Goal: Information Seeking & Learning: Learn about a topic

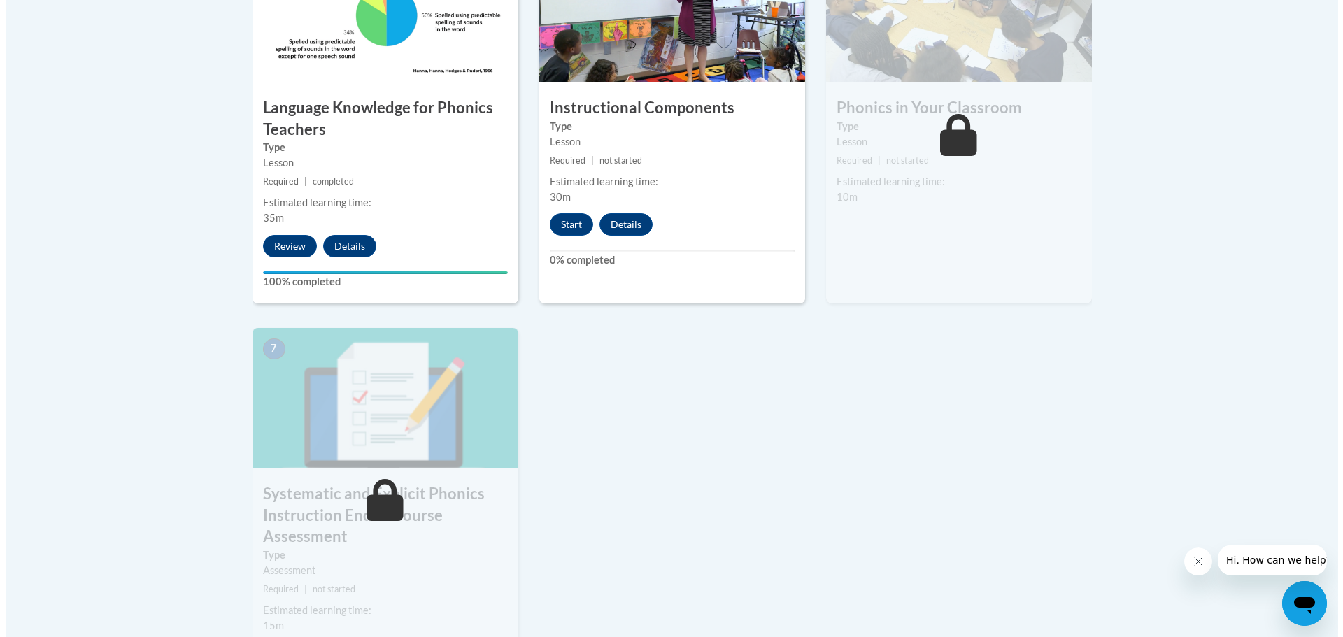
scroll to position [883, 0]
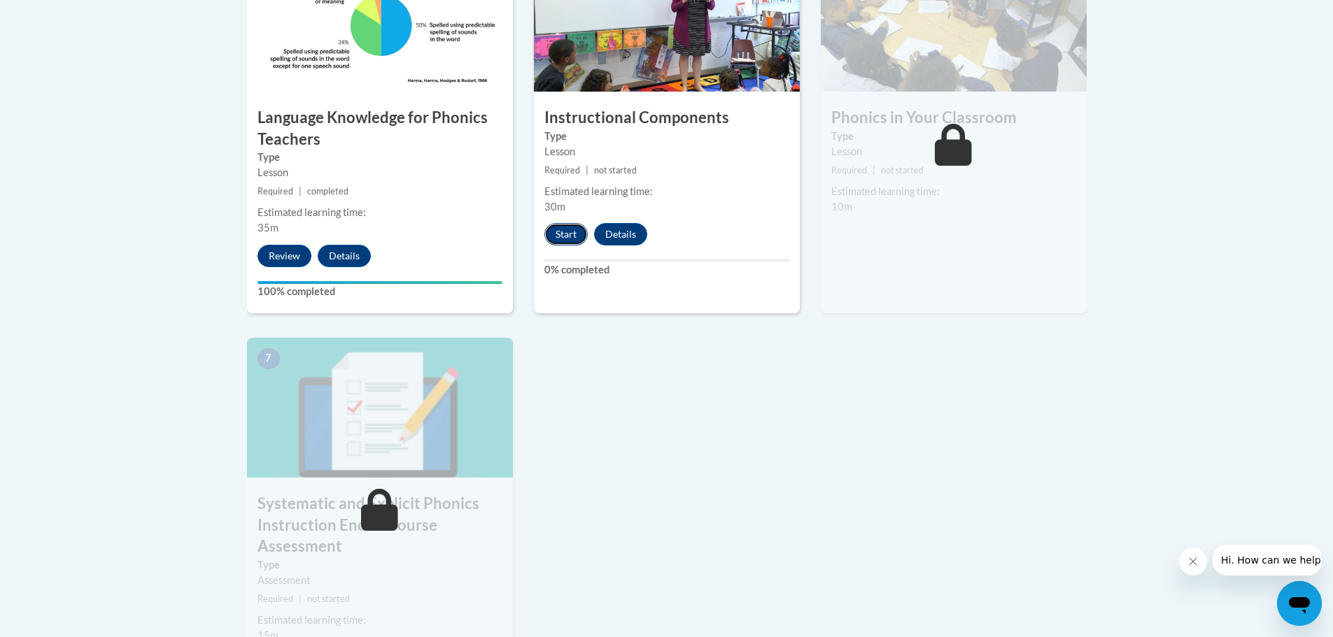
click at [562, 238] on button "Start" at bounding box center [565, 234] width 43 height 22
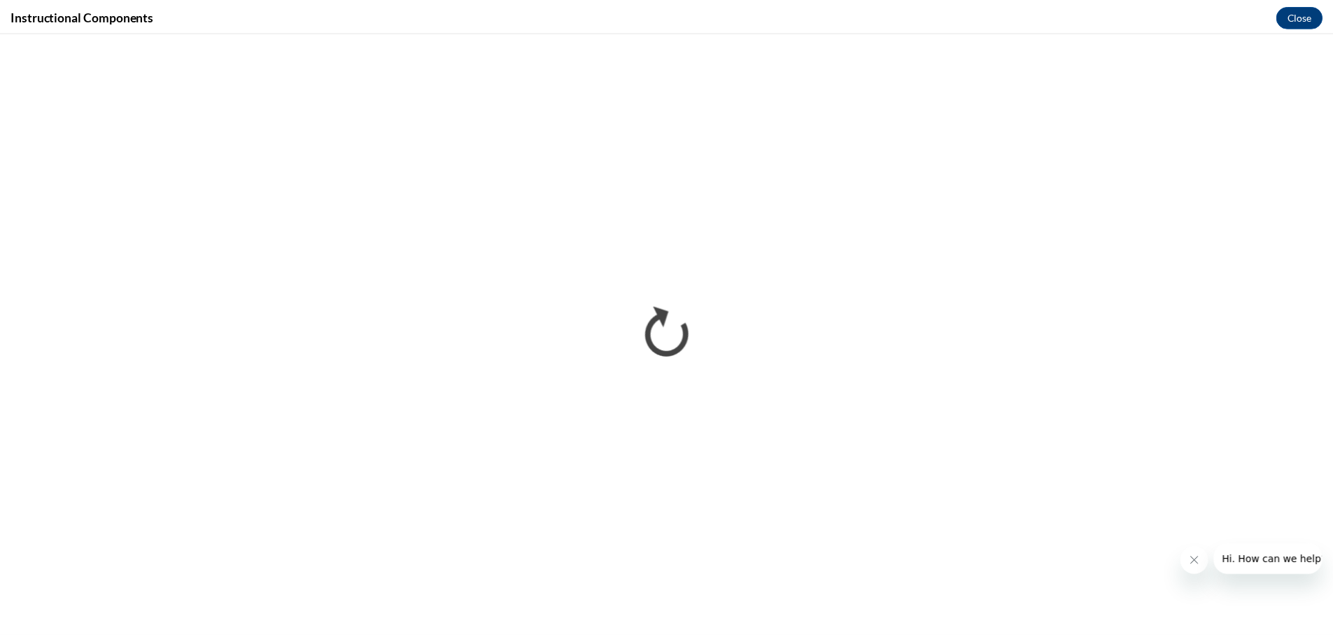
scroll to position [0, 0]
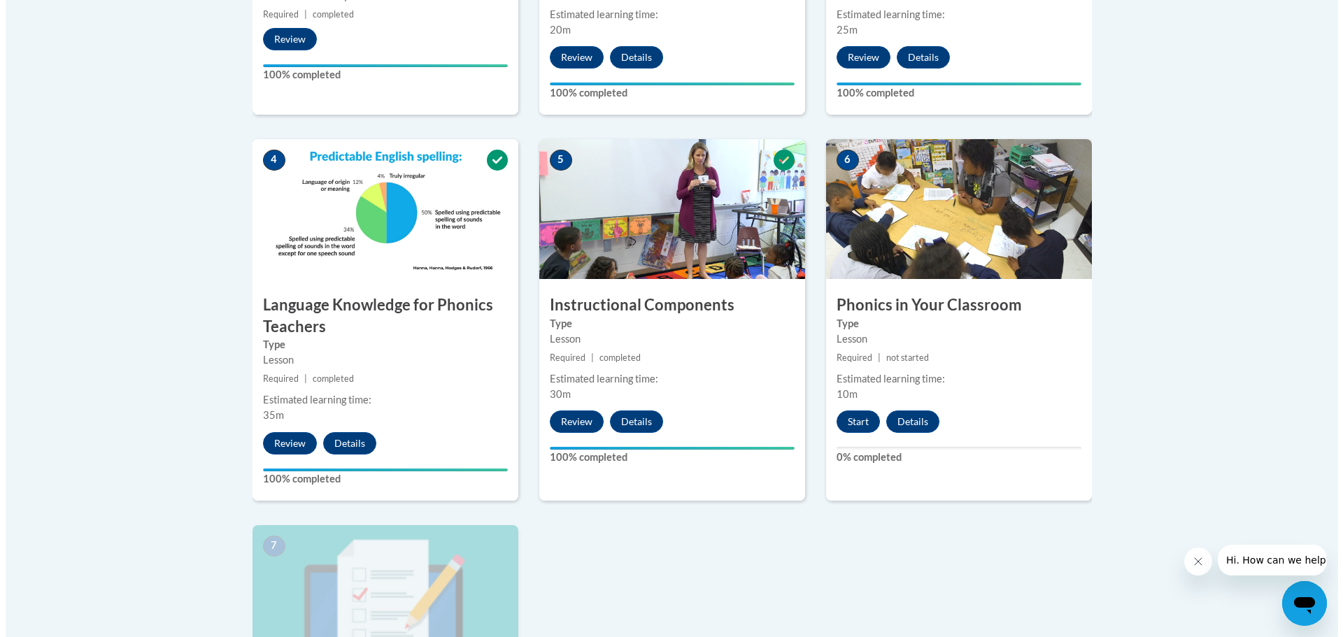
scroll to position [839, 0]
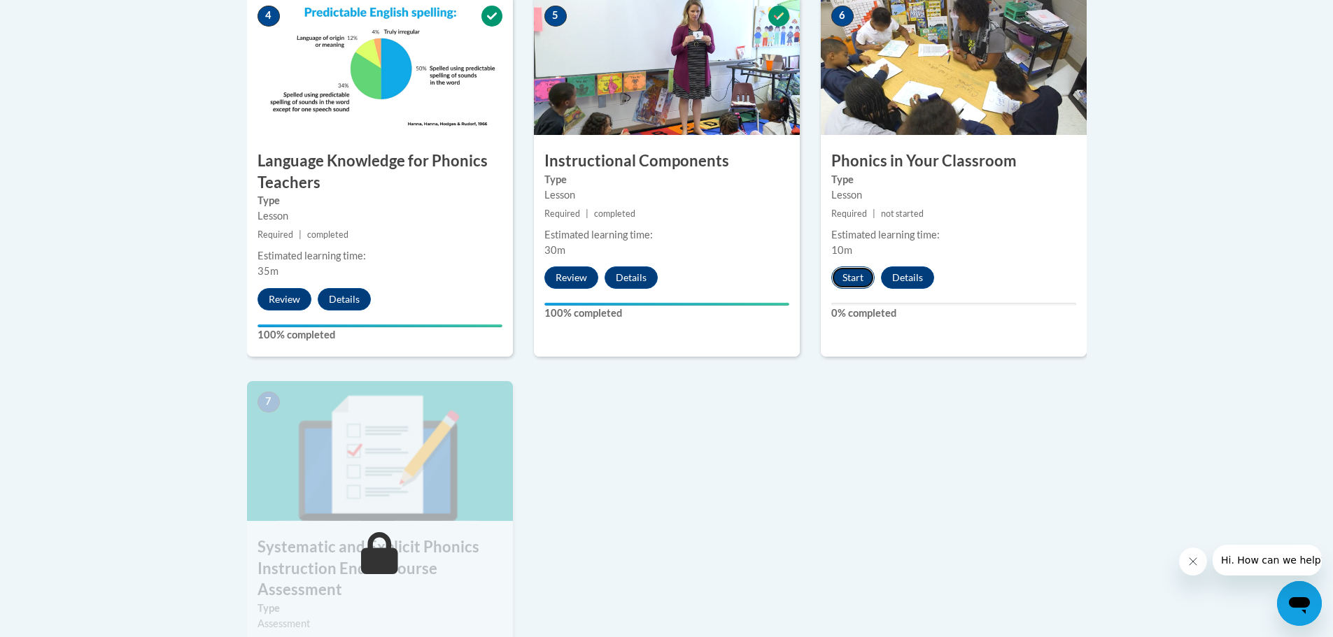
click at [853, 283] on button "Start" at bounding box center [852, 278] width 43 height 22
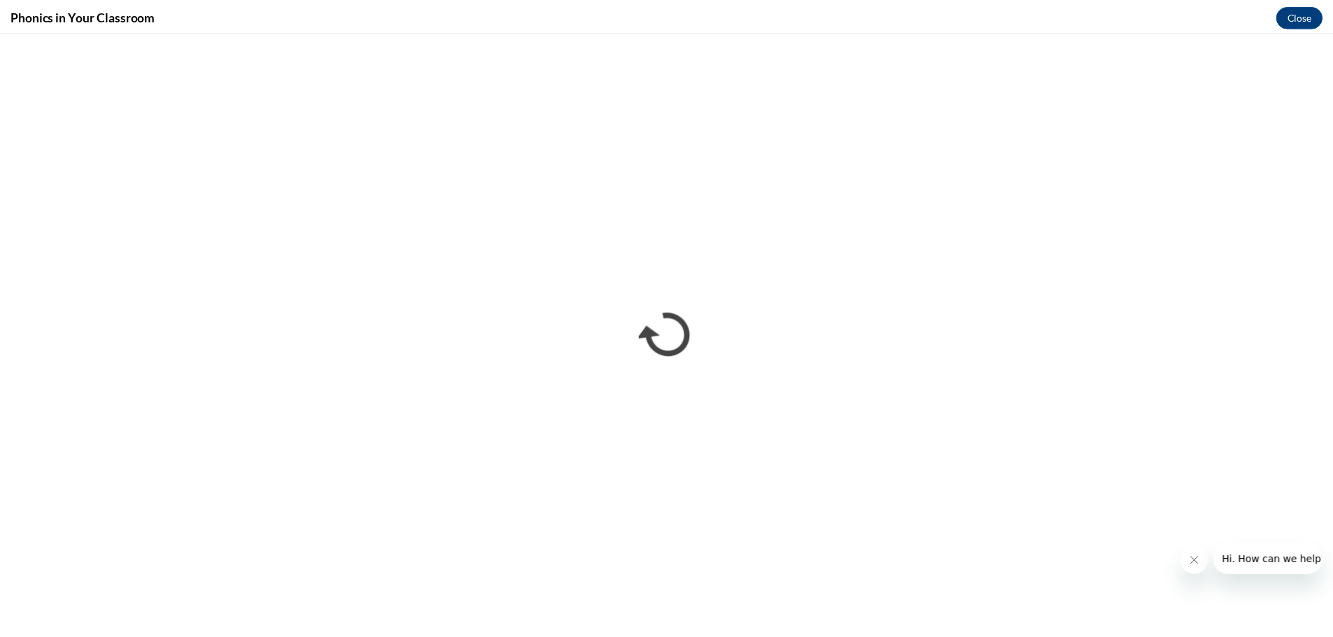
scroll to position [0, 0]
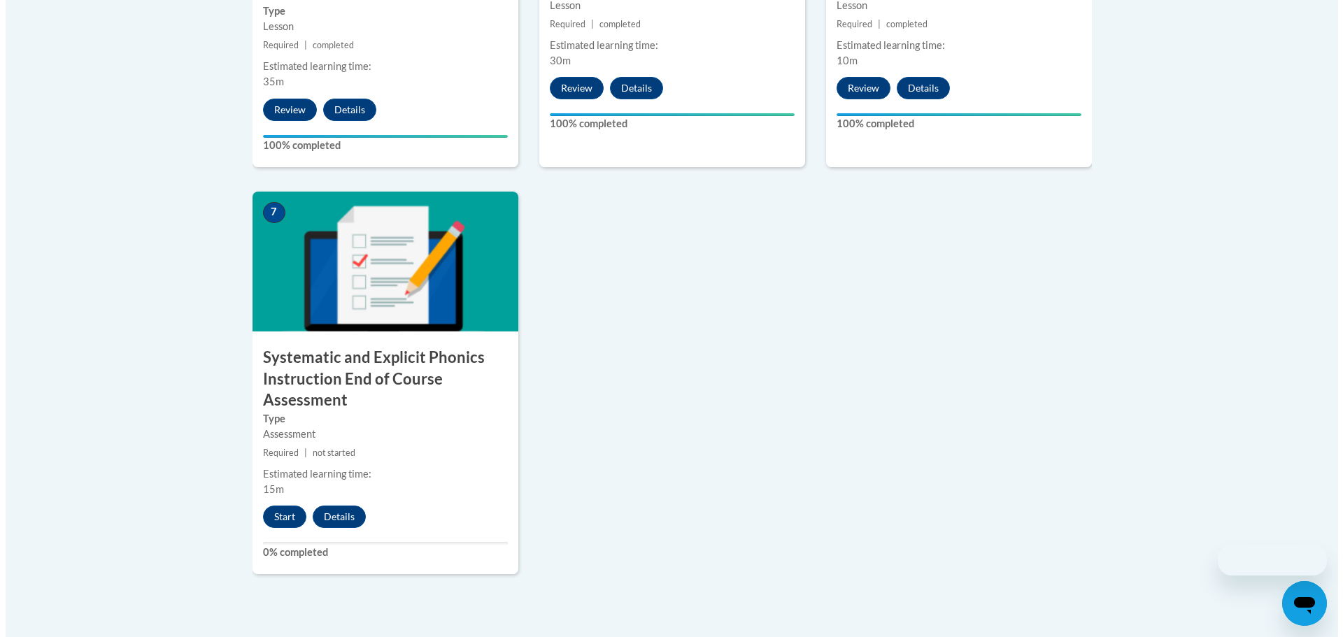
scroll to position [1098, 0]
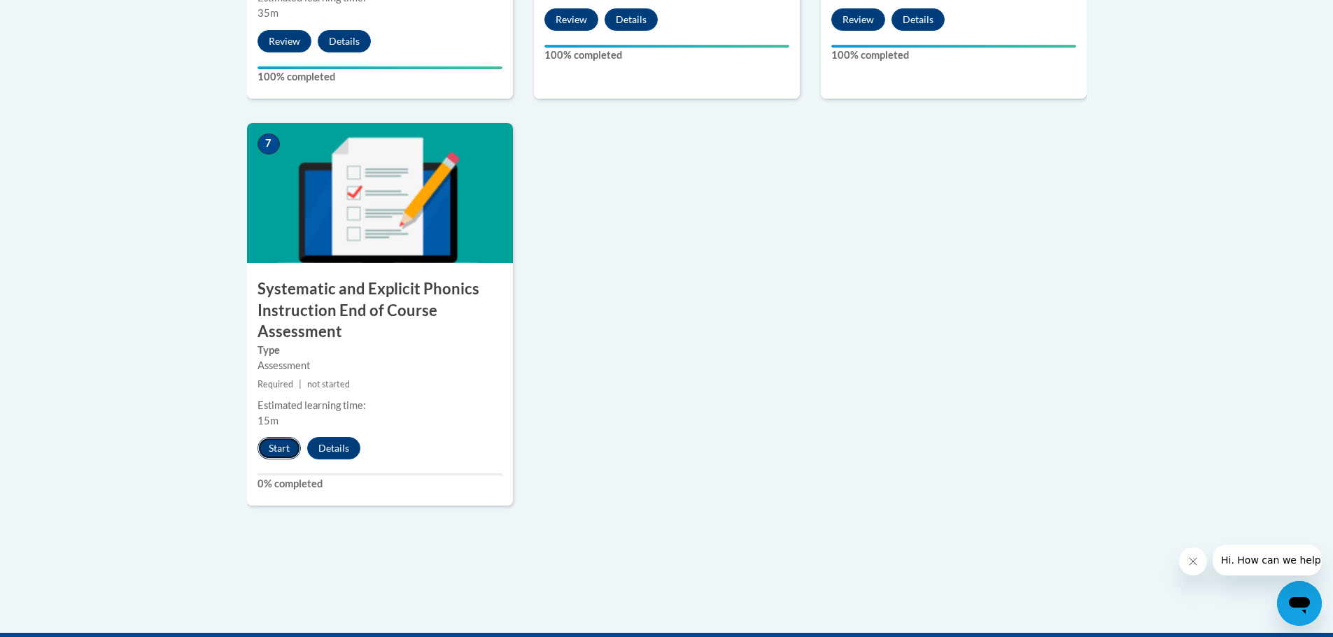
click at [274, 450] on button "Start" at bounding box center [278, 448] width 43 height 22
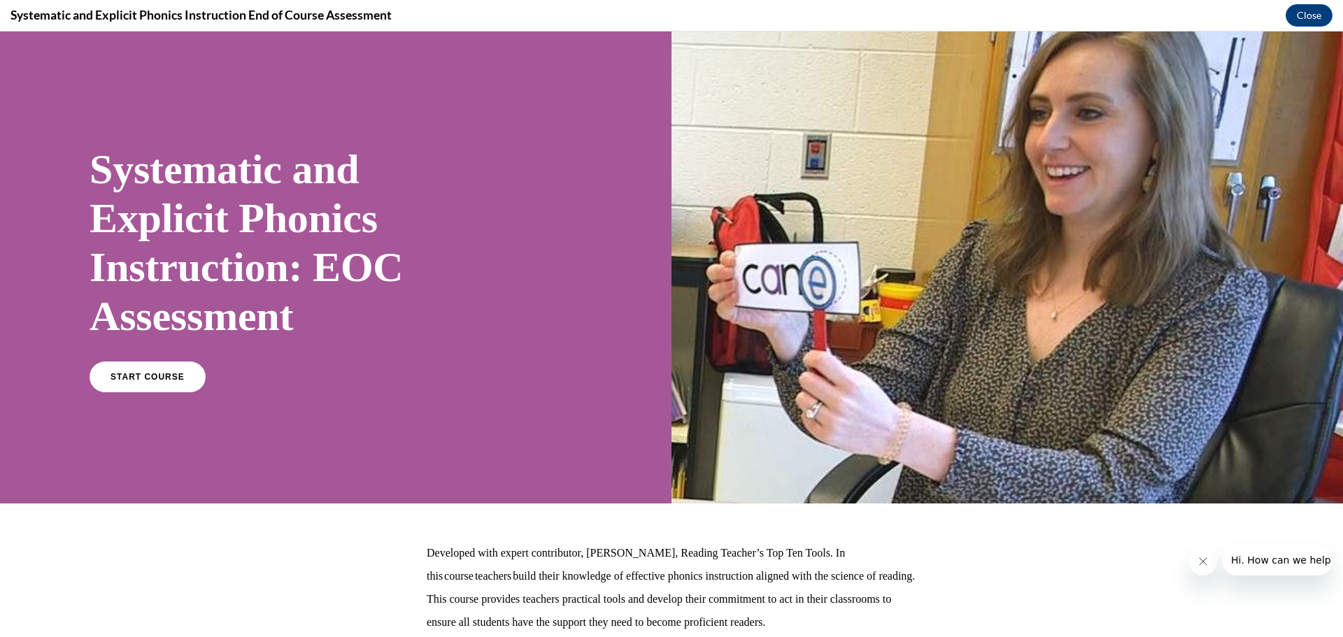
scroll to position [0, 0]
click at [187, 364] on link "START COURSE" at bounding box center [148, 377] width 122 height 32
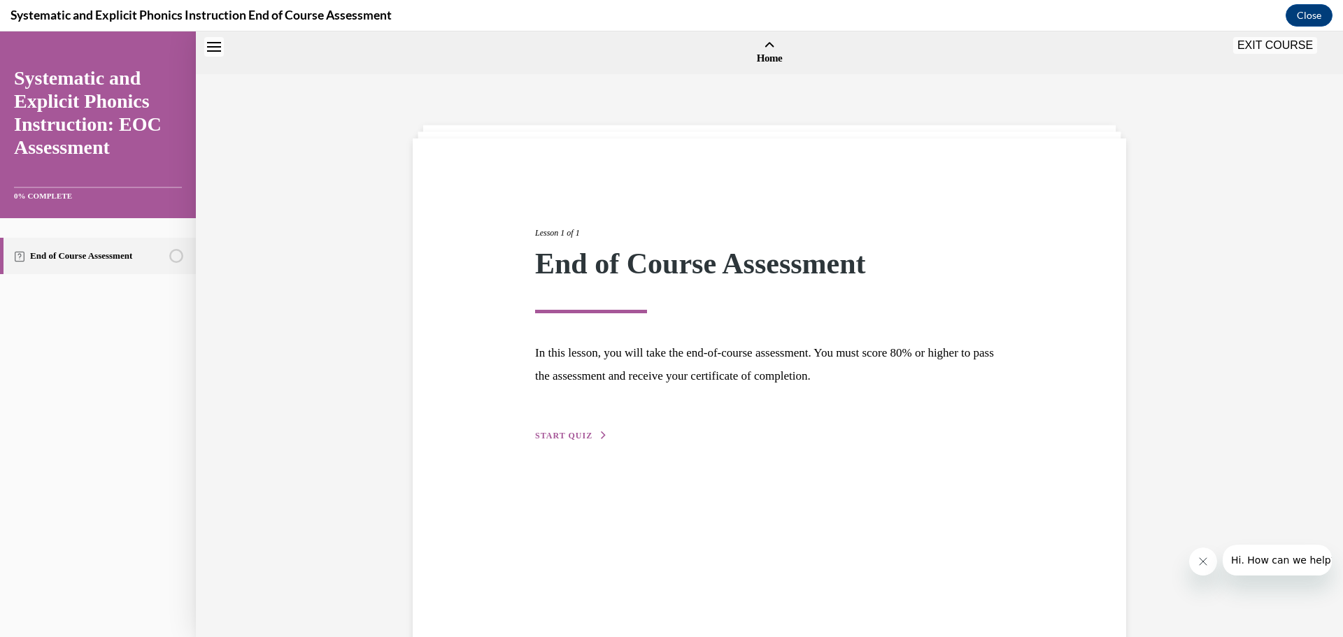
scroll to position [43, 0]
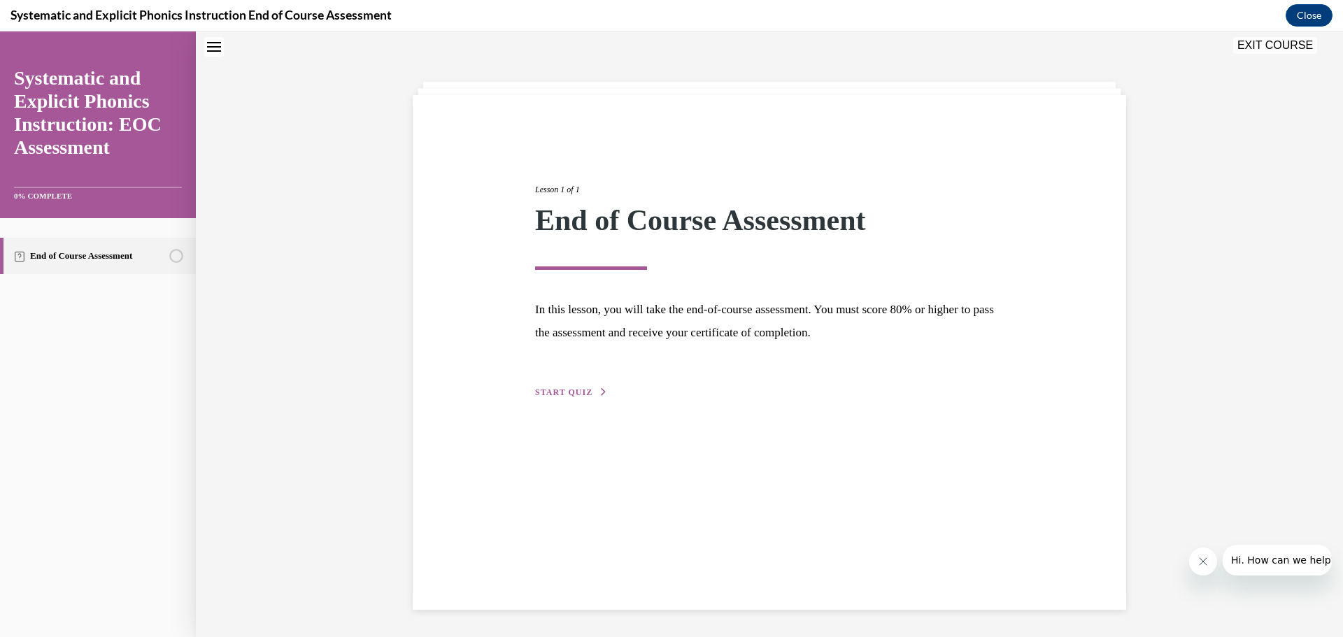
click at [553, 393] on span "START QUIZ" at bounding box center [563, 393] width 57 height 10
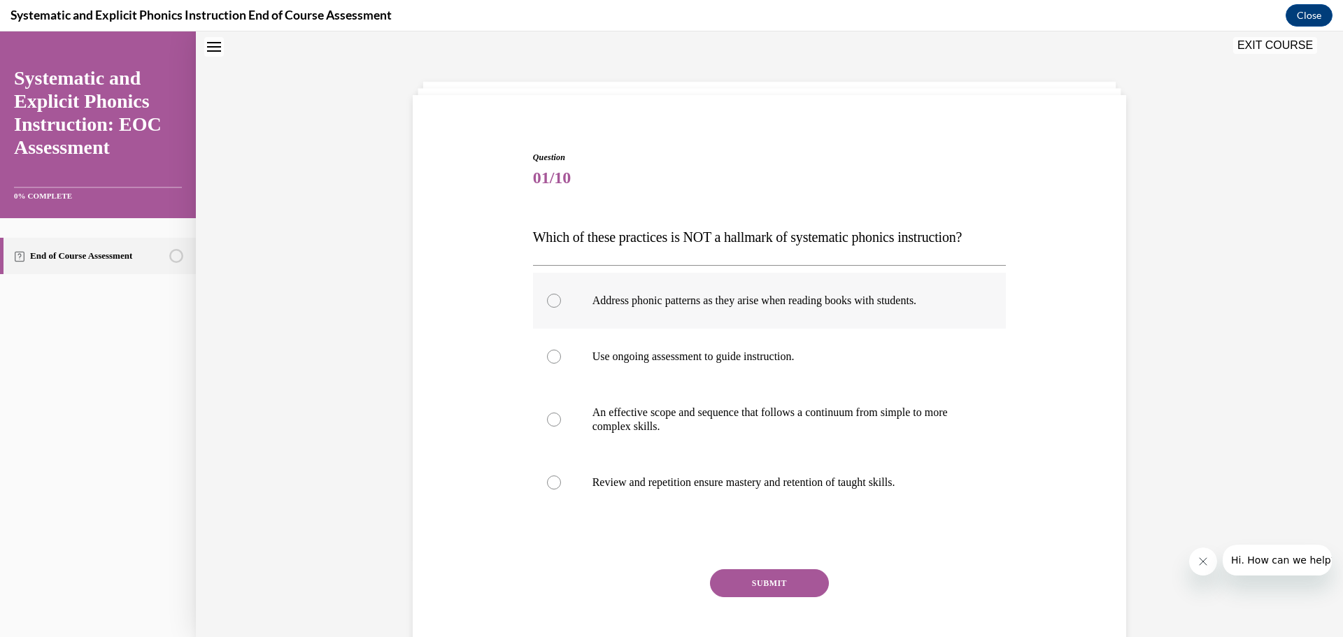
click at [553, 297] on div at bounding box center [554, 301] width 14 height 14
click at [732, 575] on button "SUBMIT" at bounding box center [769, 583] width 119 height 28
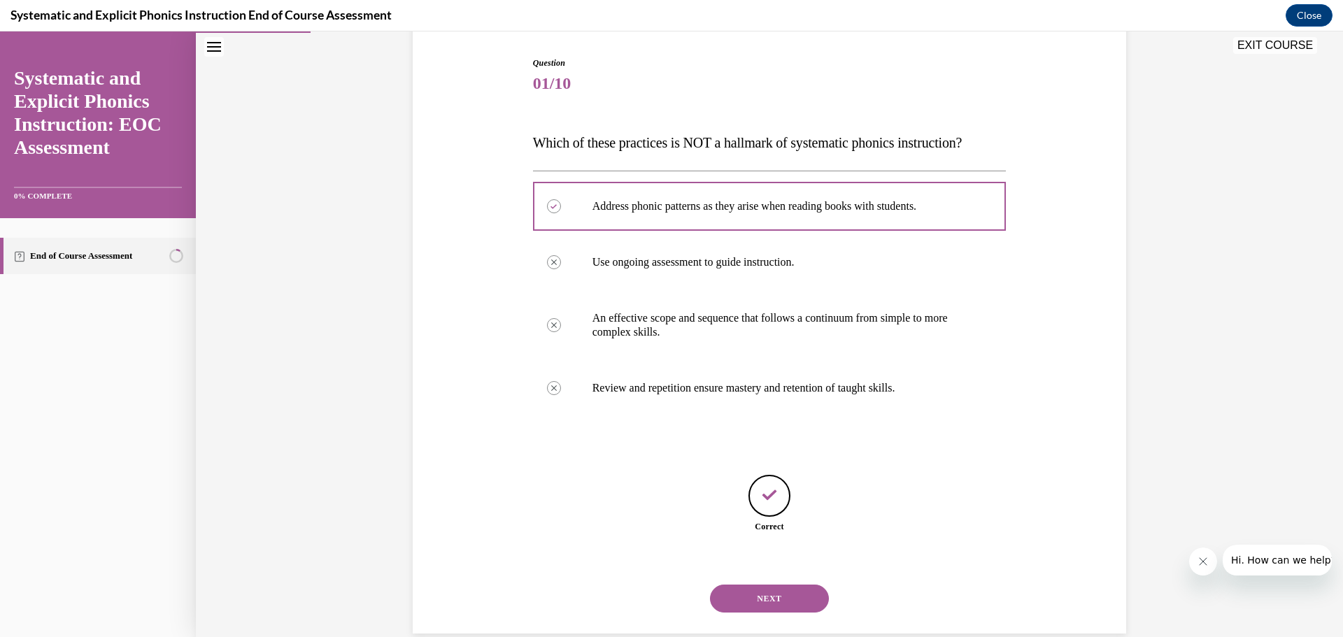
scroll to position [162, 0]
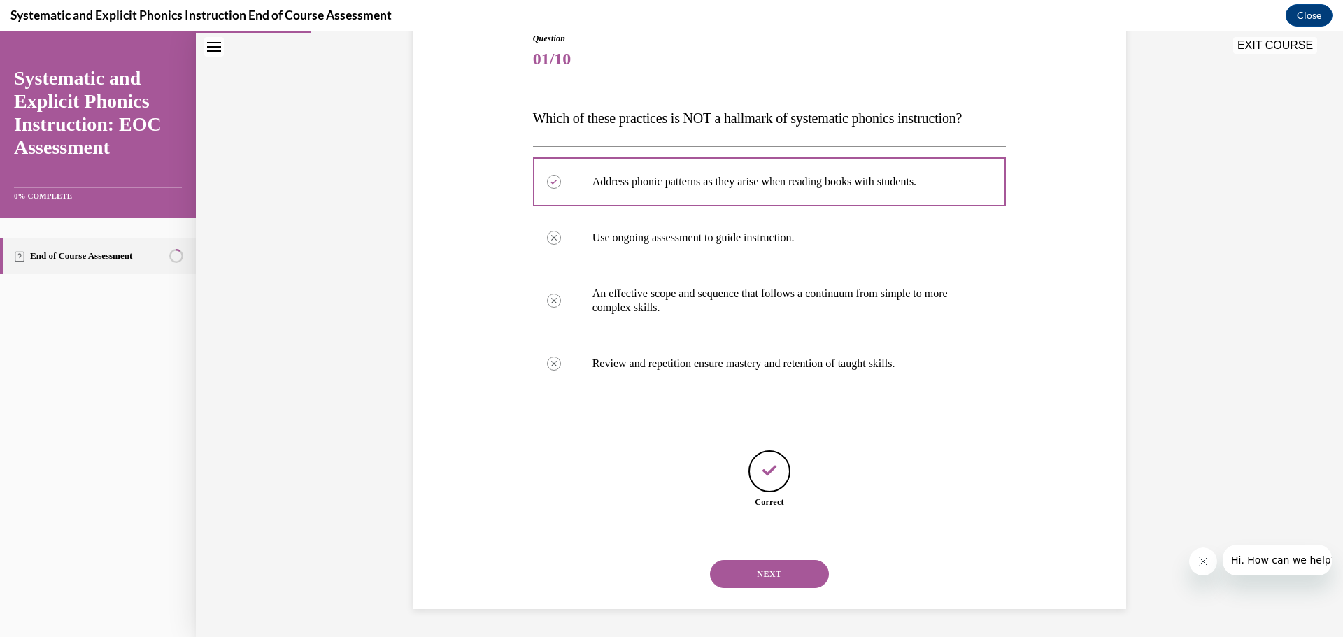
click at [763, 574] on button "NEXT" at bounding box center [769, 574] width 119 height 28
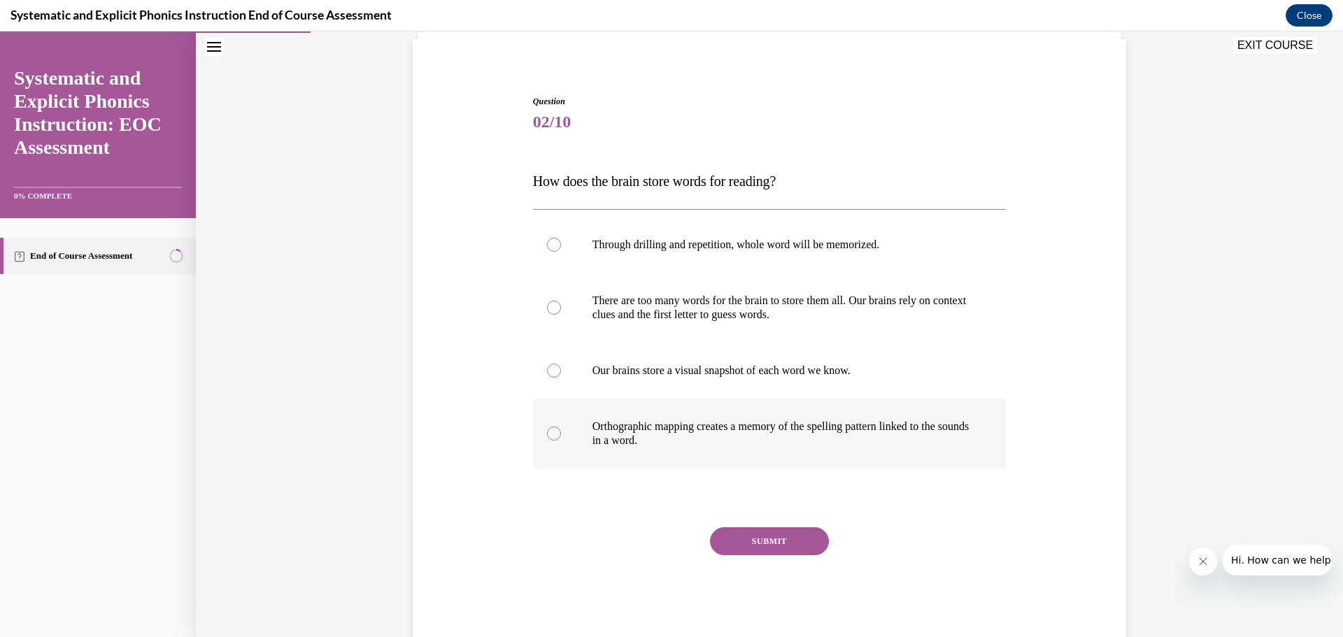
scroll to position [118, 0]
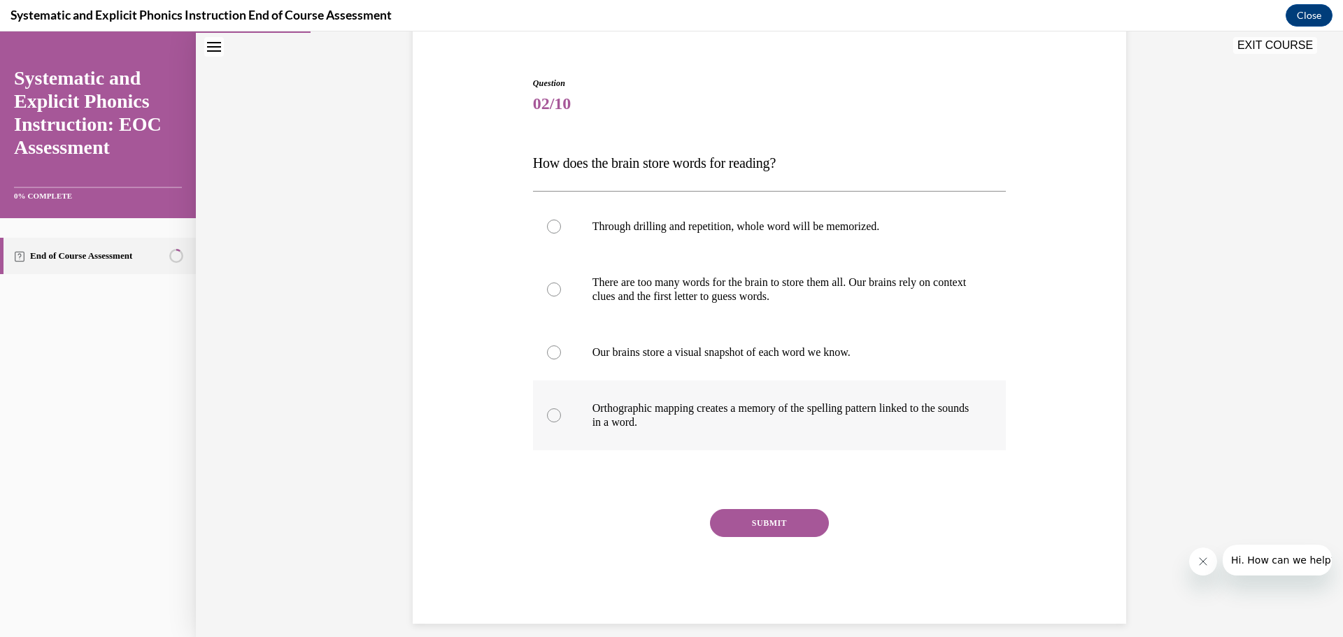
click at [555, 421] on div at bounding box center [770, 416] width 474 height 70
click at [732, 514] on button "SUBMIT" at bounding box center [769, 523] width 119 height 28
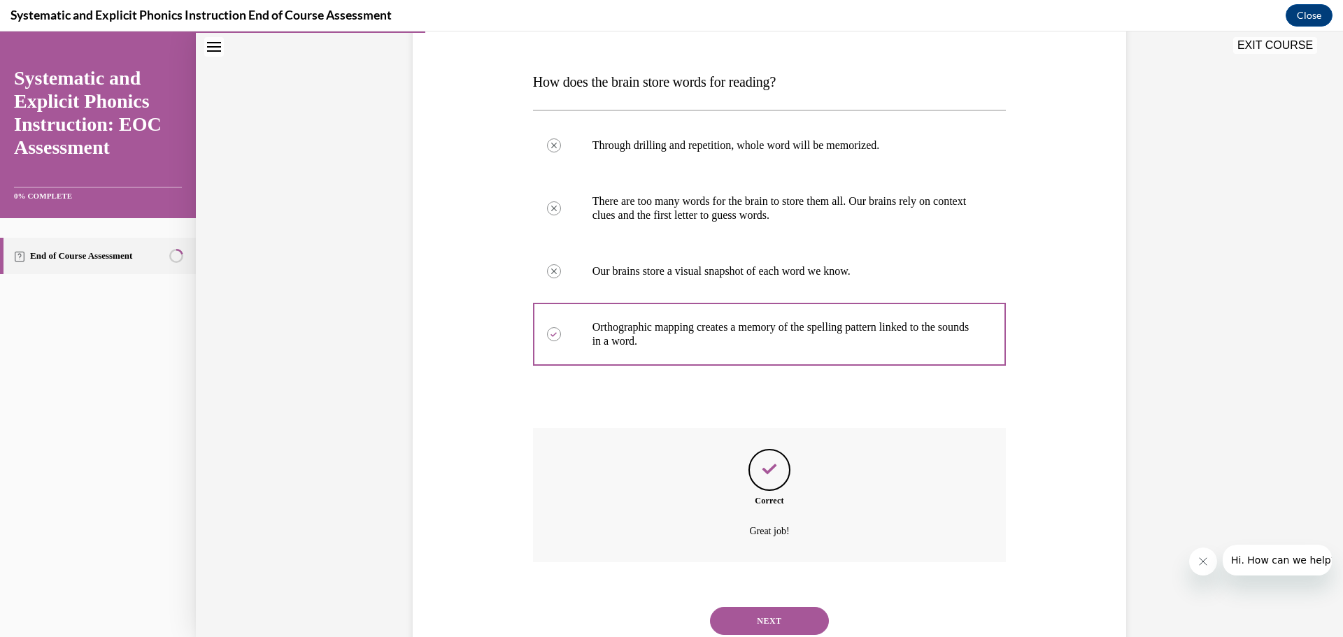
scroll to position [246, 0]
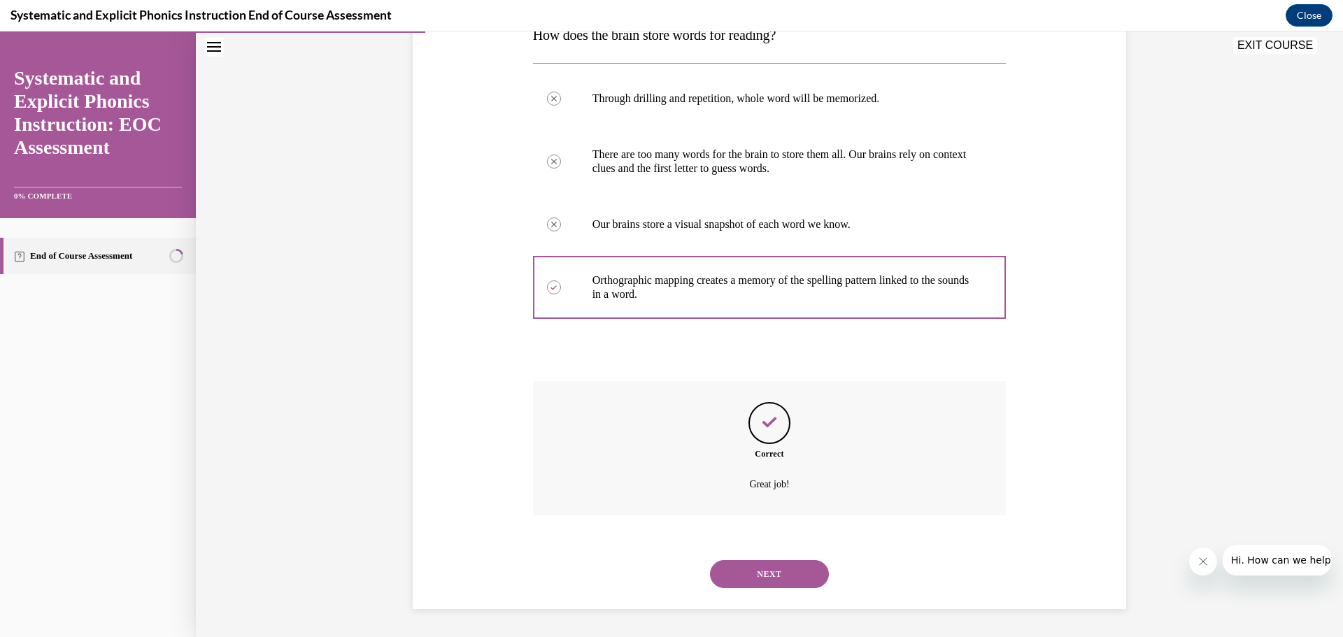
click at [757, 567] on button "NEXT" at bounding box center [769, 574] width 119 height 28
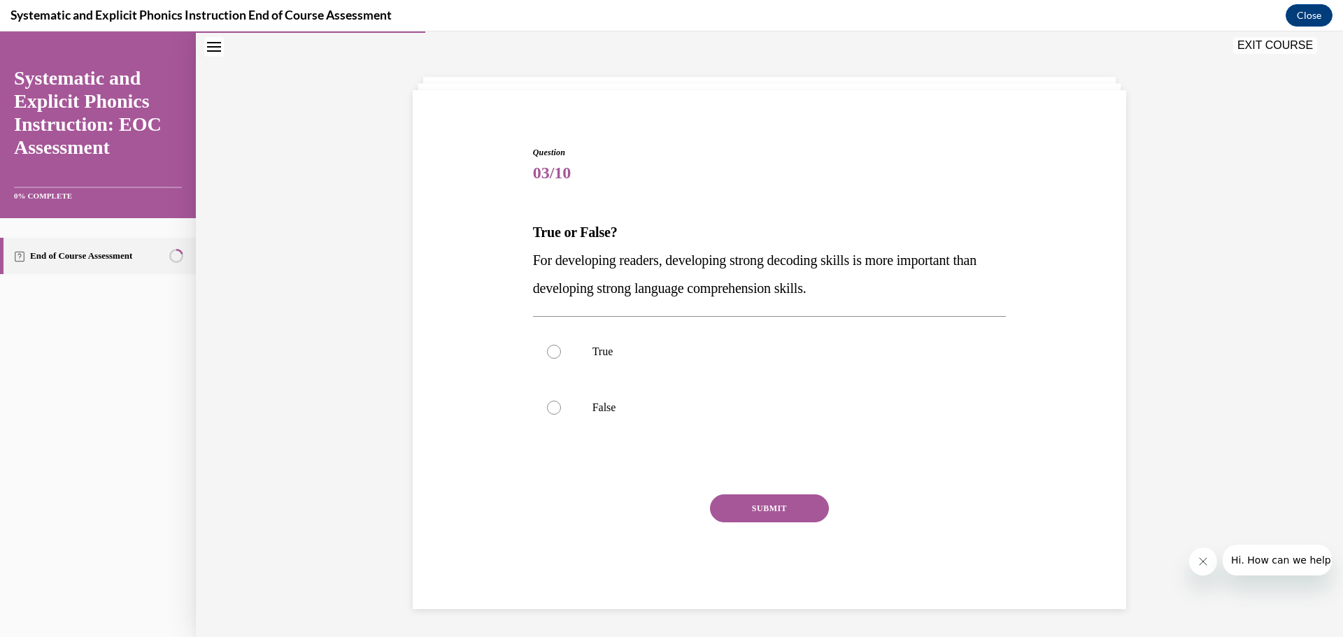
scroll to position [48, 0]
click at [603, 433] on div at bounding box center [770, 408] width 474 height 56
click at [731, 515] on button "SUBMIT" at bounding box center [769, 509] width 119 height 28
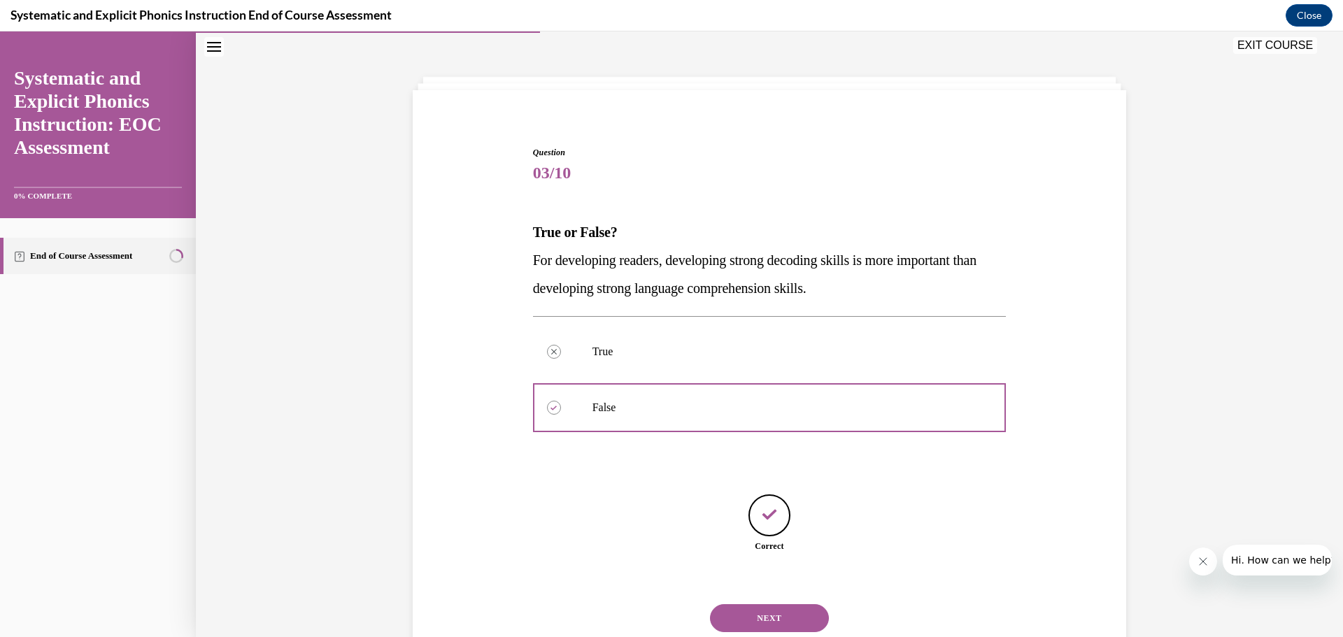
scroll to position [92, 0]
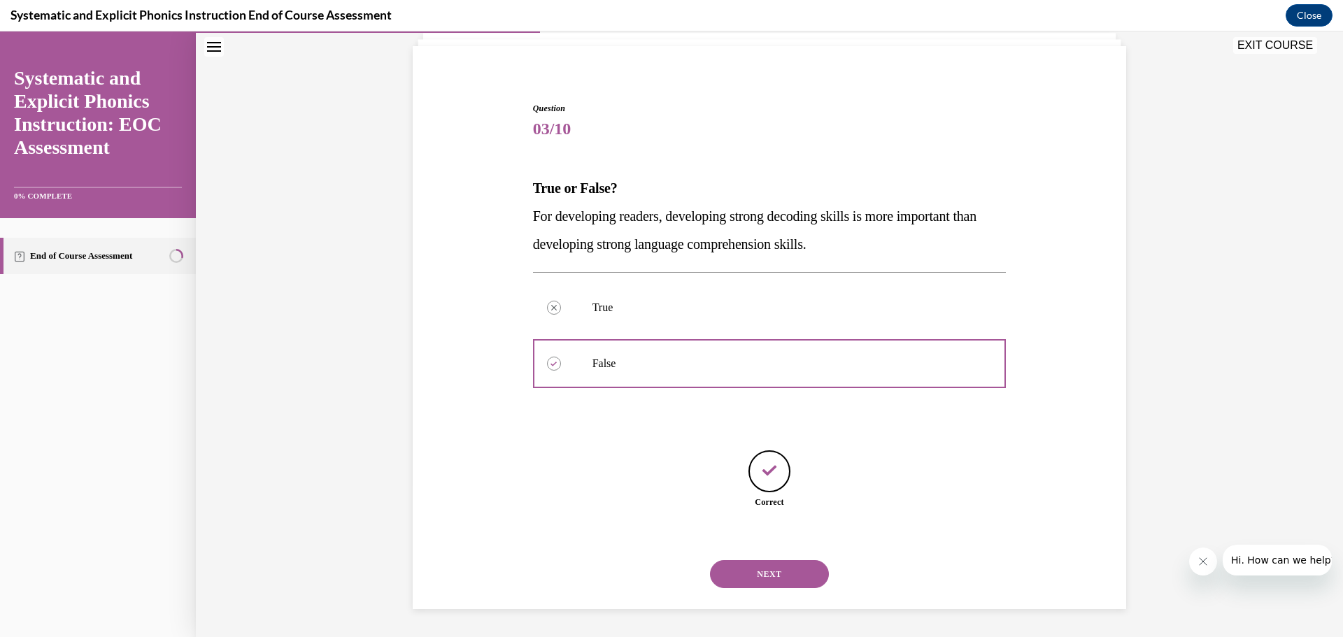
click at [770, 572] on button "NEXT" at bounding box center [769, 574] width 119 height 28
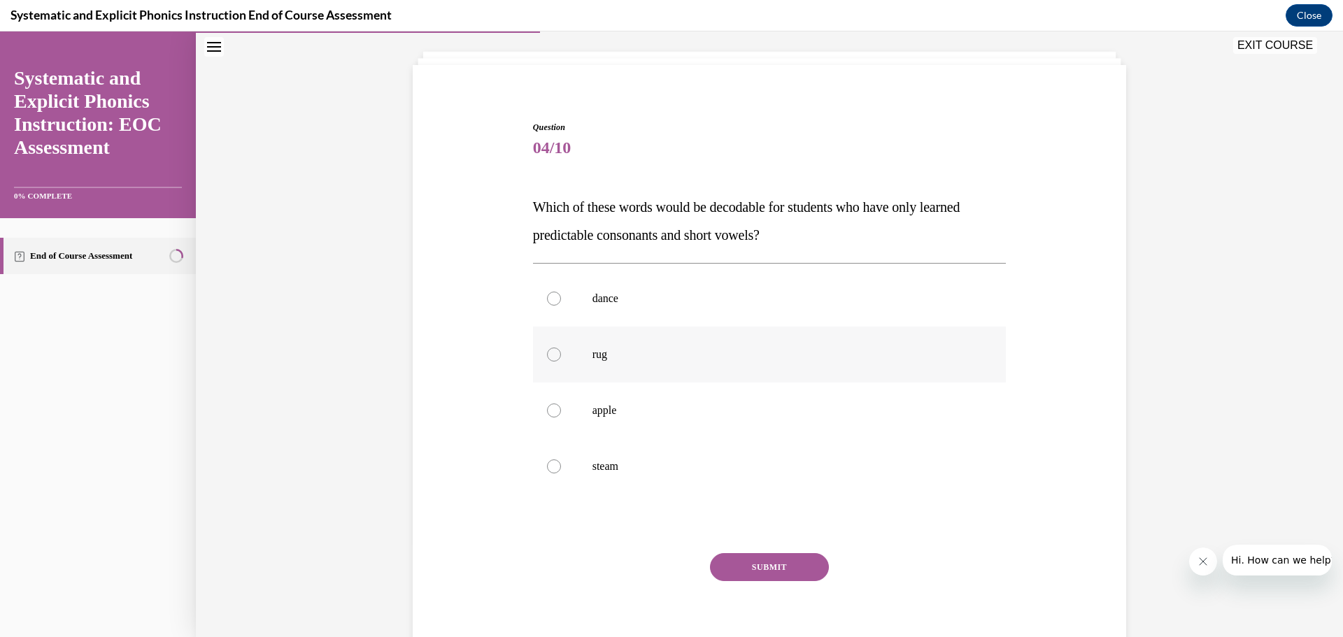
scroll to position [78, 0]
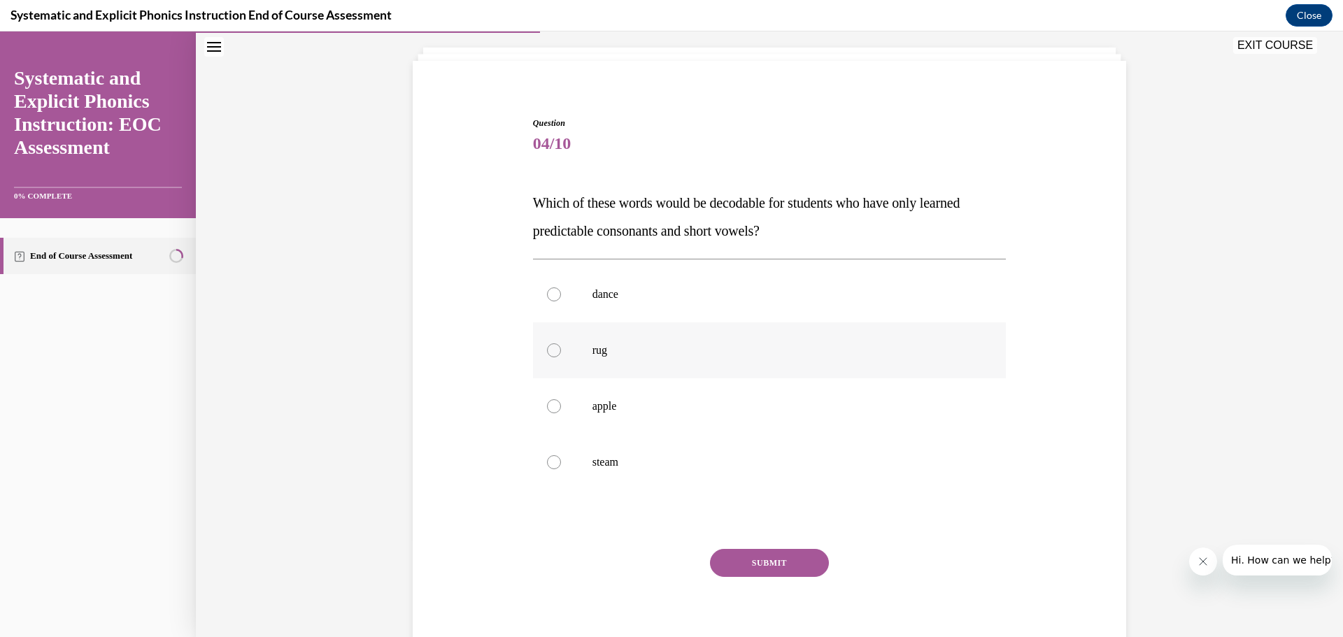
click at [577, 368] on div at bounding box center [770, 350] width 474 height 56
click at [722, 560] on button "SUBMIT" at bounding box center [769, 563] width 119 height 28
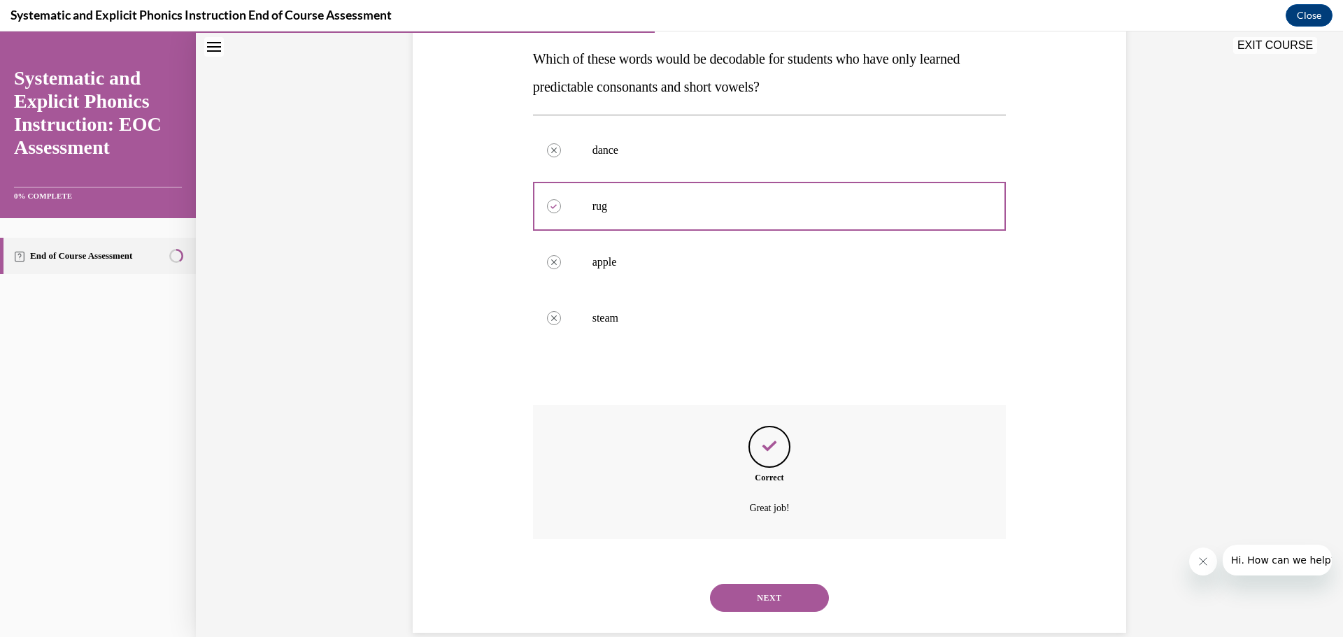
scroll to position [246, 0]
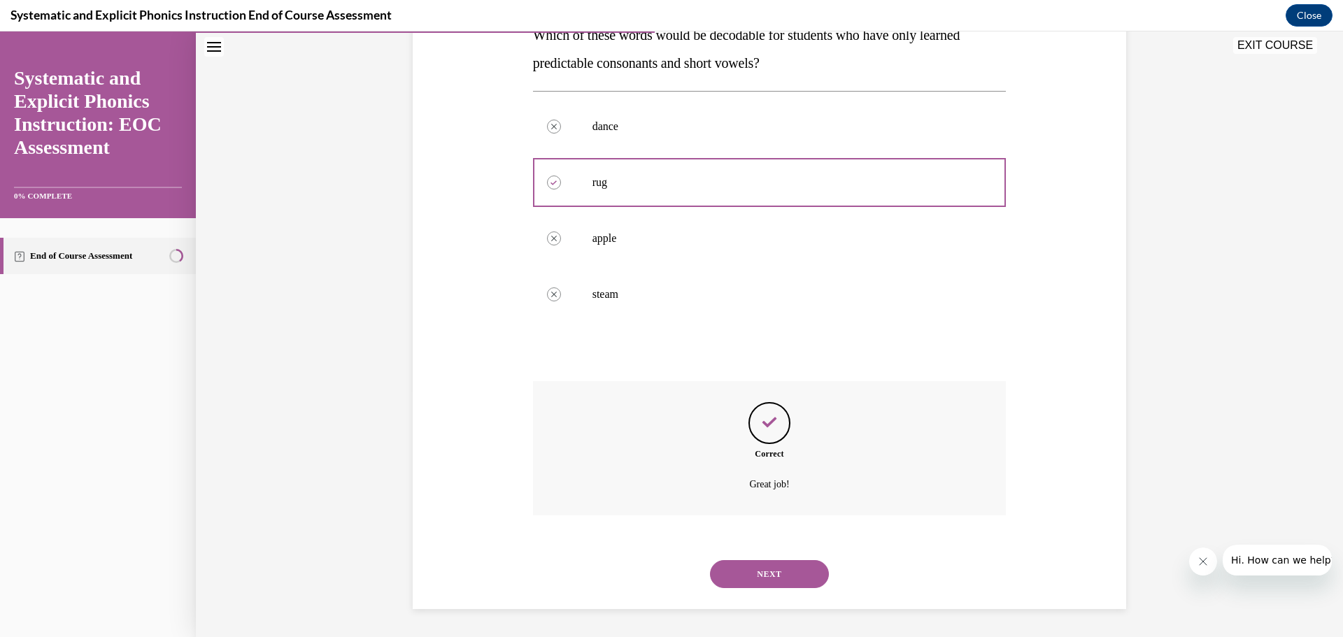
click at [781, 583] on button "NEXT" at bounding box center [769, 574] width 119 height 28
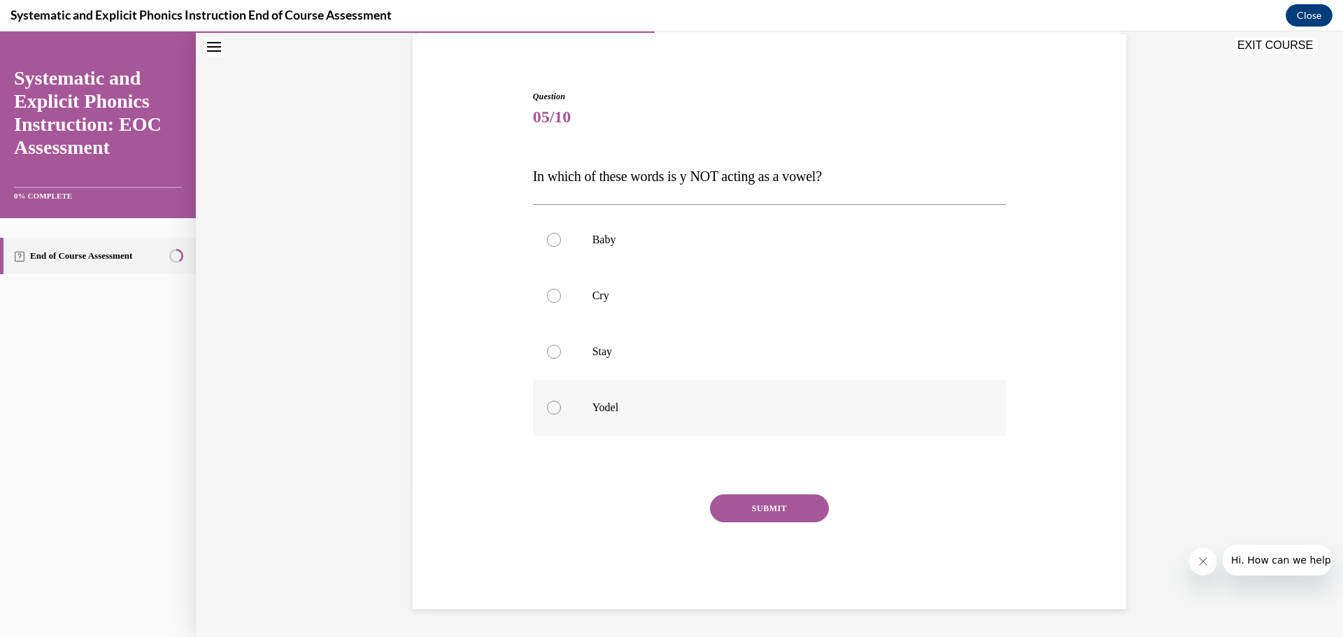
click at [589, 397] on div at bounding box center [770, 408] width 474 height 56
click at [737, 506] on button "SUBMIT" at bounding box center [769, 509] width 119 height 28
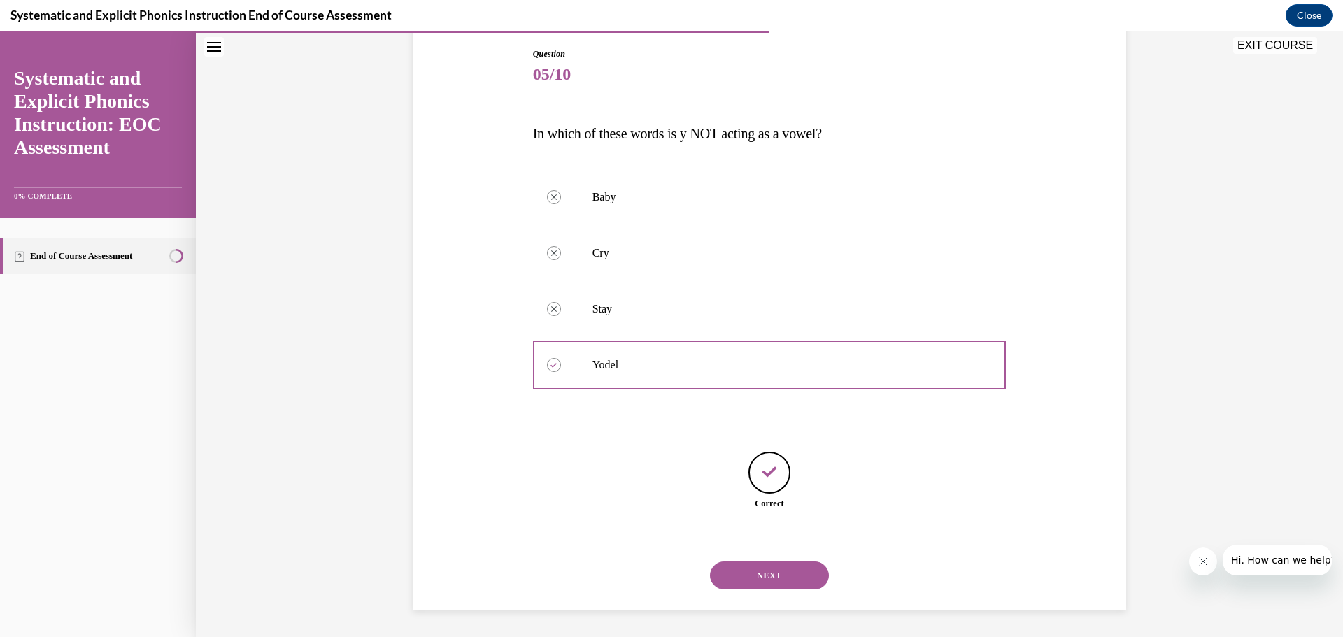
scroll to position [148, 0]
click at [775, 579] on button "NEXT" at bounding box center [769, 574] width 119 height 28
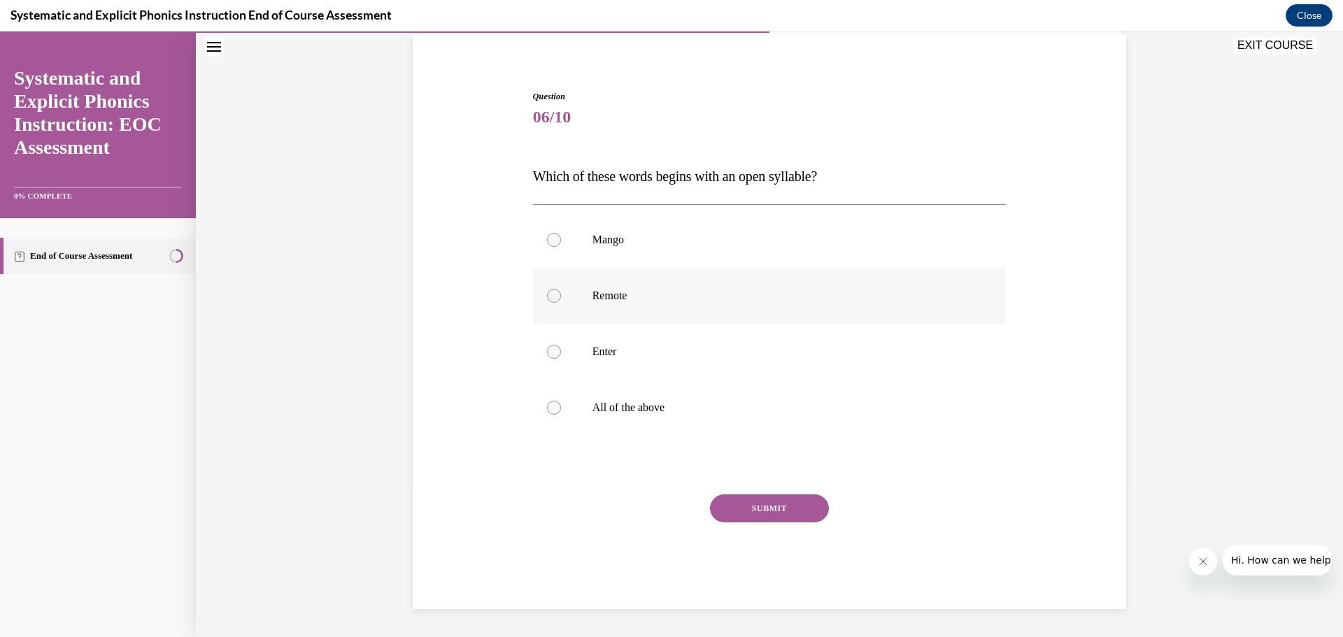
drag, startPoint x: 575, startPoint y: 296, endPoint x: 626, endPoint y: 354, distance: 77.3
click at [574, 296] on div at bounding box center [770, 296] width 474 height 56
click at [758, 515] on button "SUBMIT" at bounding box center [769, 509] width 119 height 28
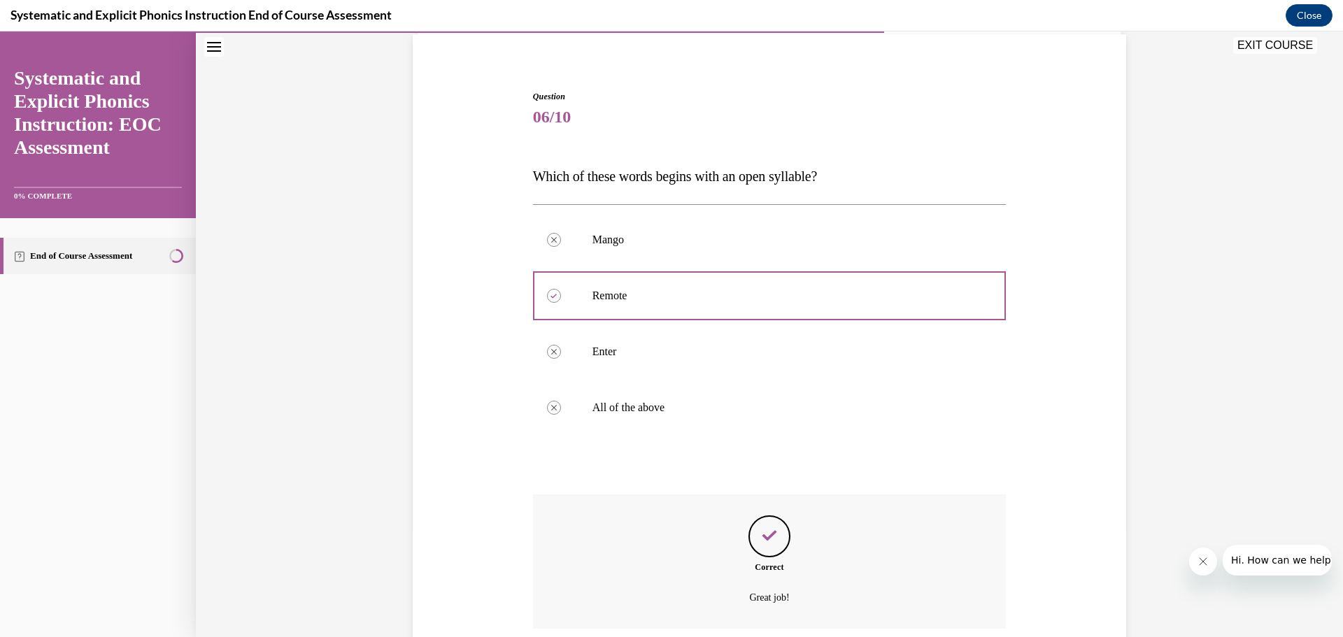
scroll to position [218, 0]
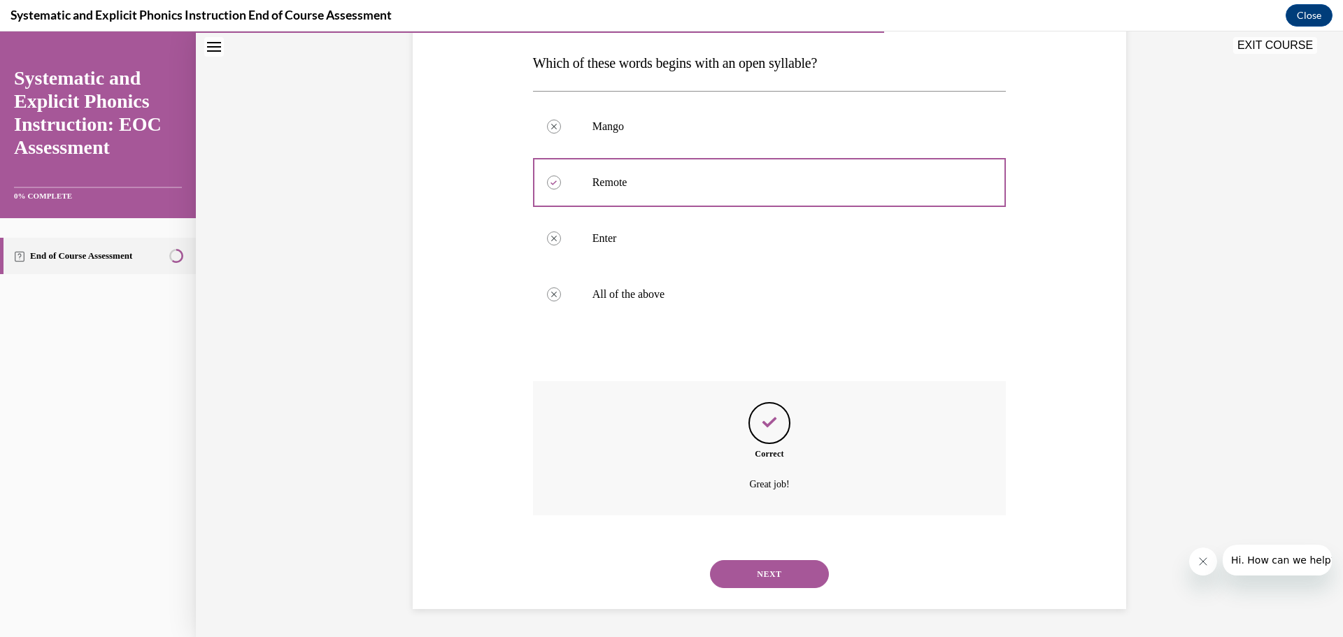
click at [794, 574] on button "NEXT" at bounding box center [769, 574] width 119 height 28
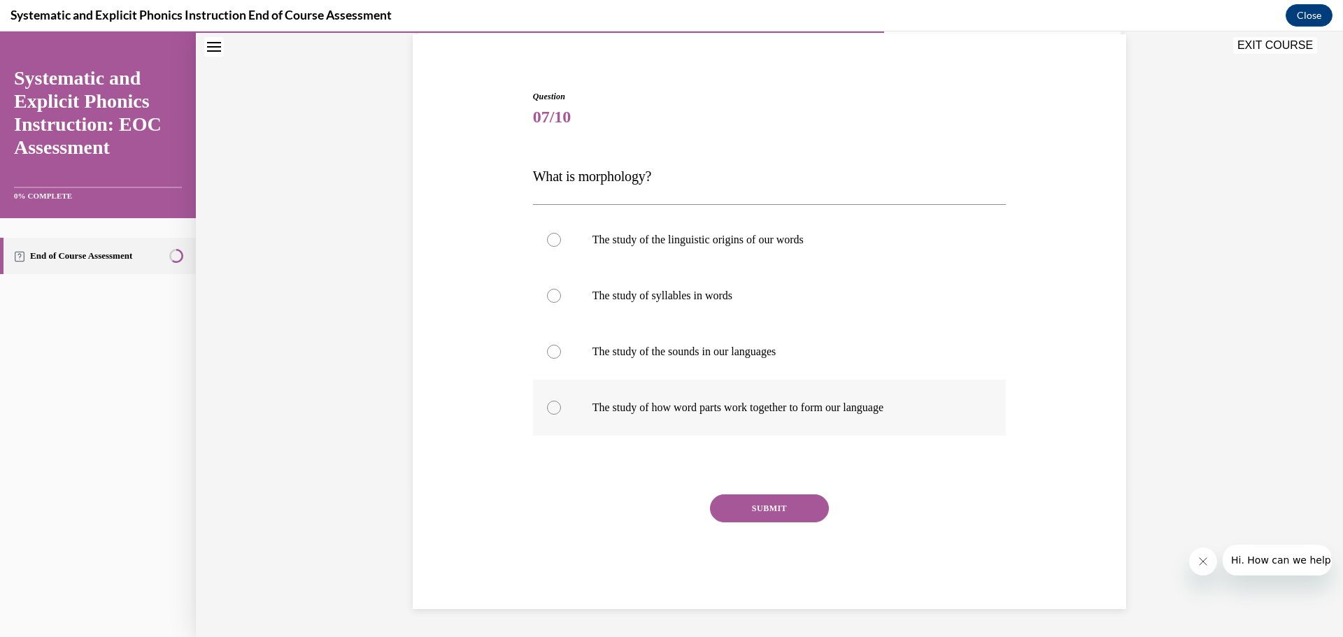
click at [592, 411] on p "The study of how word parts work together to form our language" at bounding box center [781, 408] width 379 height 14
click at [721, 514] on button "SUBMIT" at bounding box center [769, 509] width 119 height 28
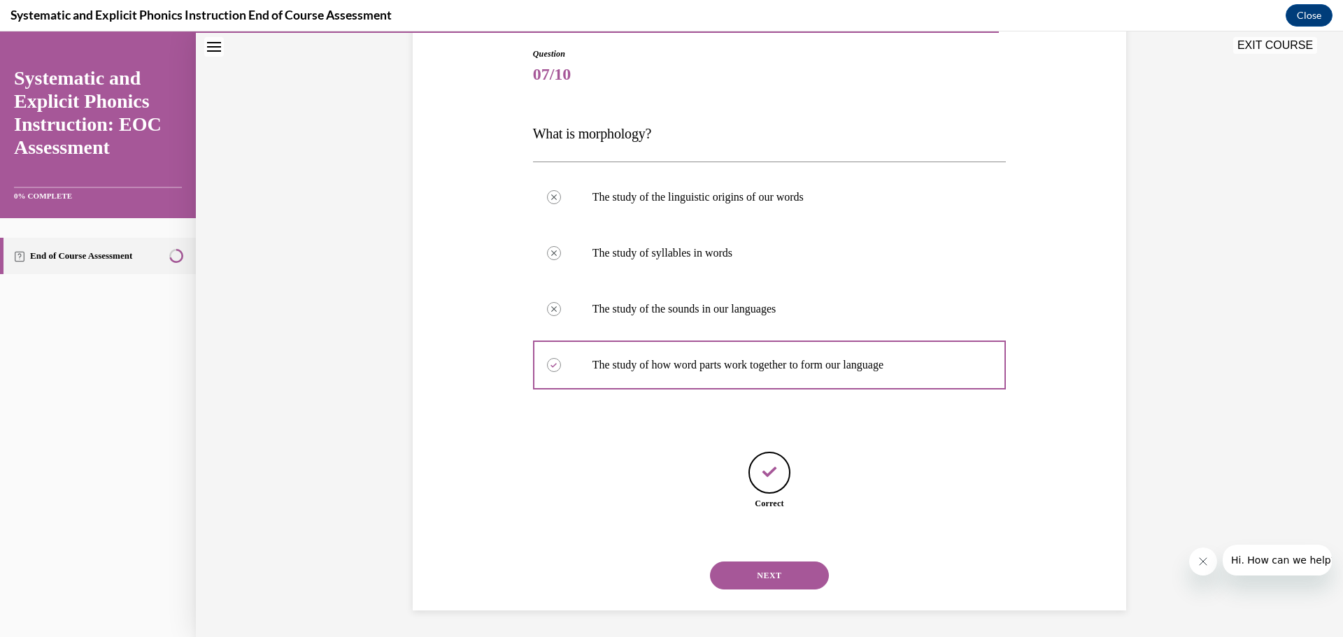
scroll to position [148, 0]
click at [783, 572] on button "NEXT" at bounding box center [769, 574] width 119 height 28
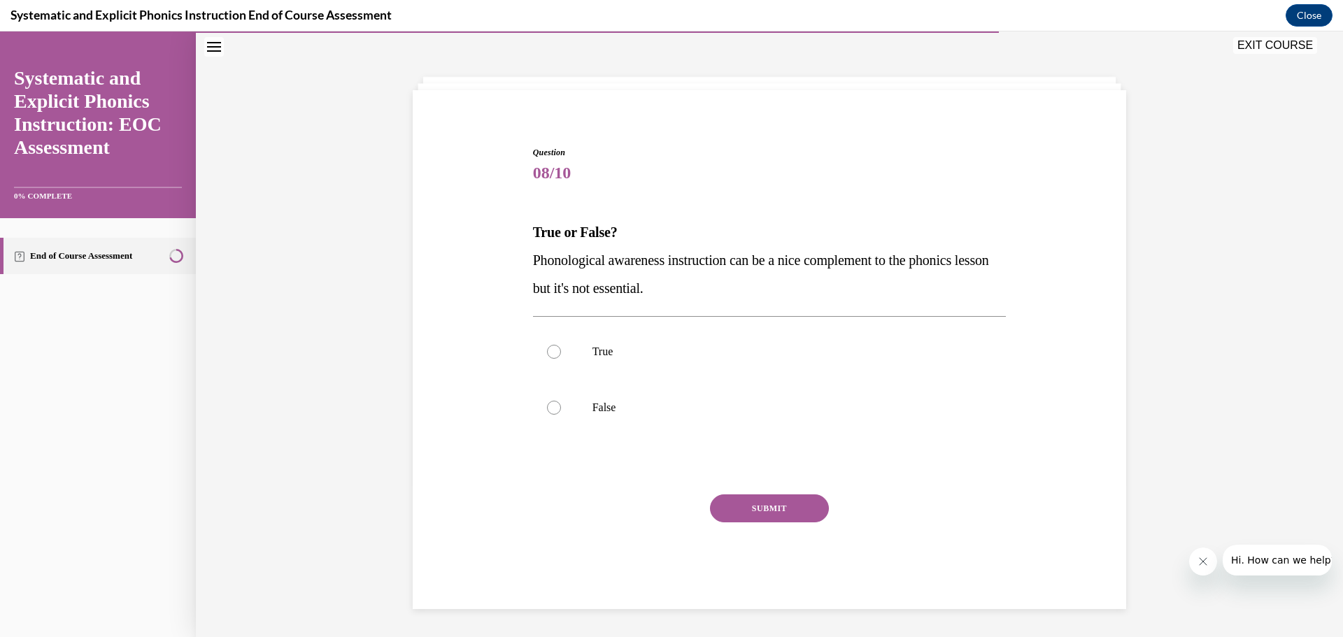
scroll to position [48, 0]
click at [574, 397] on div at bounding box center [770, 408] width 474 height 56
click at [728, 504] on button "SUBMIT" at bounding box center [769, 509] width 119 height 28
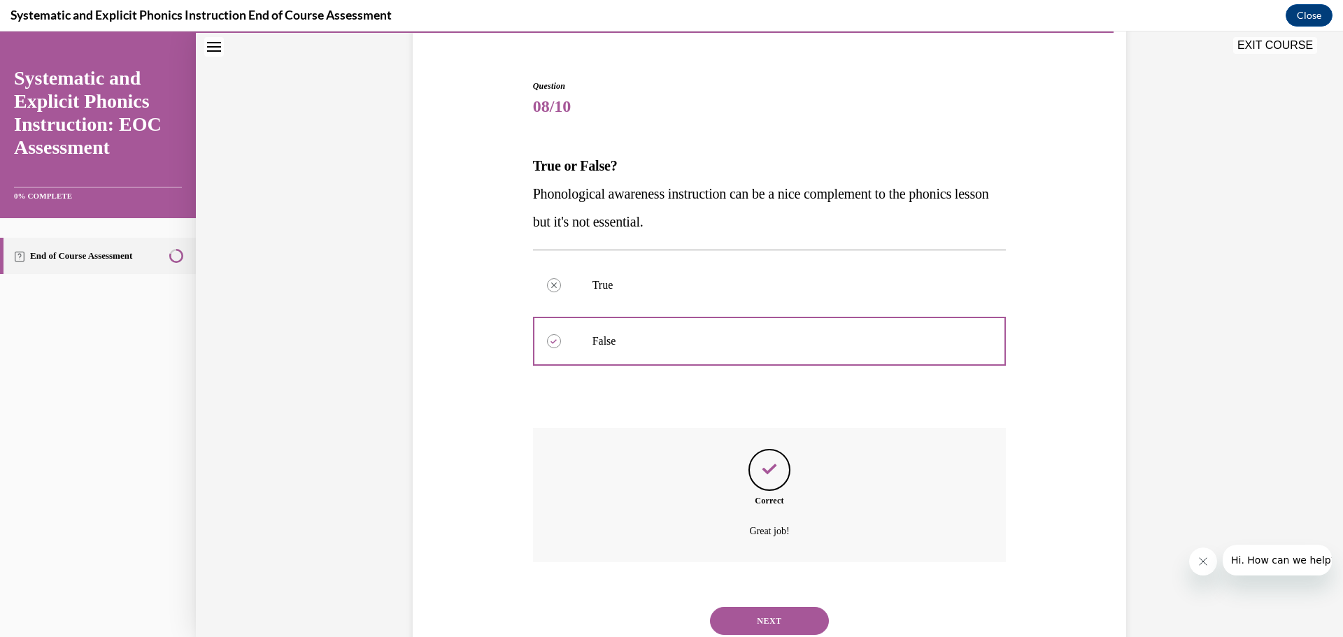
scroll to position [162, 0]
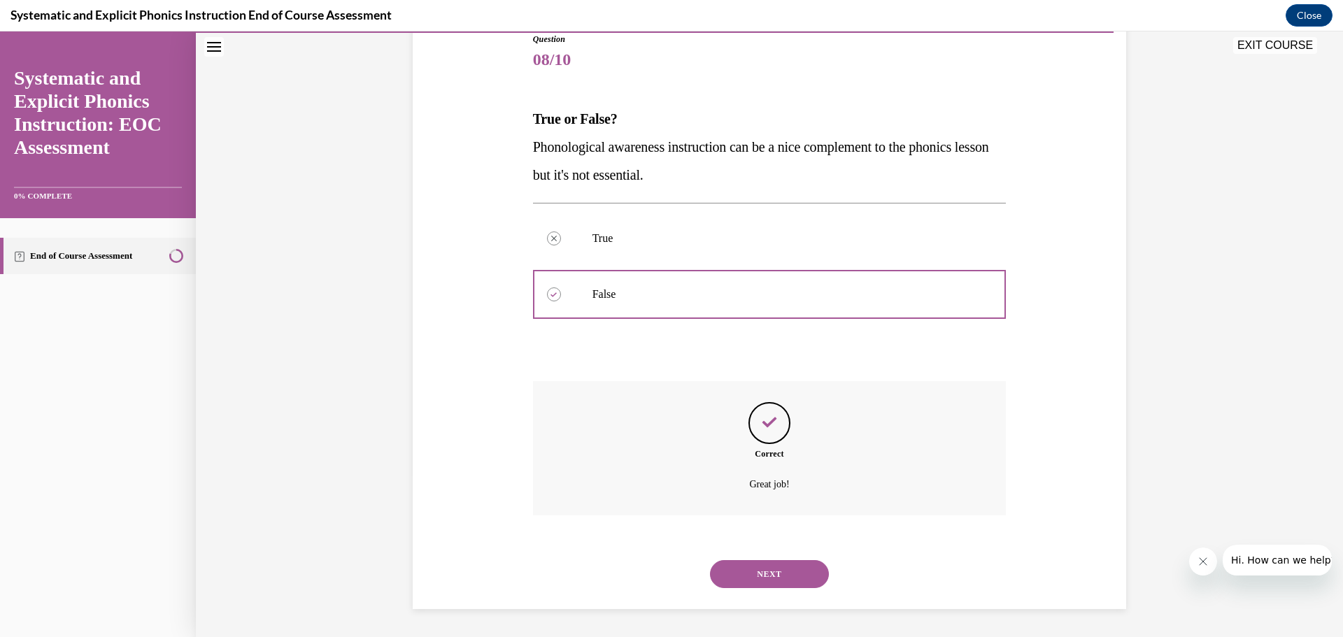
click at [774, 576] on button "NEXT" at bounding box center [769, 574] width 119 height 28
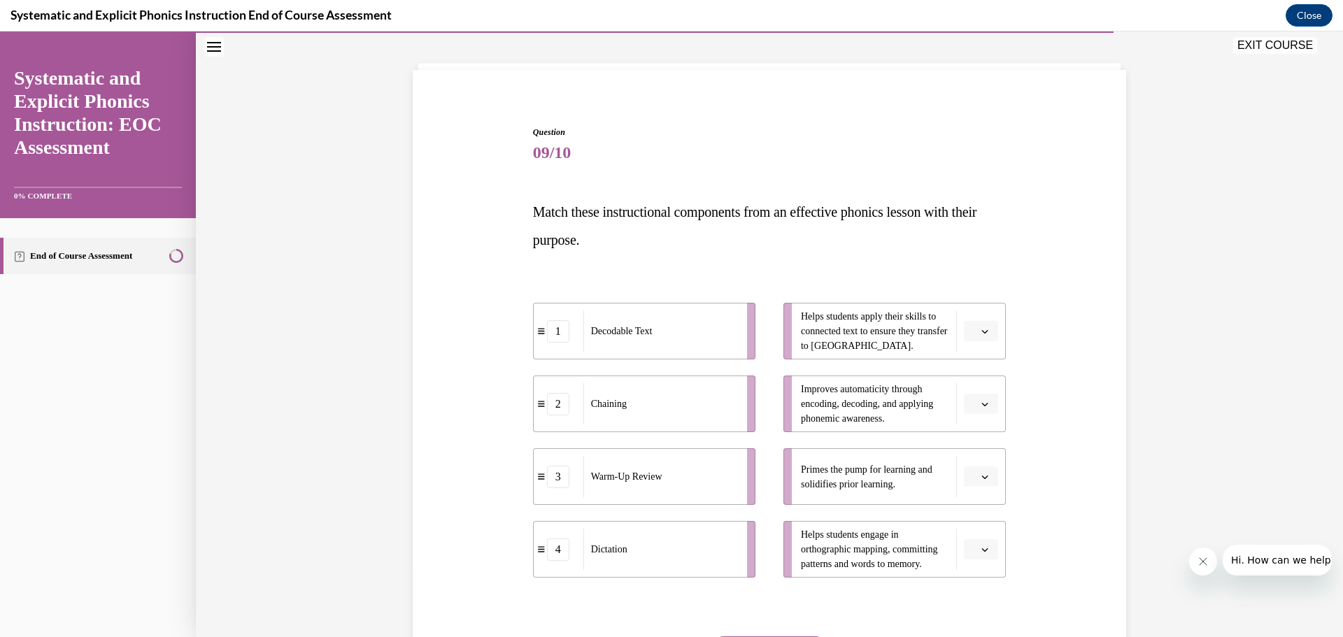
scroll to position [73, 0]
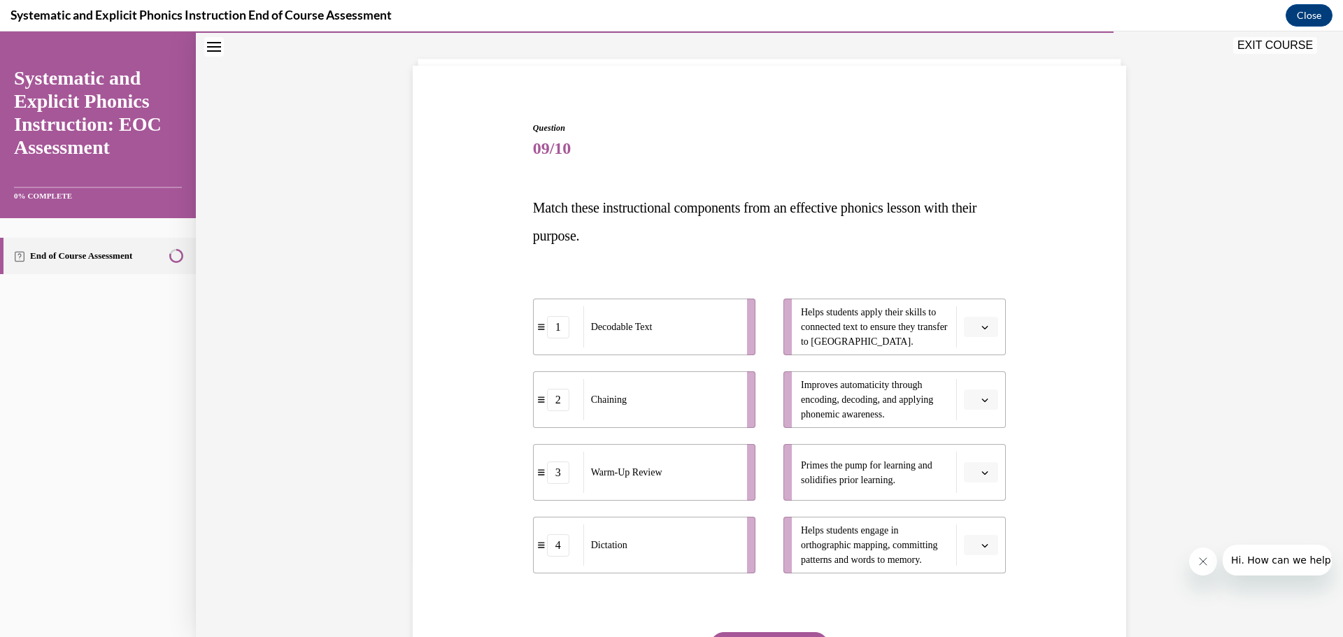
click at [981, 335] on button "button" at bounding box center [981, 327] width 34 height 21
click at [981, 472] on div "4" at bounding box center [974, 470] width 35 height 28
click at [964, 402] on button "button" at bounding box center [981, 400] width 34 height 21
click at [977, 483] on div "2" at bounding box center [974, 487] width 35 height 28
click at [984, 468] on span "button" at bounding box center [985, 473] width 10 height 10
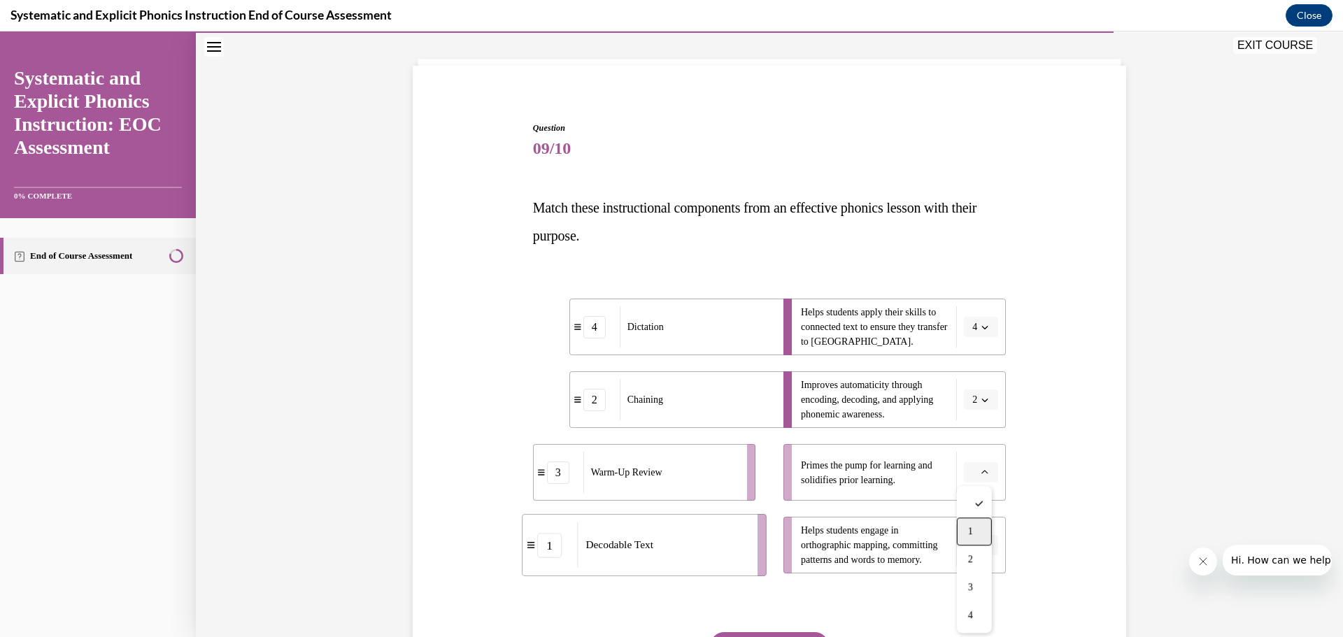
click at [974, 522] on div "1" at bounding box center [974, 532] width 35 height 28
click at [979, 536] on button "button" at bounding box center [981, 545] width 34 height 21
click at [972, 498] on div "3" at bounding box center [974, 486] width 35 height 28
click at [979, 308] on li "Helps students apply their skills to connected text to ensure they transfer to …" at bounding box center [894, 327] width 222 height 57
click at [974, 330] on button "4" at bounding box center [981, 327] width 34 height 21
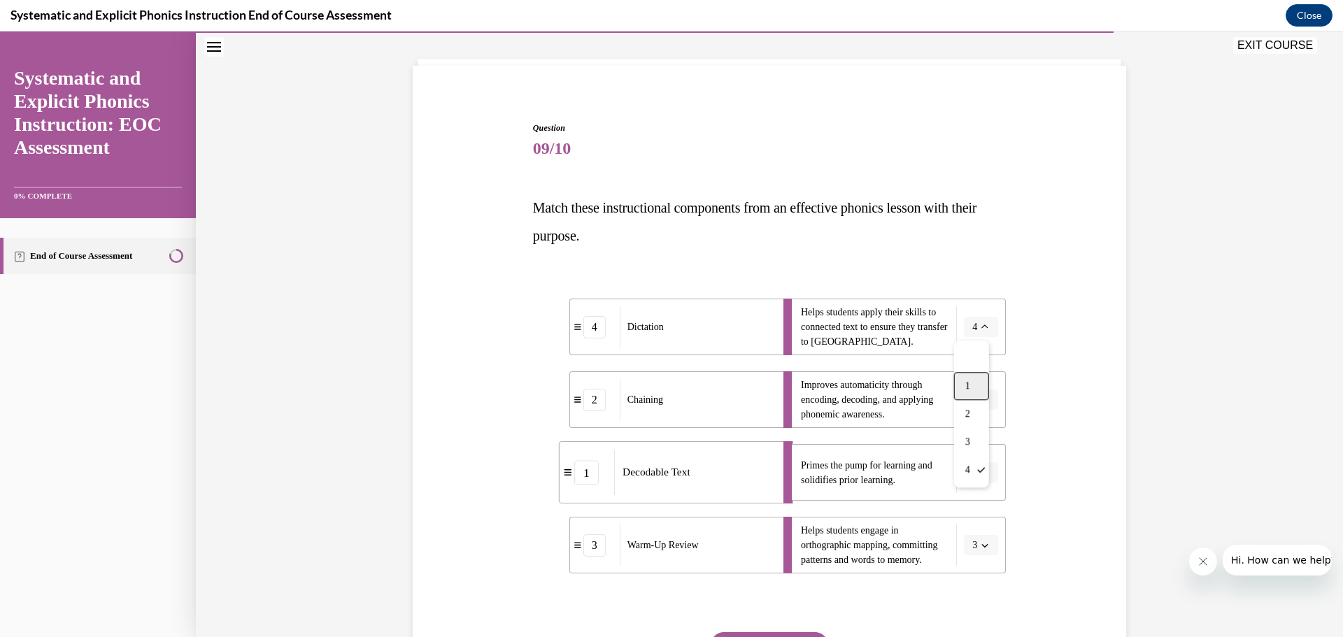
click at [972, 380] on div "1" at bounding box center [971, 386] width 35 height 28
click at [982, 339] on li "Helps students apply their skills to connected text to ensure they transfer to …" at bounding box center [894, 327] width 222 height 57
click at [981, 326] on icon "button" at bounding box center [984, 327] width 7 height 7
click at [981, 464] on div "4" at bounding box center [971, 470] width 35 height 28
click at [972, 470] on span "Please select an option" at bounding box center [974, 473] width 5 height 14
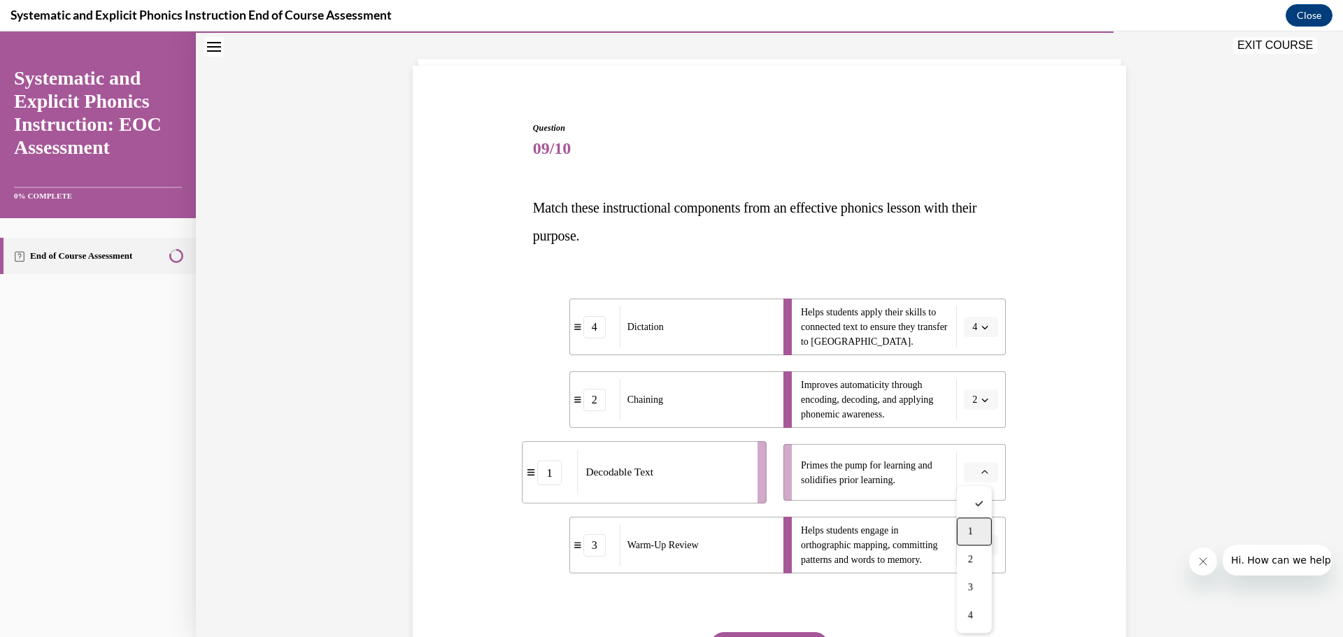
click at [971, 530] on span "1" at bounding box center [970, 531] width 5 height 11
click at [1093, 437] on div "Question 09/10 Match these instructional components from an effective phonics l…" at bounding box center [769, 413] width 721 height 667
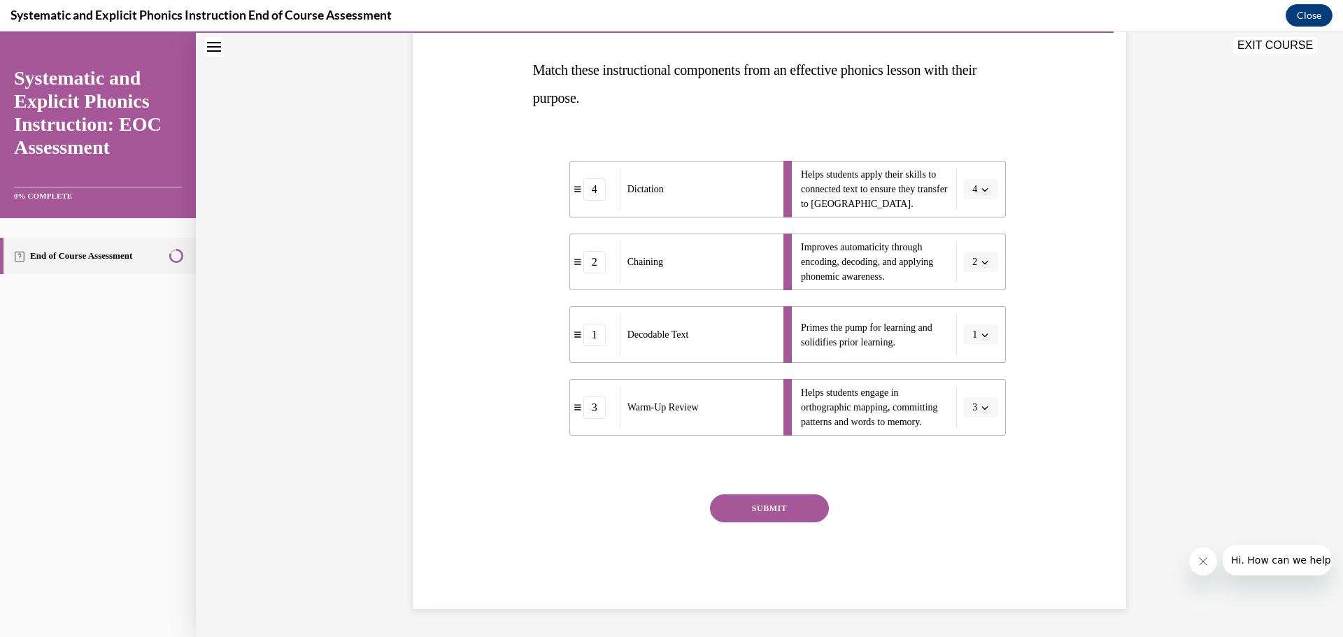
click at [717, 507] on button "SUBMIT" at bounding box center [769, 509] width 119 height 28
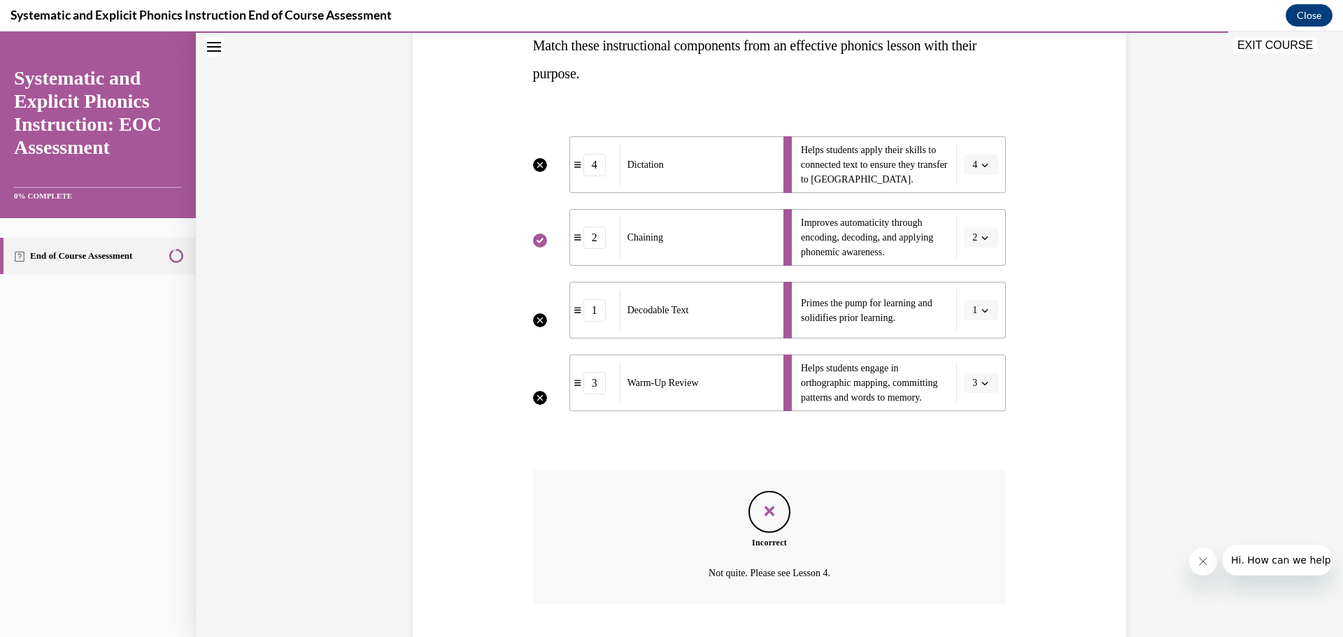
scroll to position [114, 0]
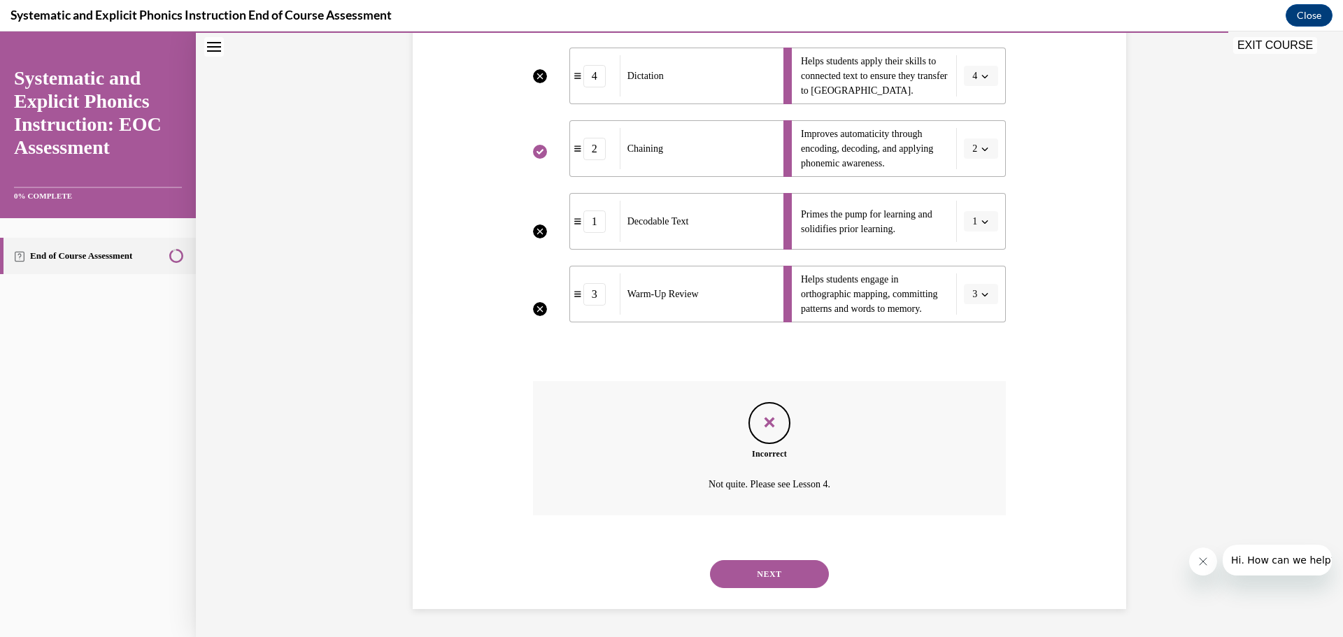
click at [775, 581] on button "NEXT" at bounding box center [769, 574] width 119 height 28
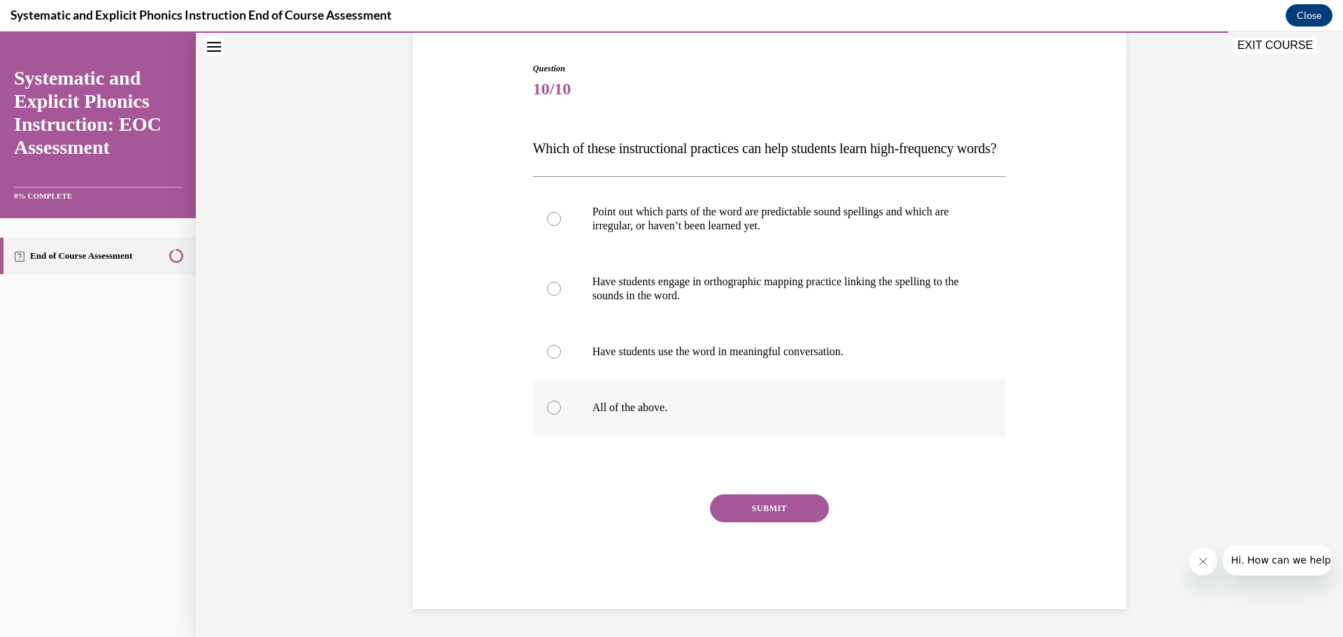
click at [617, 414] on p "All of the above." at bounding box center [781, 408] width 379 height 14
click at [755, 510] on button "SUBMIT" at bounding box center [769, 509] width 119 height 28
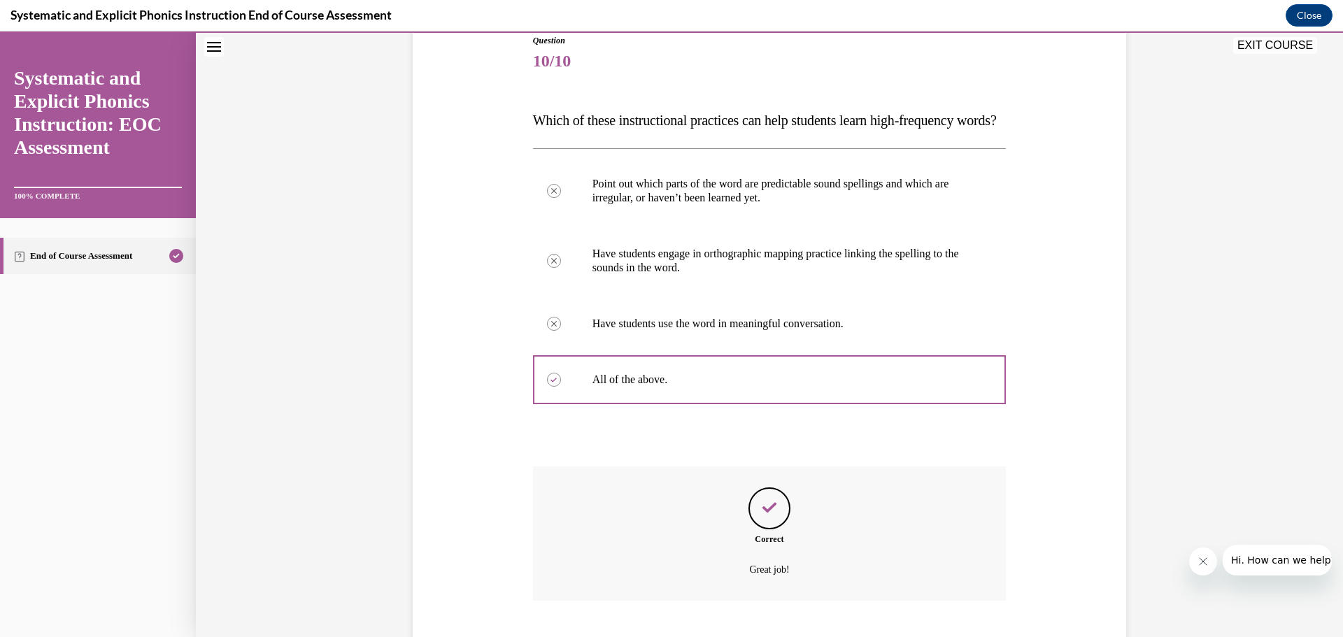
scroll to position [274, 0]
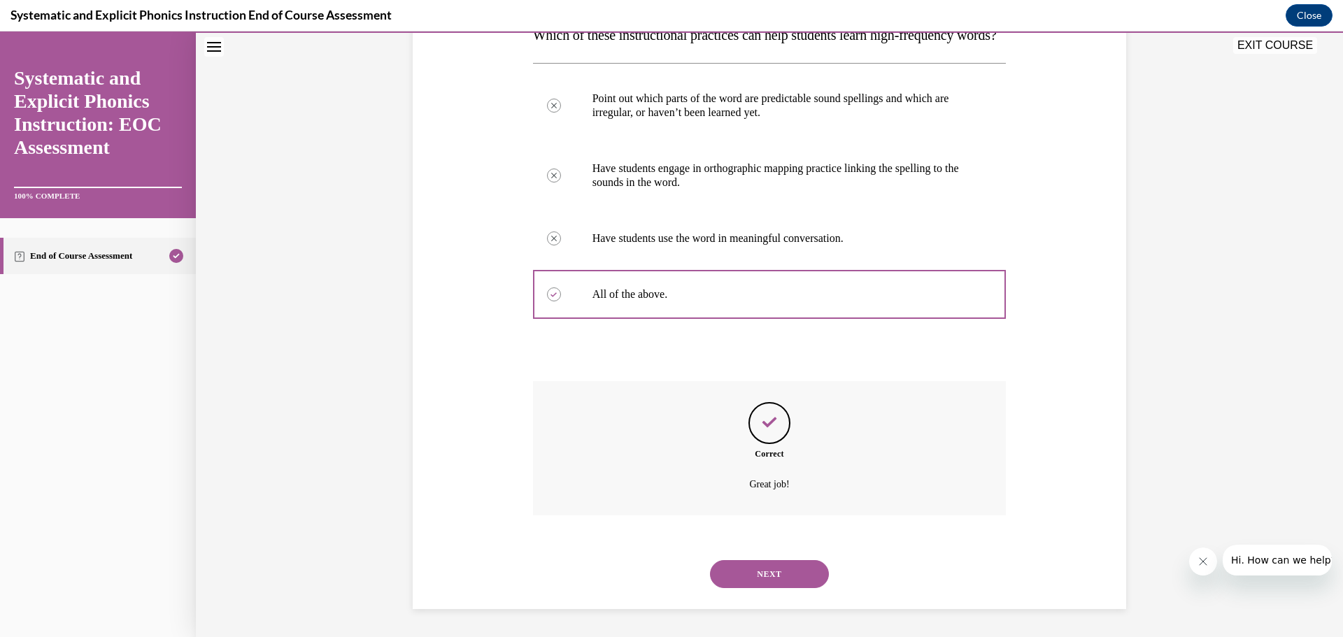
click at [754, 562] on button "NEXT" at bounding box center [769, 574] width 119 height 28
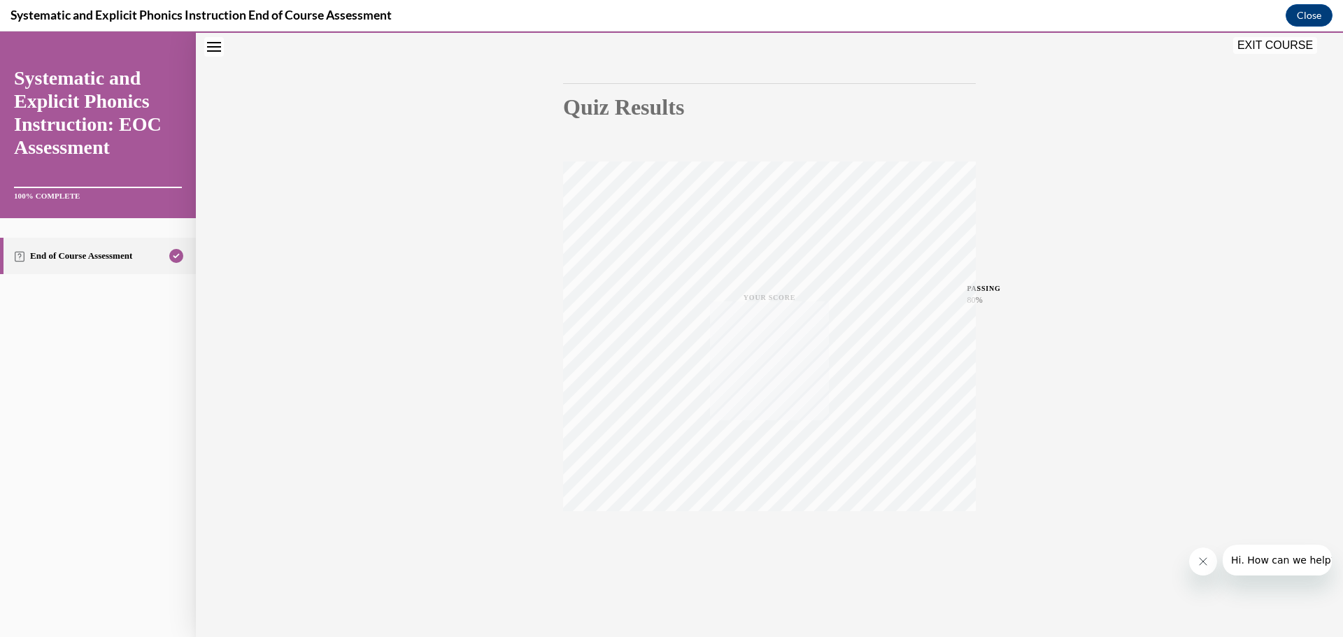
scroll to position [111, 0]
click at [1247, 53] on button "EXIT COURSE" at bounding box center [1275, 45] width 84 height 17
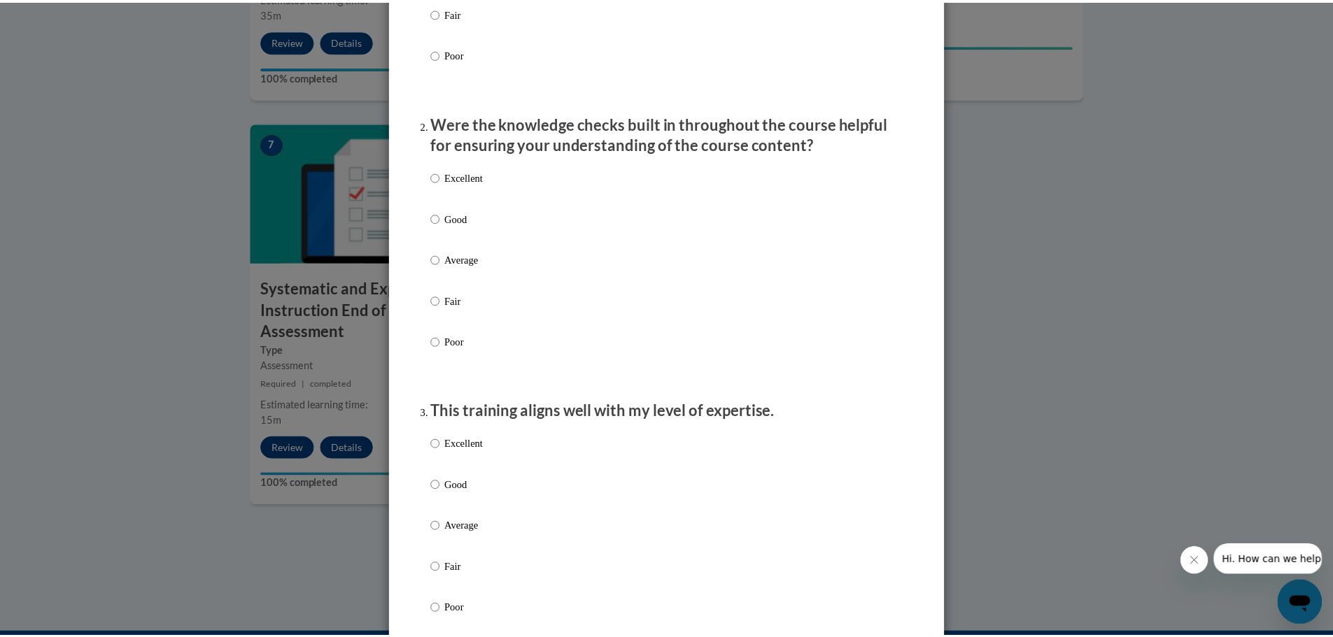
scroll to position [0, 0]
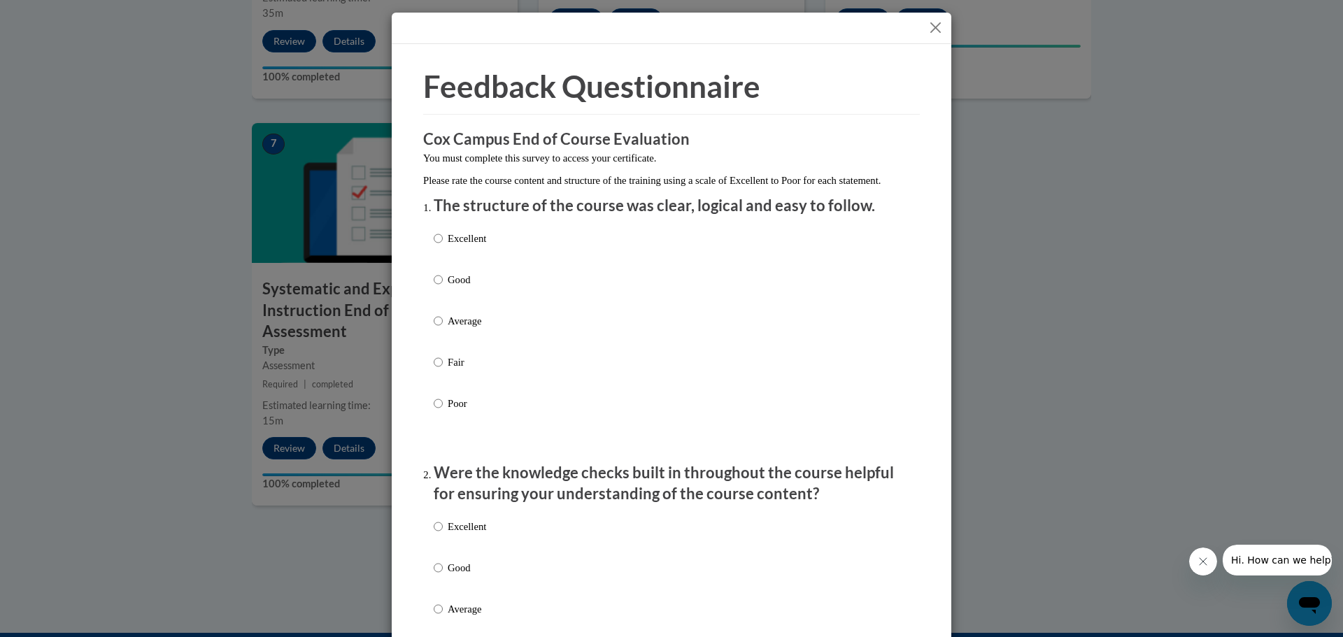
click at [934, 24] on button "Close" at bounding box center [935, 27] width 17 height 17
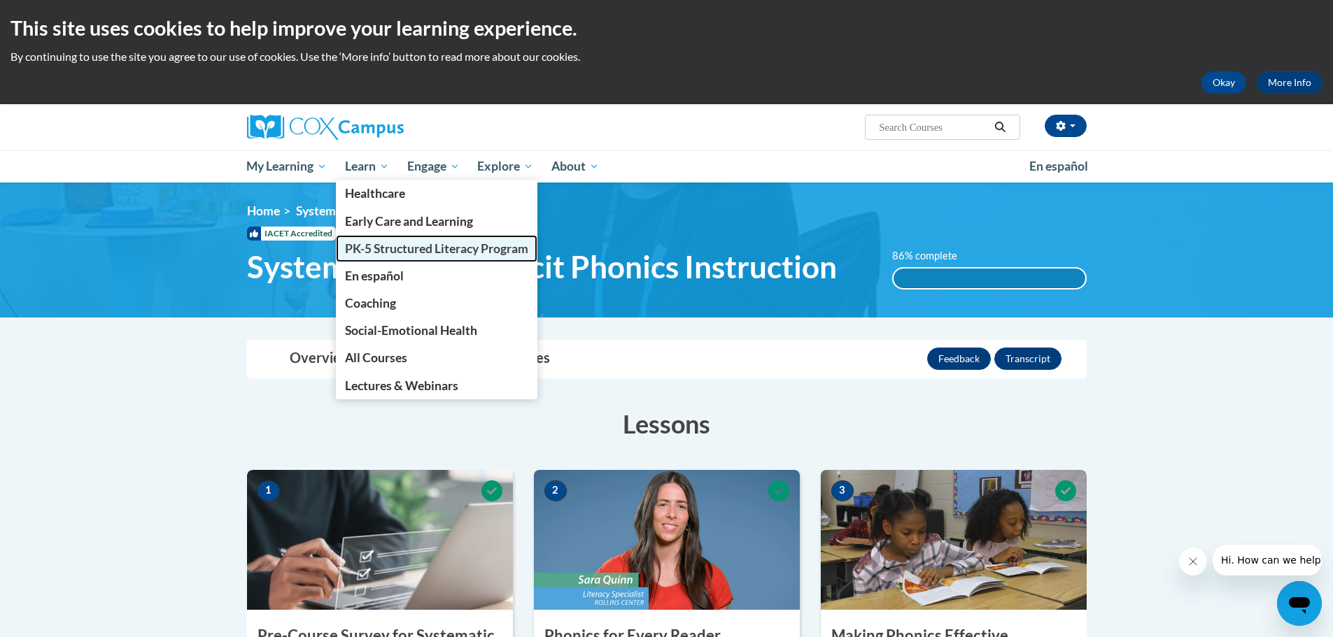
click at [383, 253] on span "PK-5 Structured Literacy Program" at bounding box center [436, 248] width 183 height 15
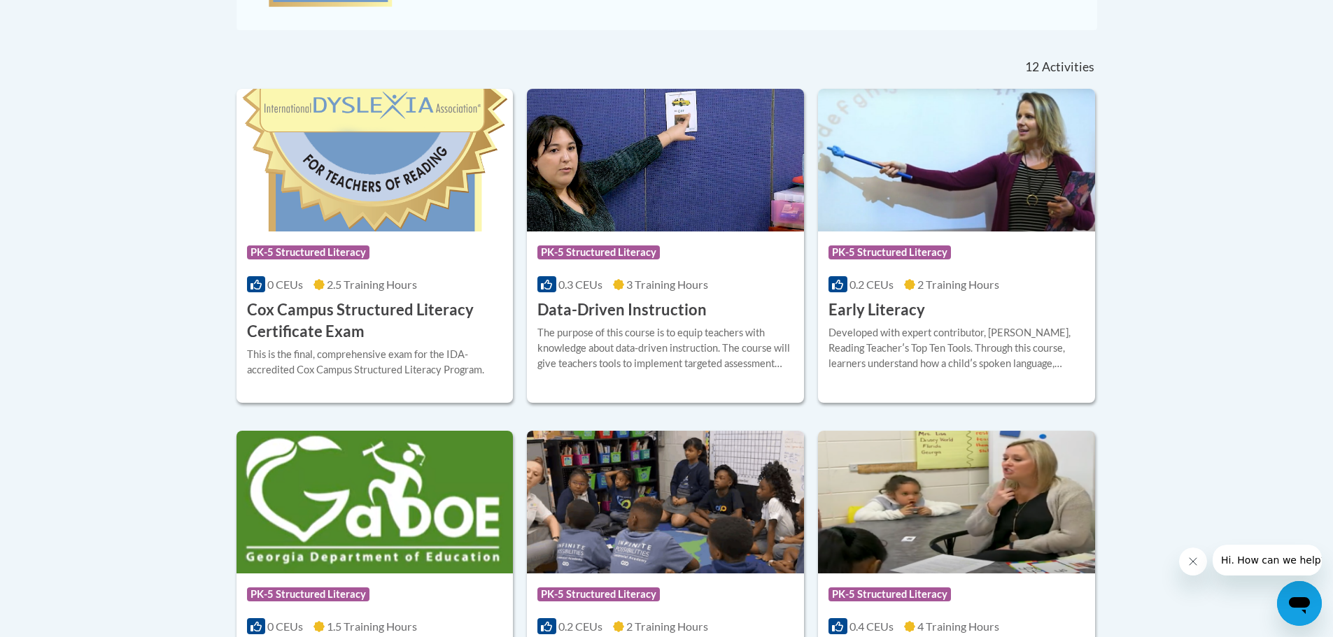
scroll to position [560, 0]
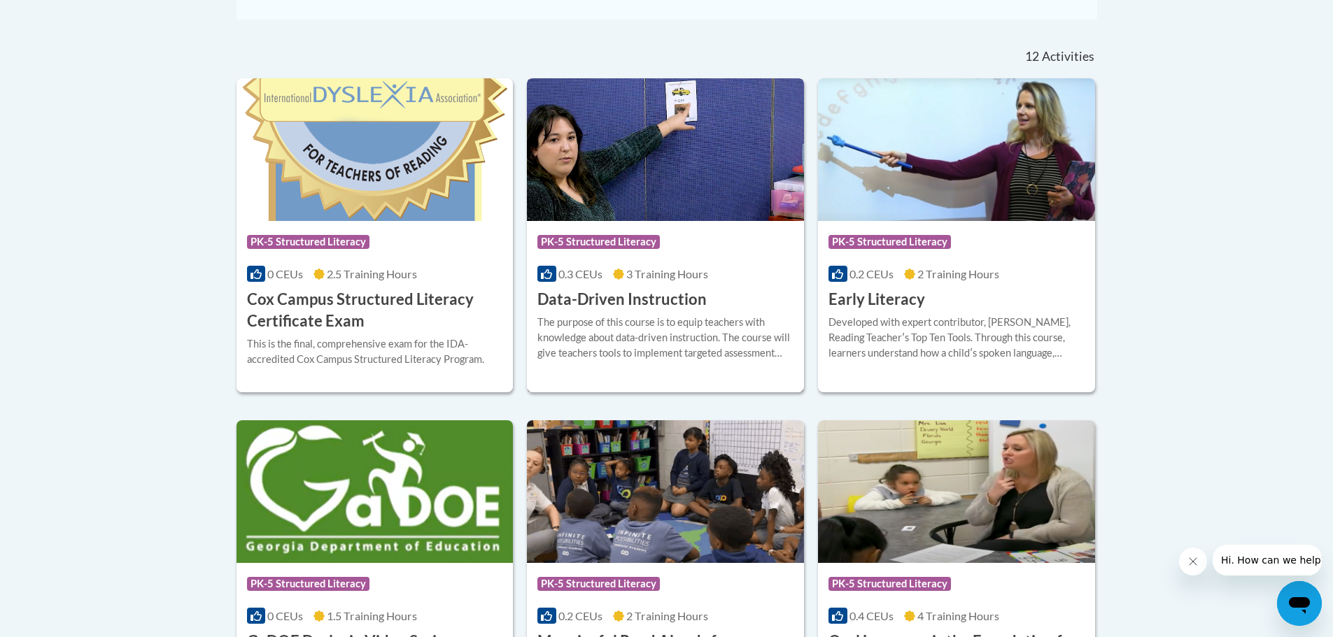
click at [669, 310] on h3 "Data-Driven Instruction" at bounding box center [621, 300] width 169 height 22
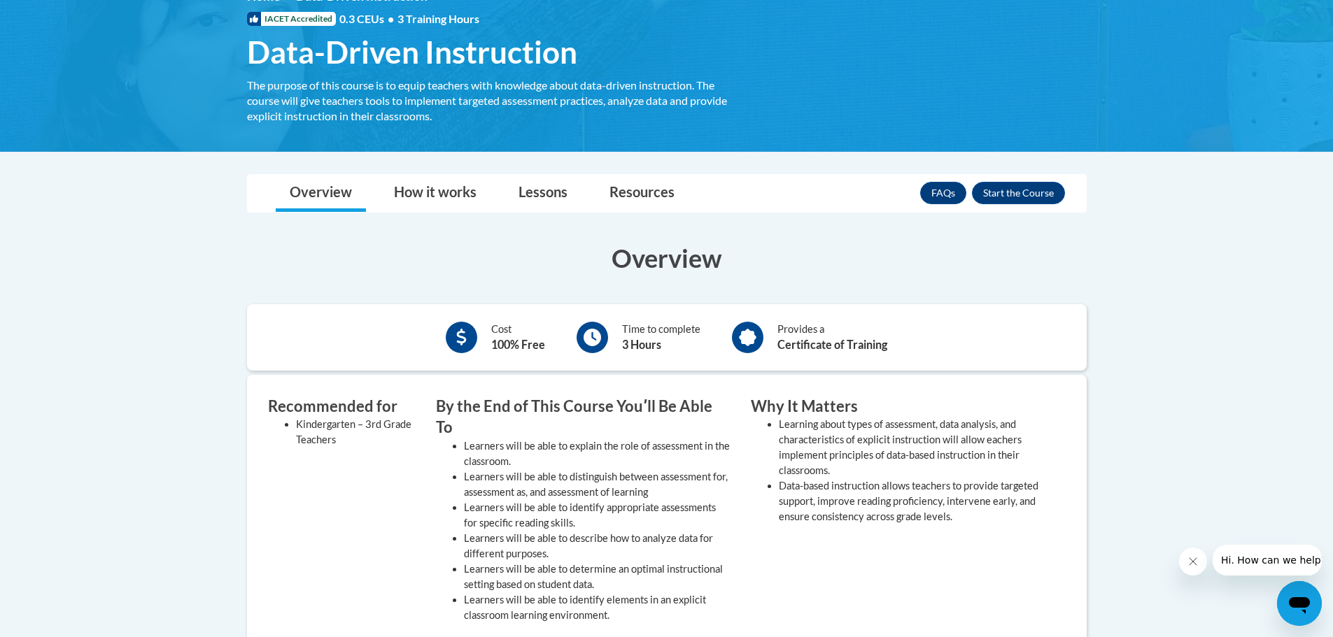
scroll to position [210, 0]
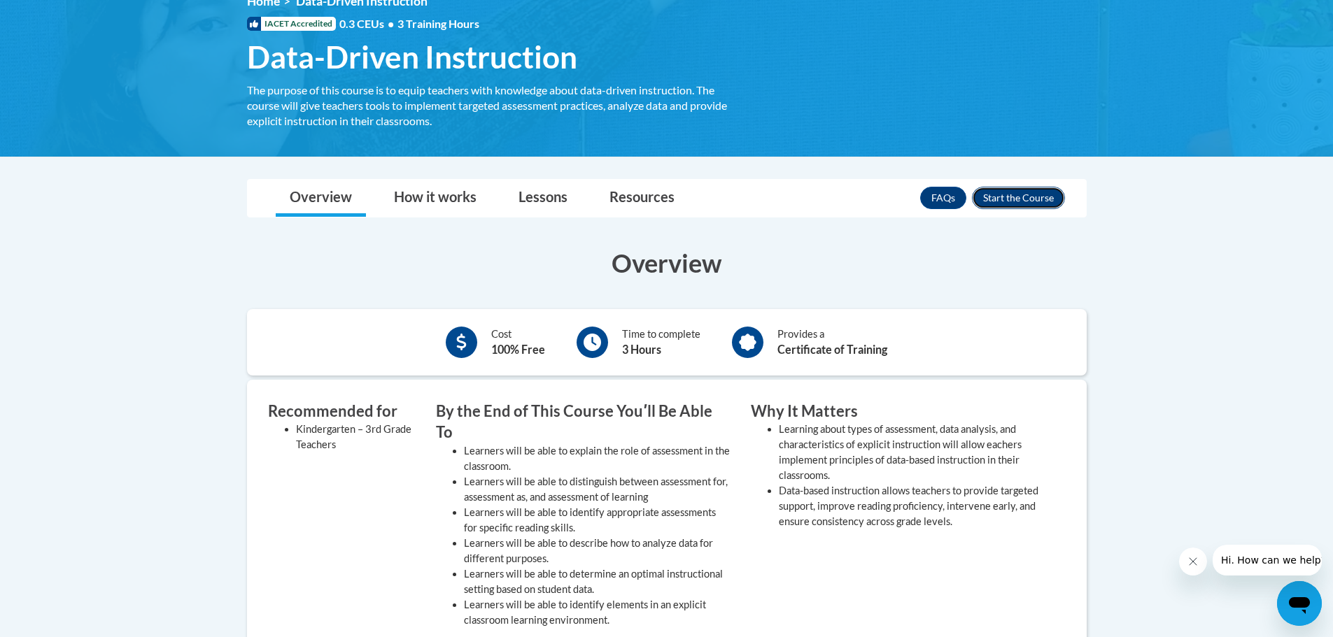
click at [988, 194] on button "Enroll" at bounding box center [1018, 198] width 93 height 22
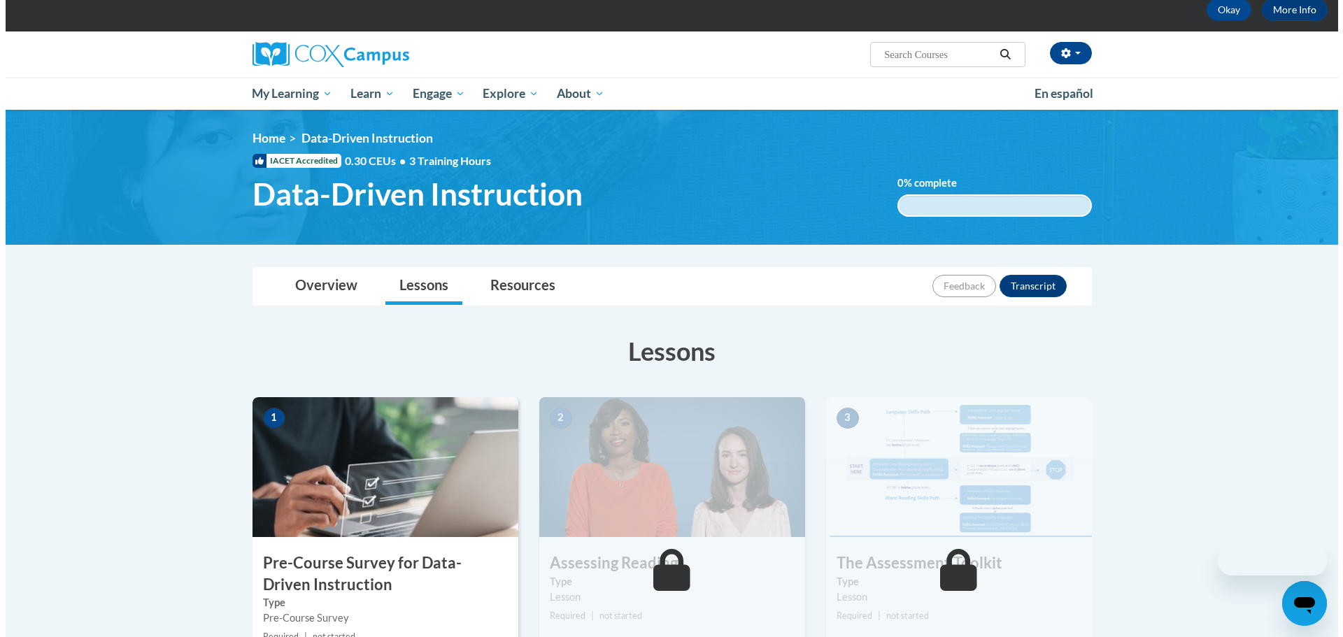
scroll to position [350, 0]
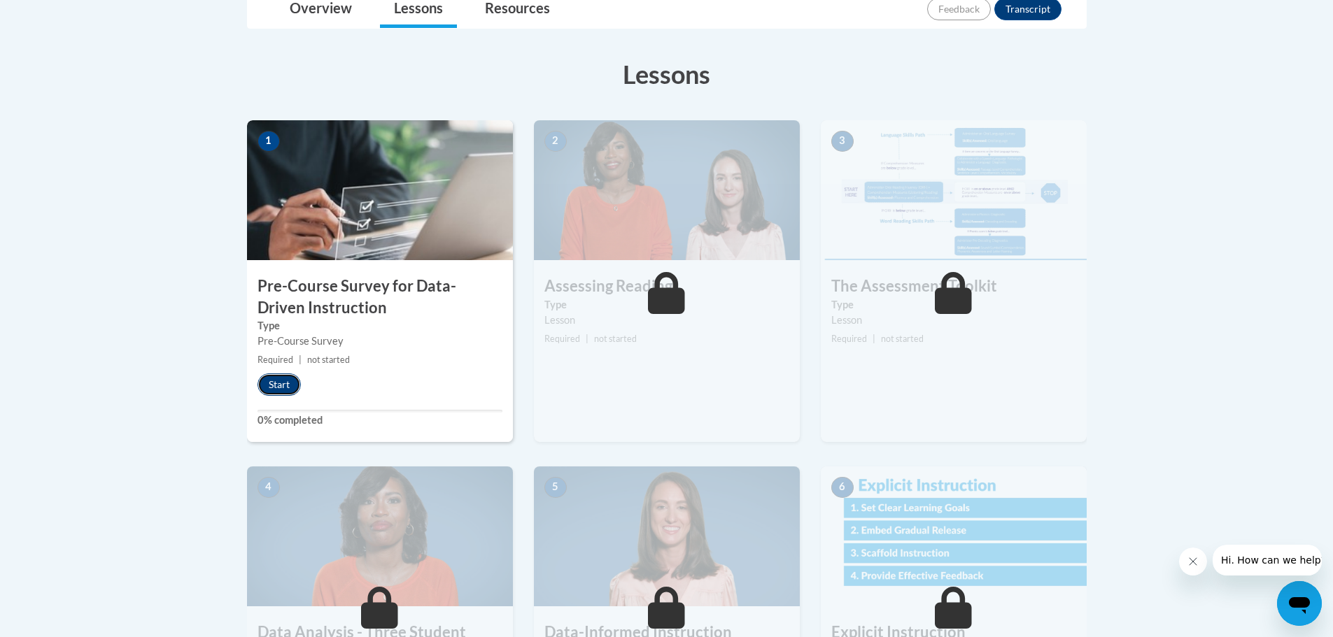
click at [276, 387] on button "Start" at bounding box center [278, 385] width 43 height 22
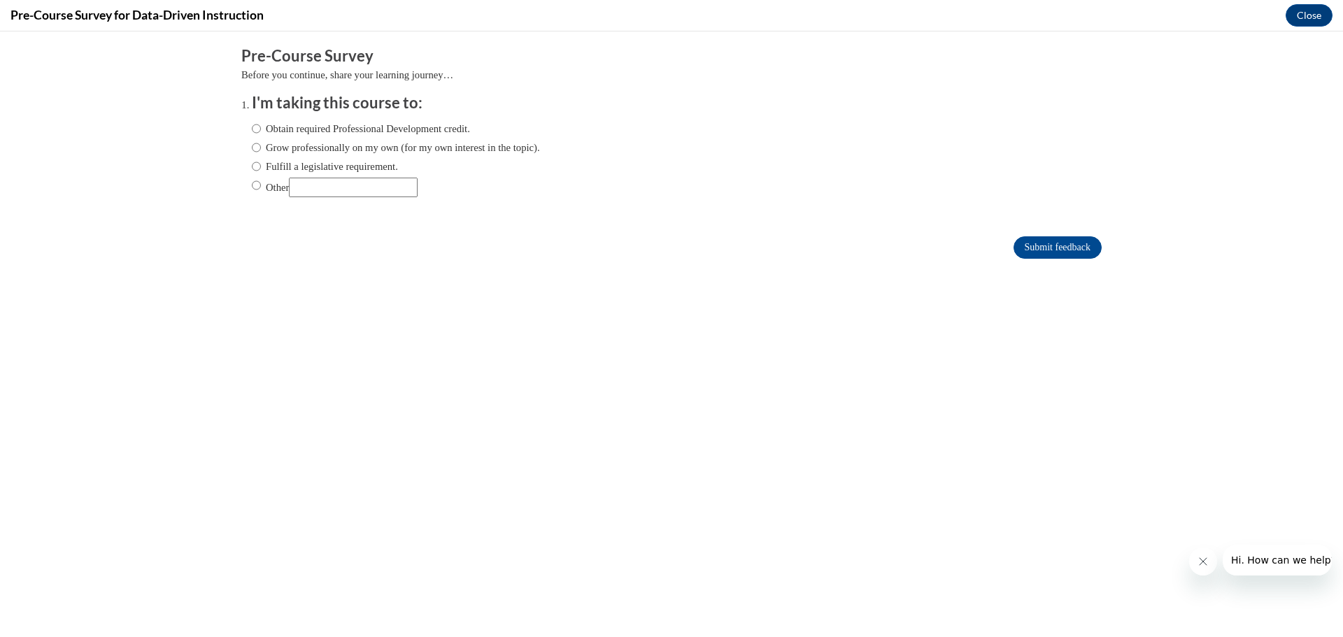
scroll to position [0, 0]
click at [1307, 9] on button "Close" at bounding box center [1309, 15] width 47 height 22
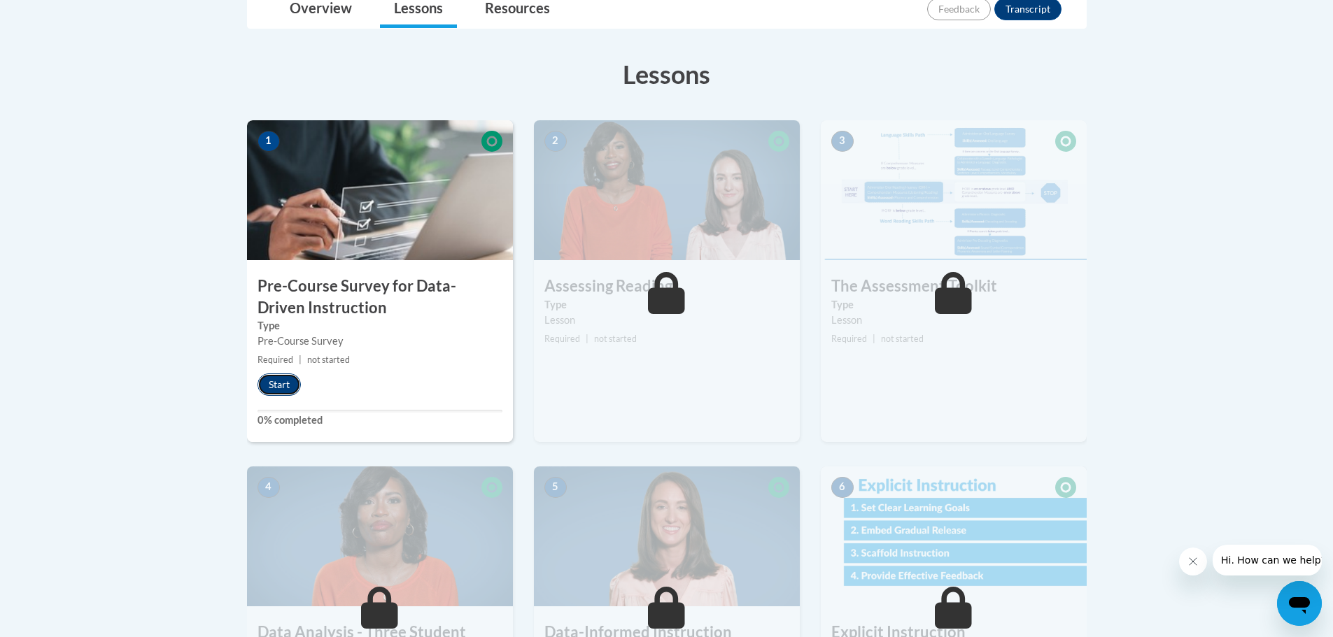
click at [281, 380] on button "Start" at bounding box center [278, 385] width 43 height 22
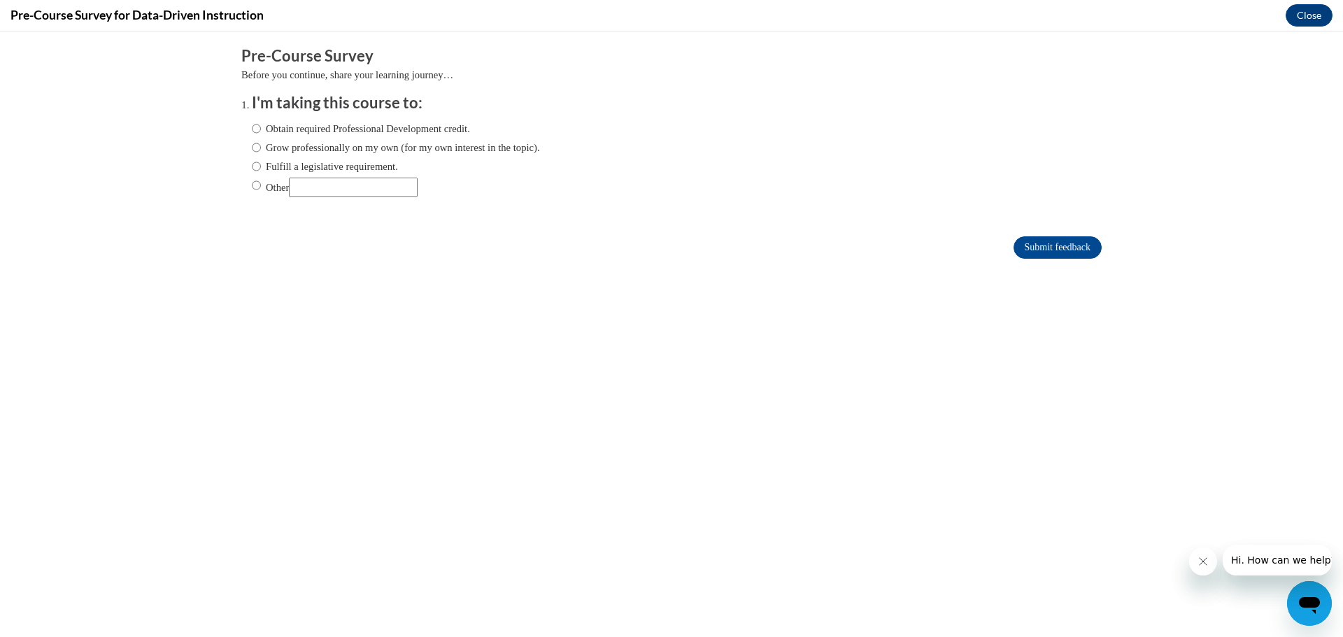
click at [255, 125] on label "Obtain required Professional Development credit." at bounding box center [361, 128] width 218 height 15
click at [255, 125] on input "Obtain required Professional Development credit." at bounding box center [256, 128] width 9 height 15
radio input "true"
click at [1030, 239] on input "Submit feedback" at bounding box center [1058, 247] width 88 height 22
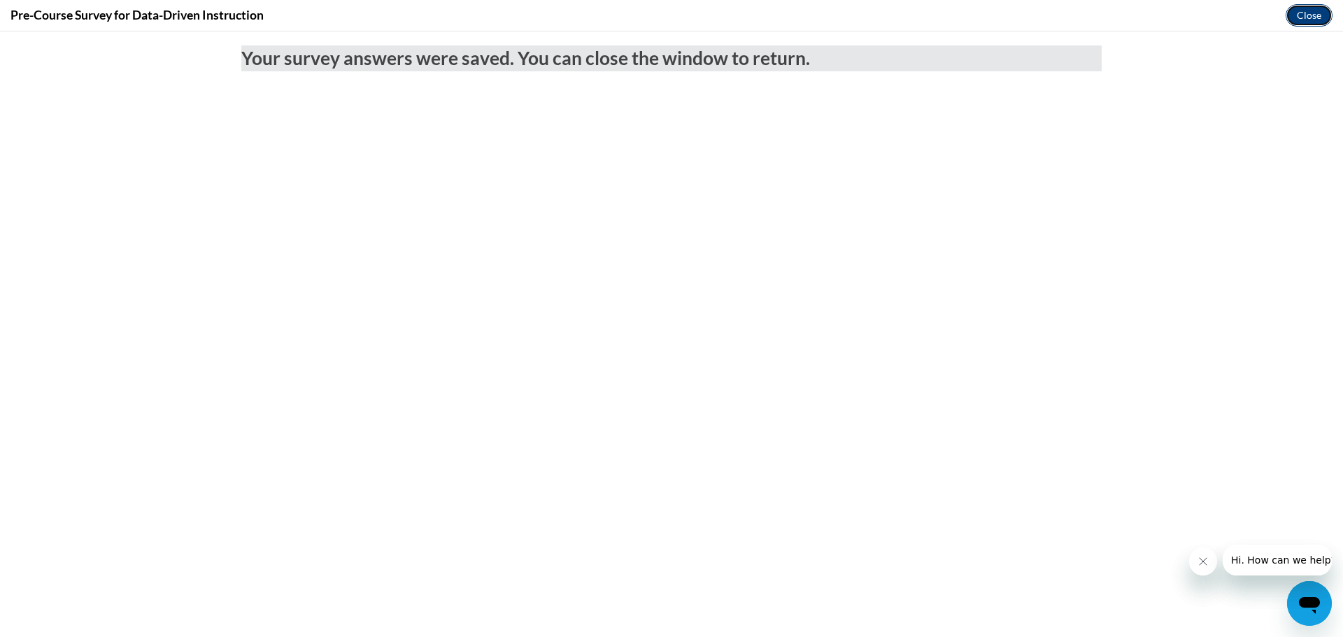
click at [1304, 12] on button "Close" at bounding box center [1309, 15] width 47 height 22
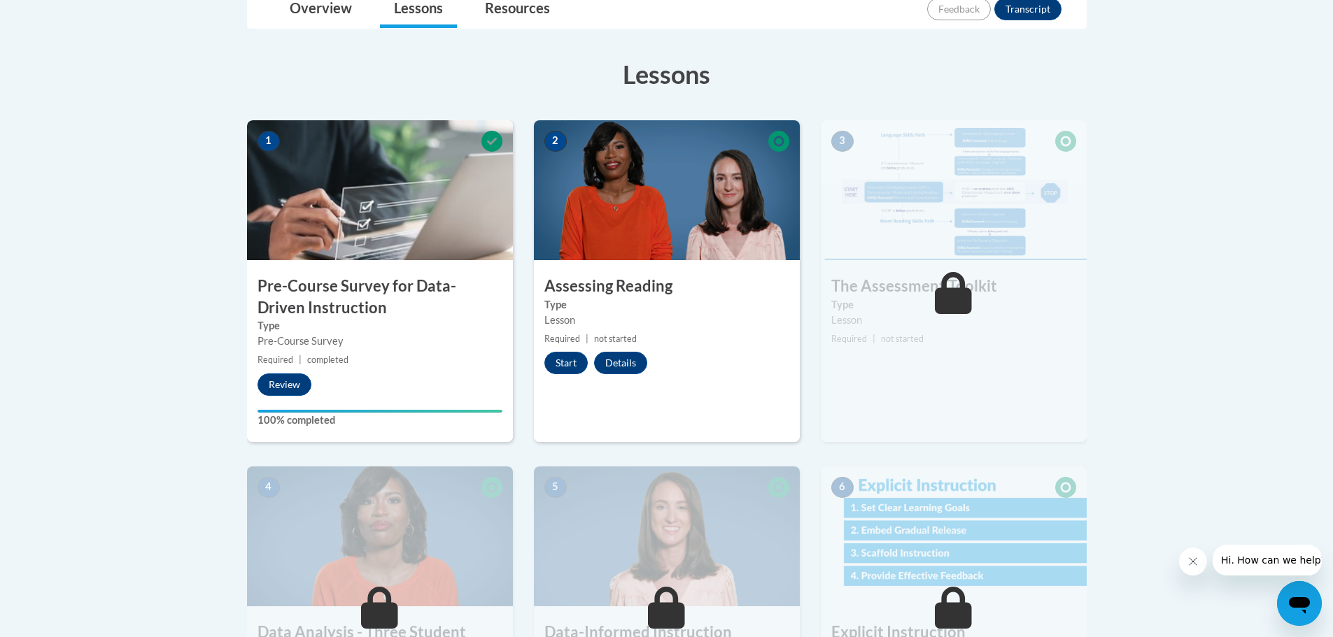
click at [544, 366] on div "Start Details Feedback" at bounding box center [599, 363] width 131 height 22
click at [559, 364] on button "Start" at bounding box center [565, 363] width 43 height 22
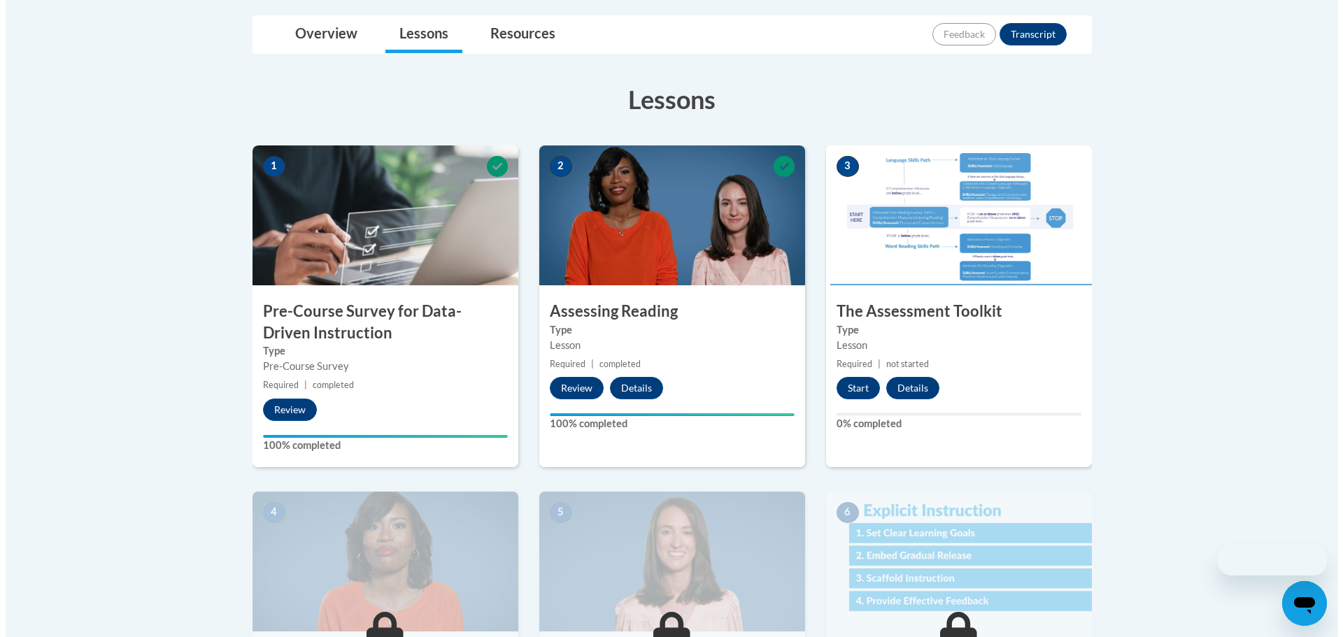
scroll to position [350, 0]
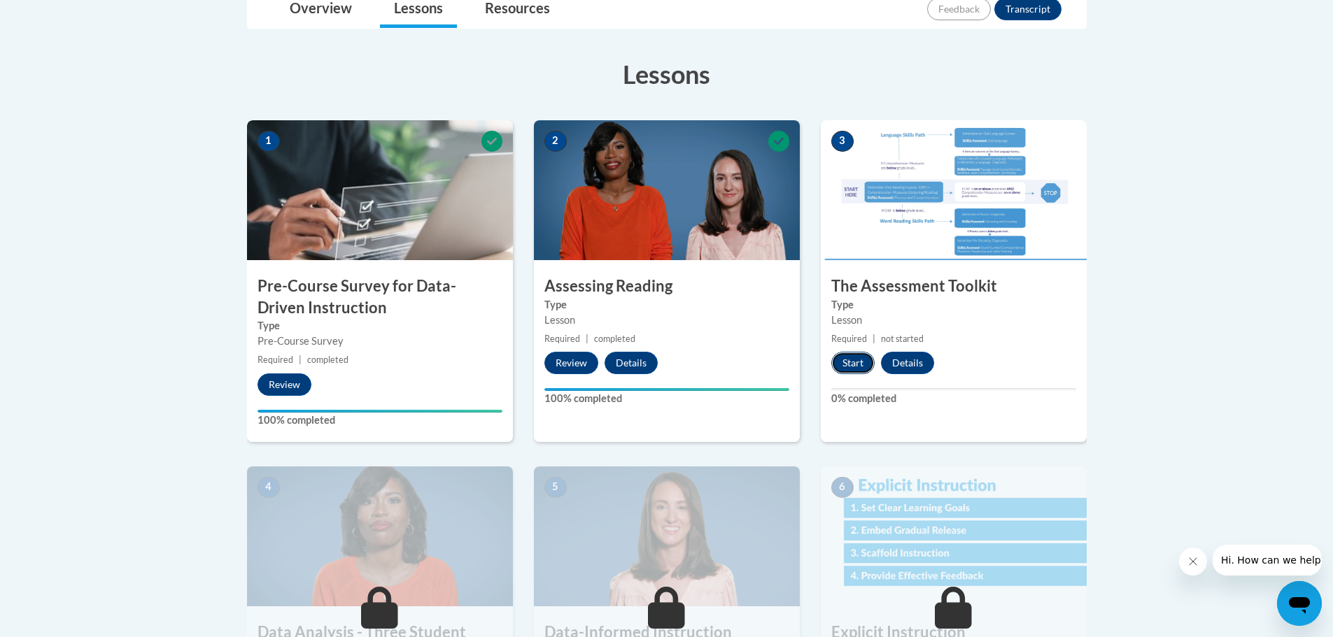
click at [865, 363] on button "Start" at bounding box center [852, 363] width 43 height 22
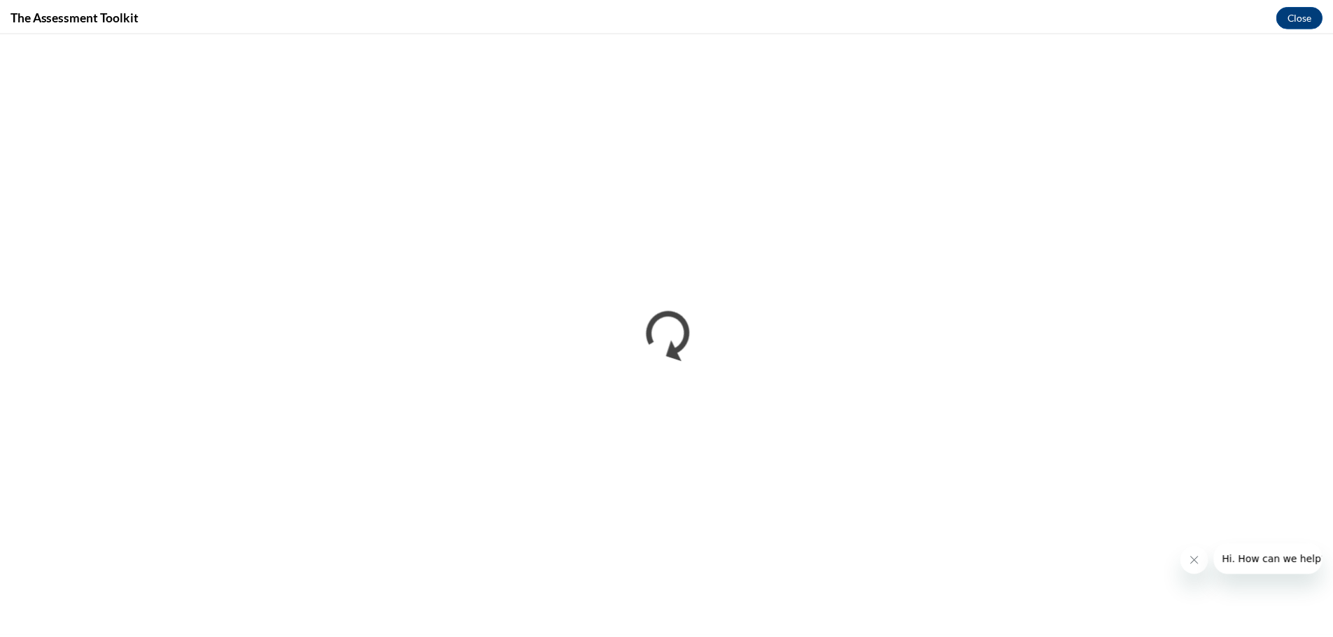
scroll to position [0, 0]
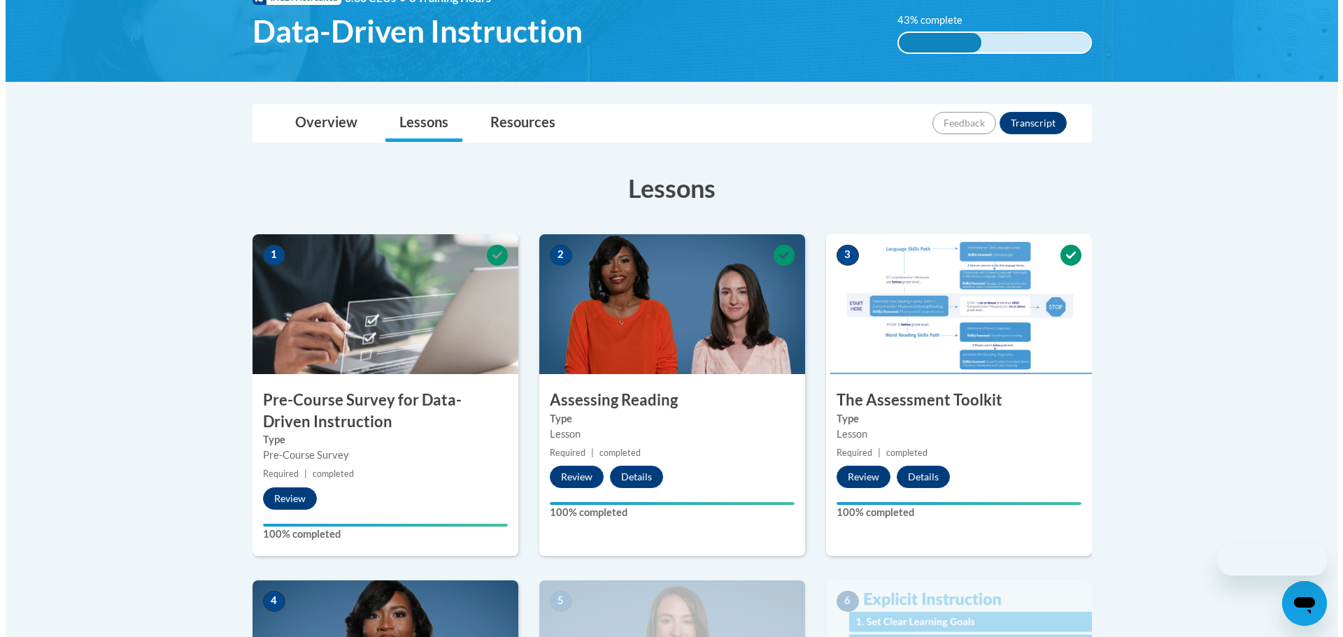
scroll to position [490, 0]
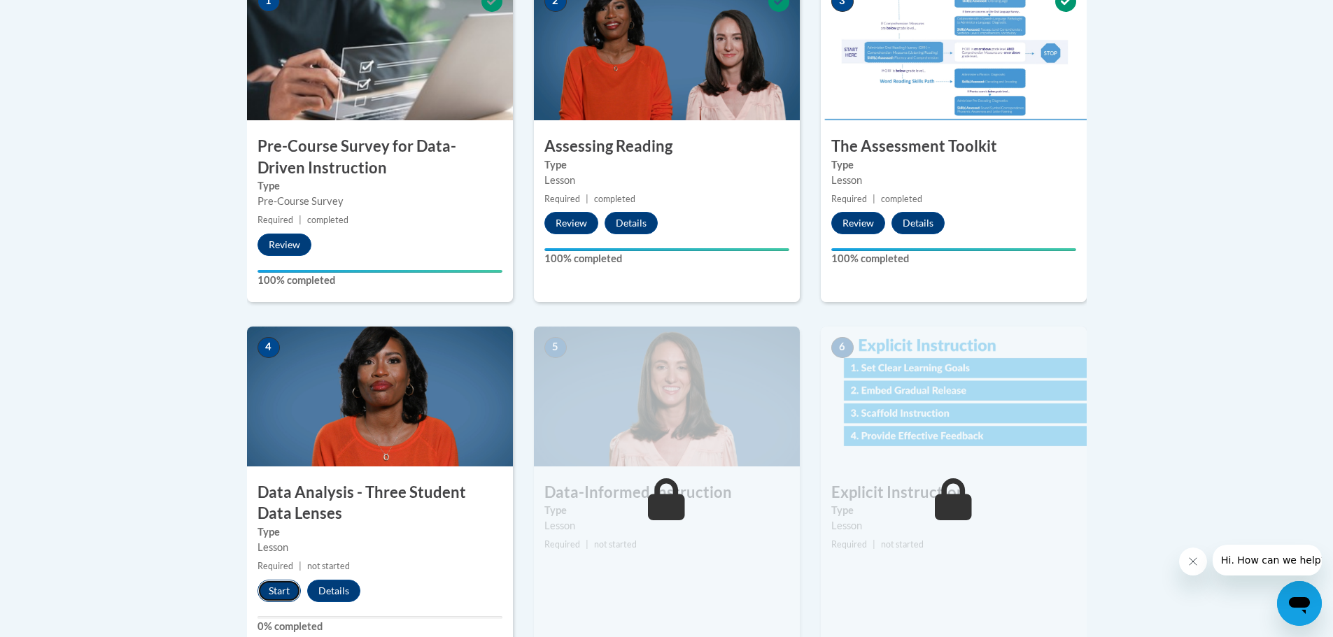
click at [286, 586] on button "Start" at bounding box center [278, 591] width 43 height 22
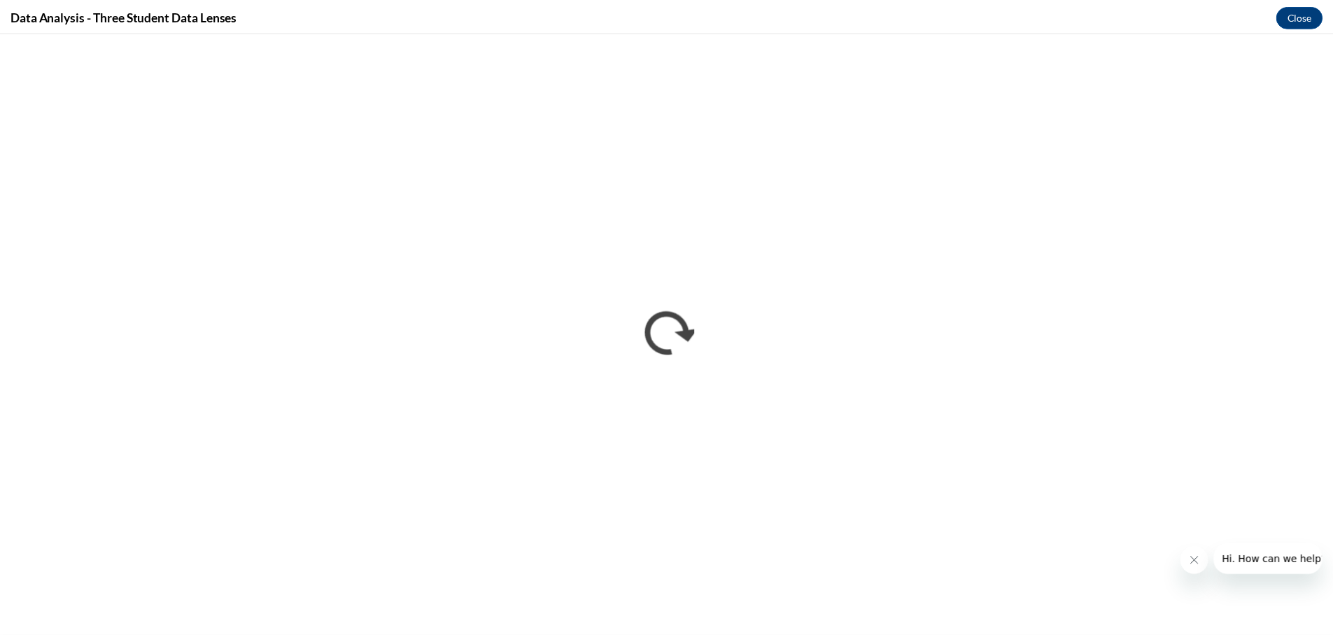
scroll to position [0, 0]
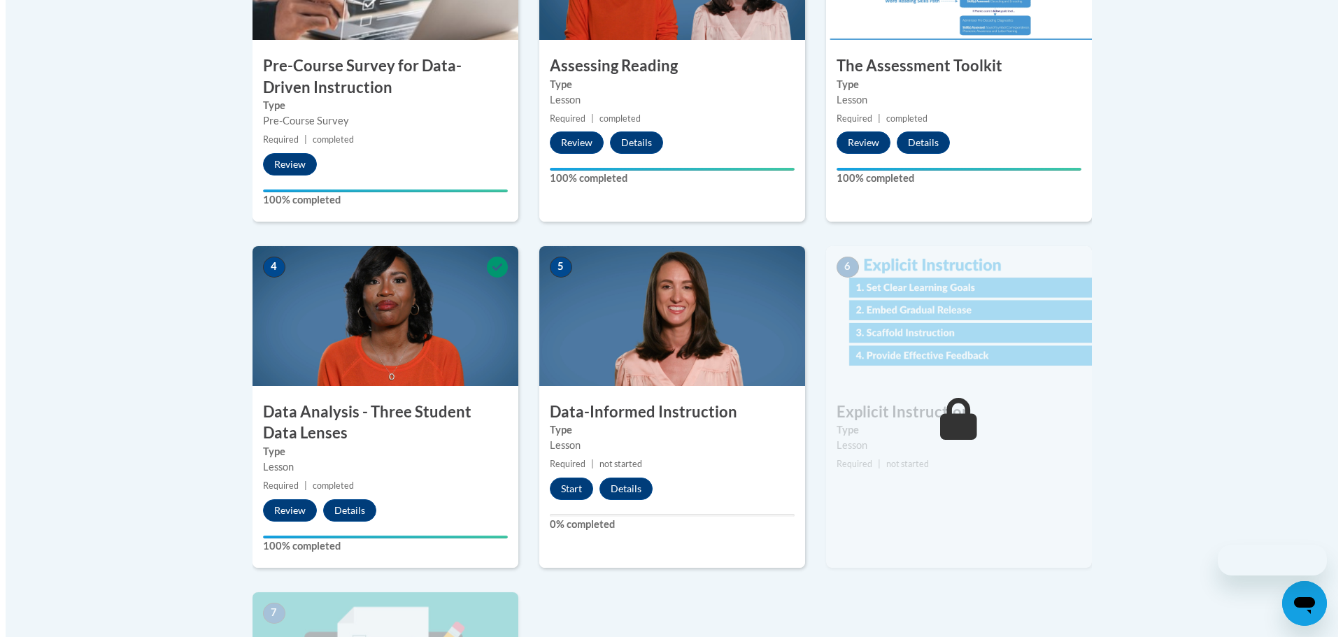
scroll to position [700, 0]
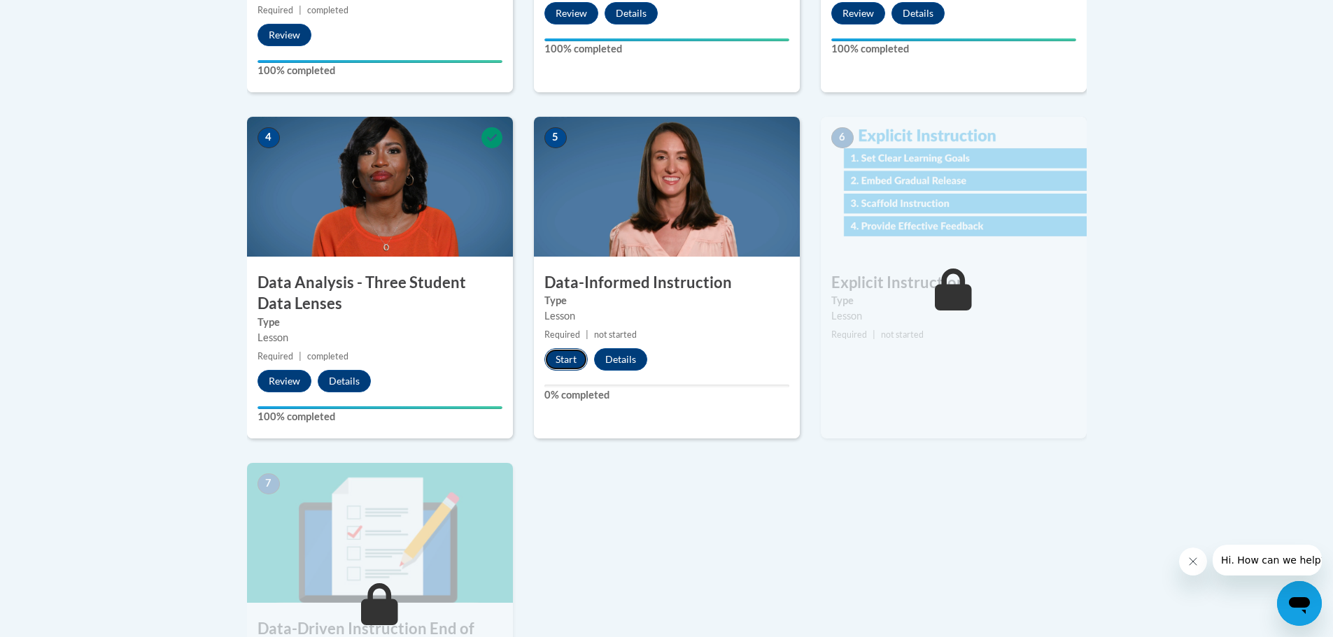
click at [569, 364] on button "Start" at bounding box center [565, 359] width 43 height 22
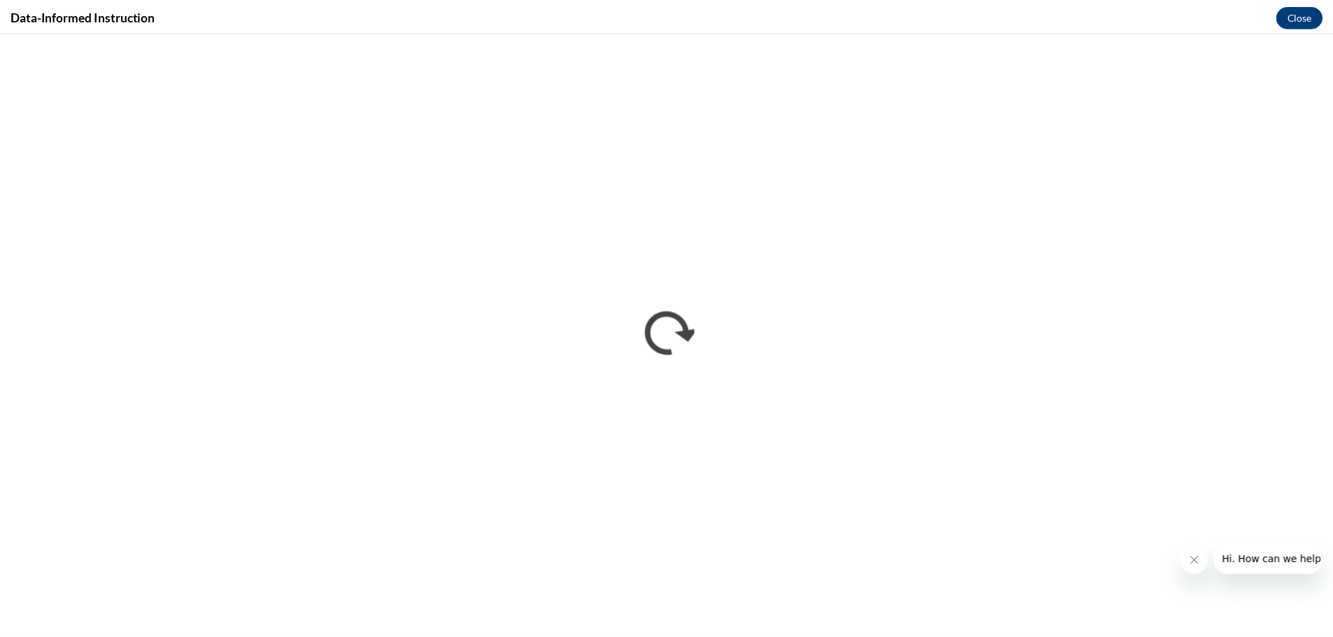
scroll to position [0, 0]
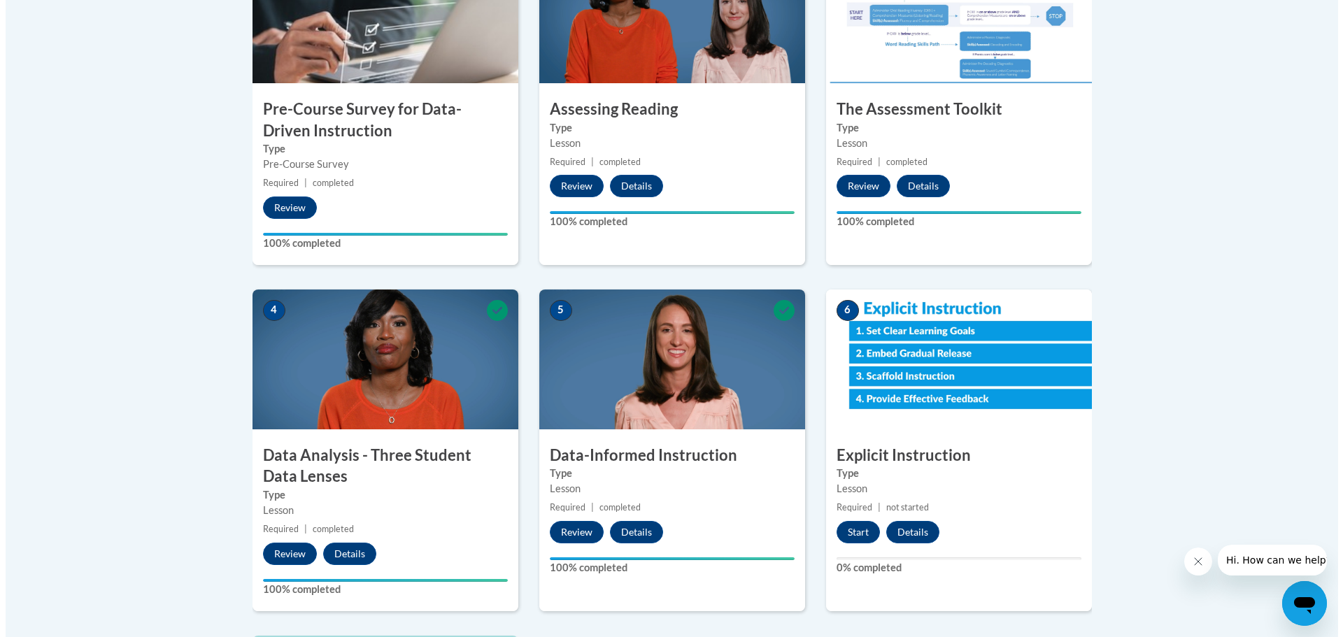
scroll to position [630, 0]
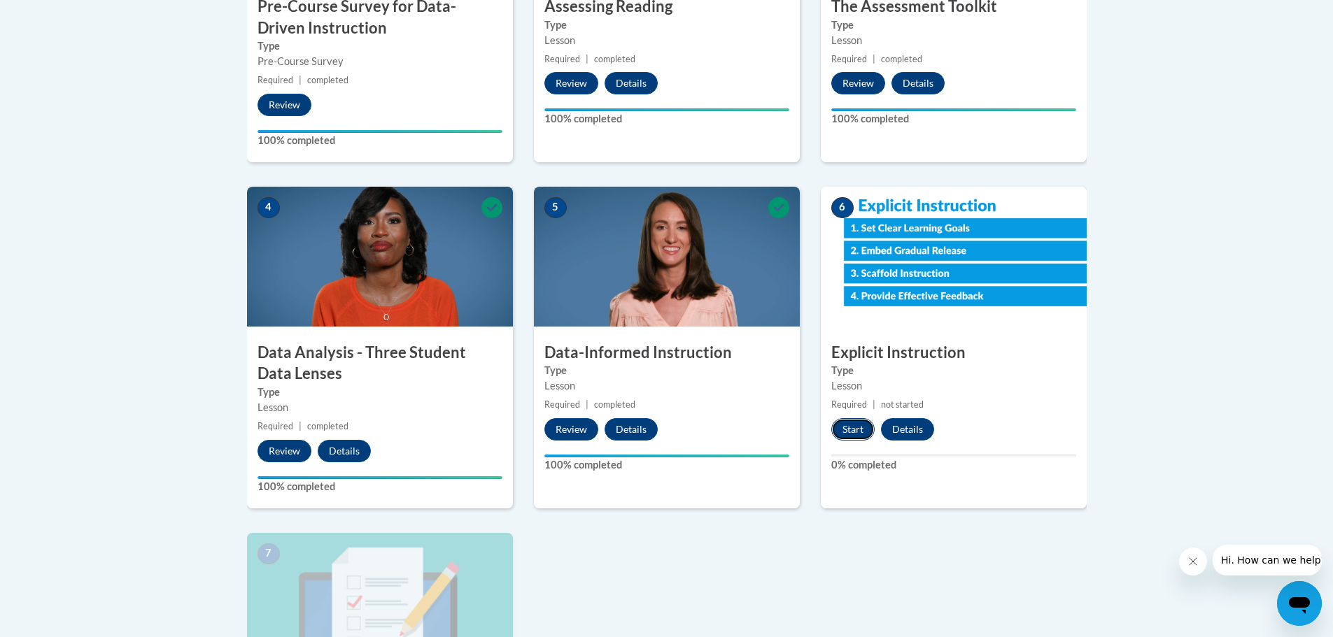
click at [835, 423] on button "Start" at bounding box center [852, 429] width 43 height 22
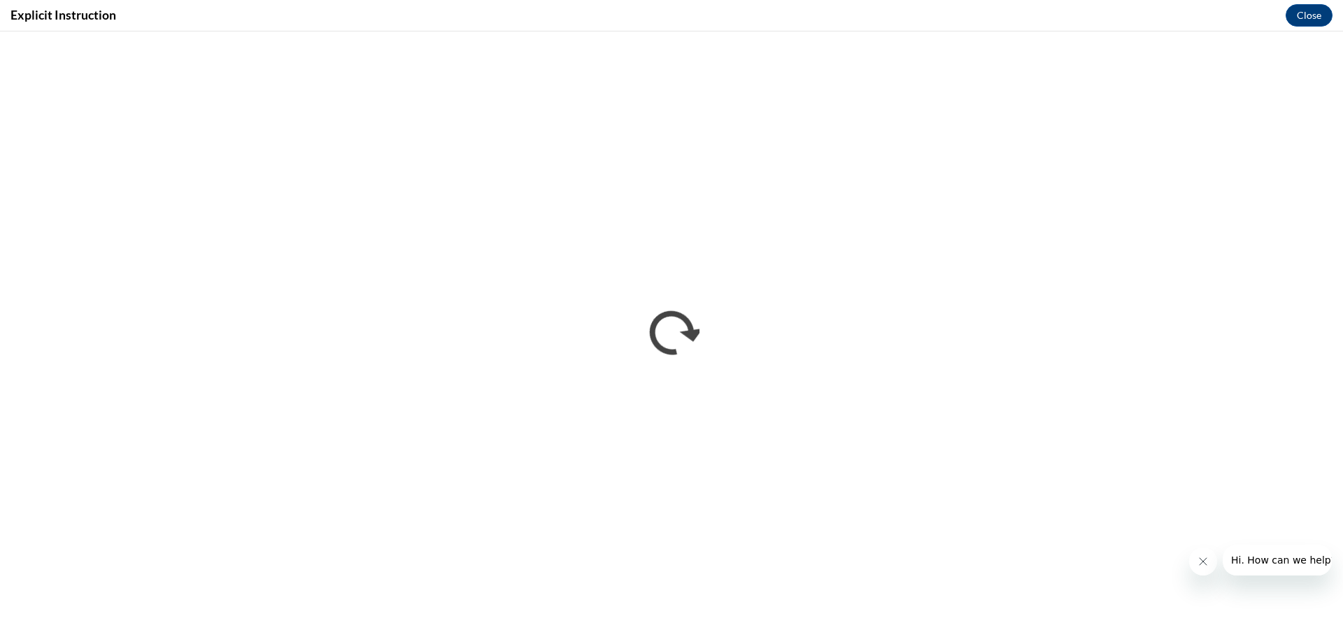
scroll to position [0, 0]
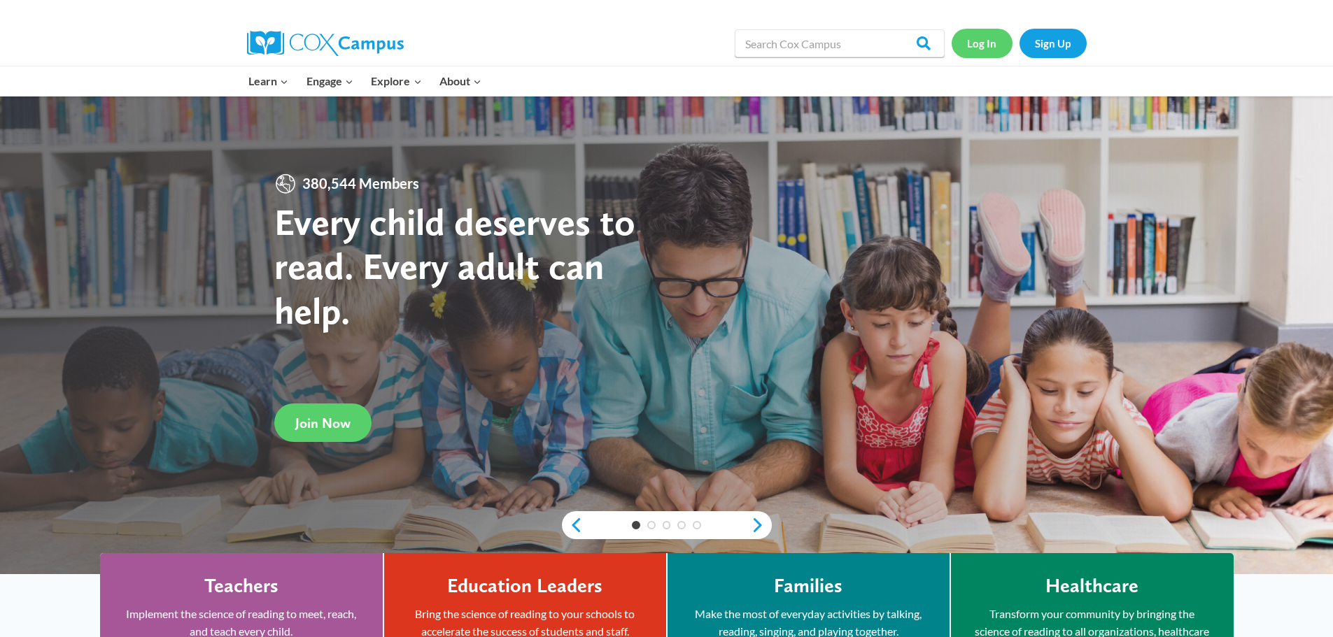
click at [981, 36] on link "Log In" at bounding box center [981, 43] width 61 height 29
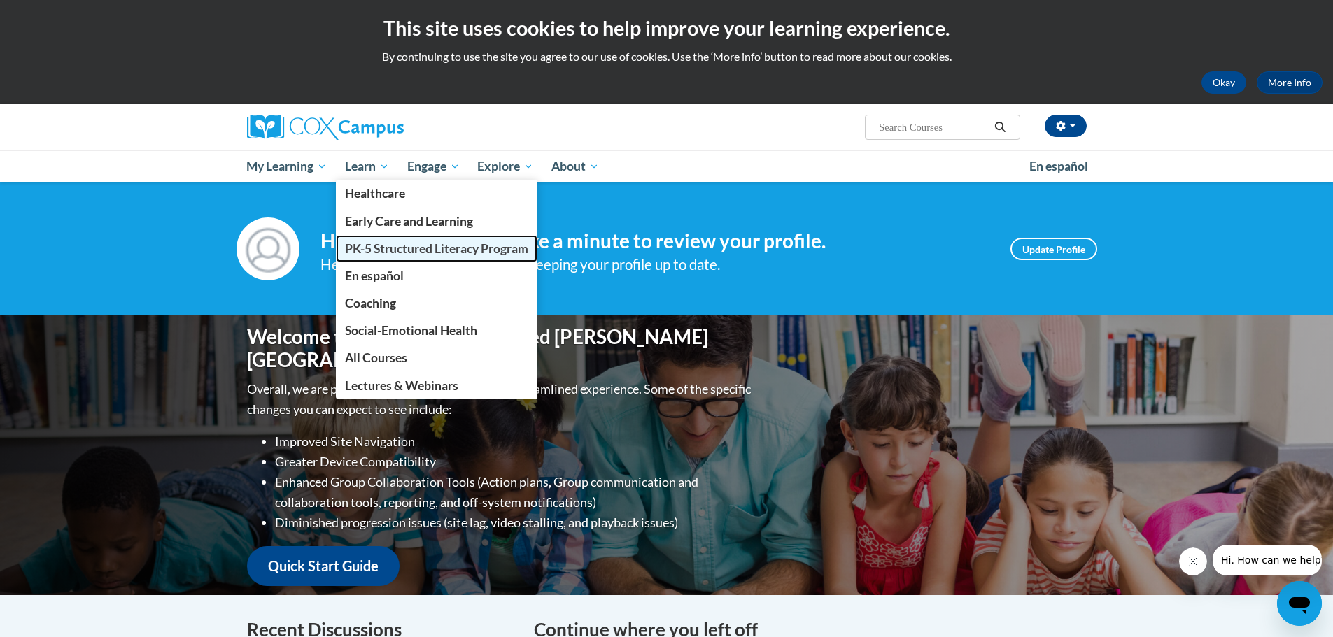
click at [406, 247] on span "PK-5 Structured Literacy Program" at bounding box center [436, 248] width 183 height 15
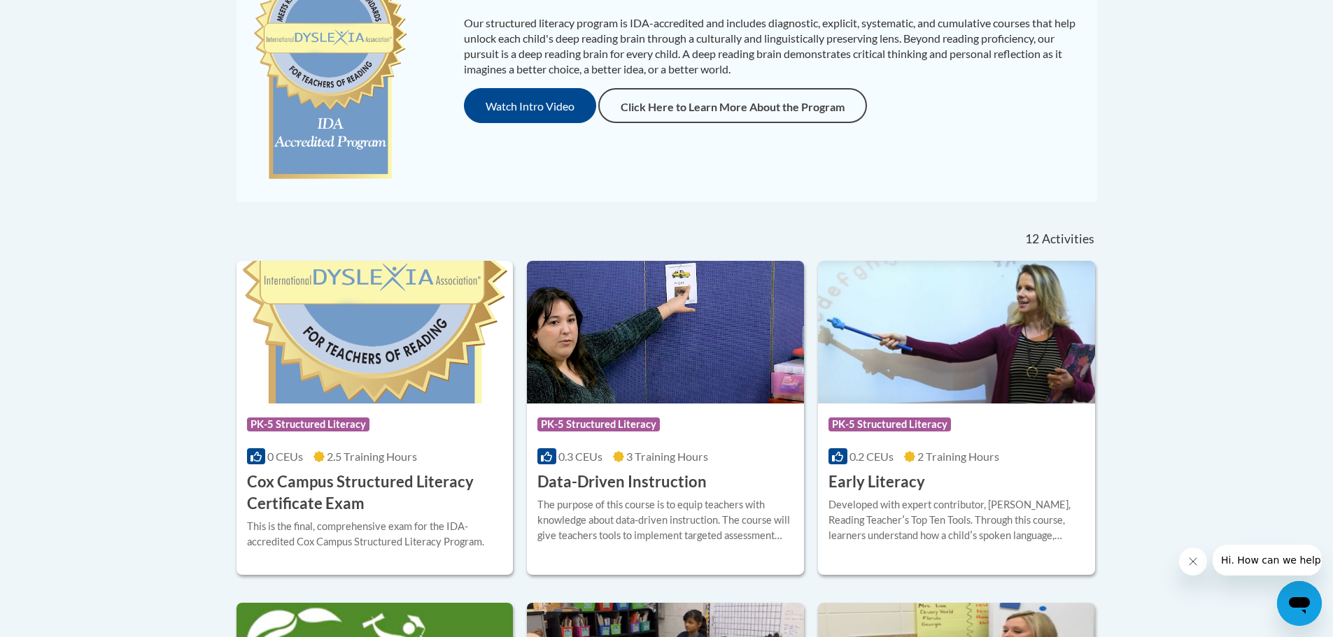
scroll to position [371, 0]
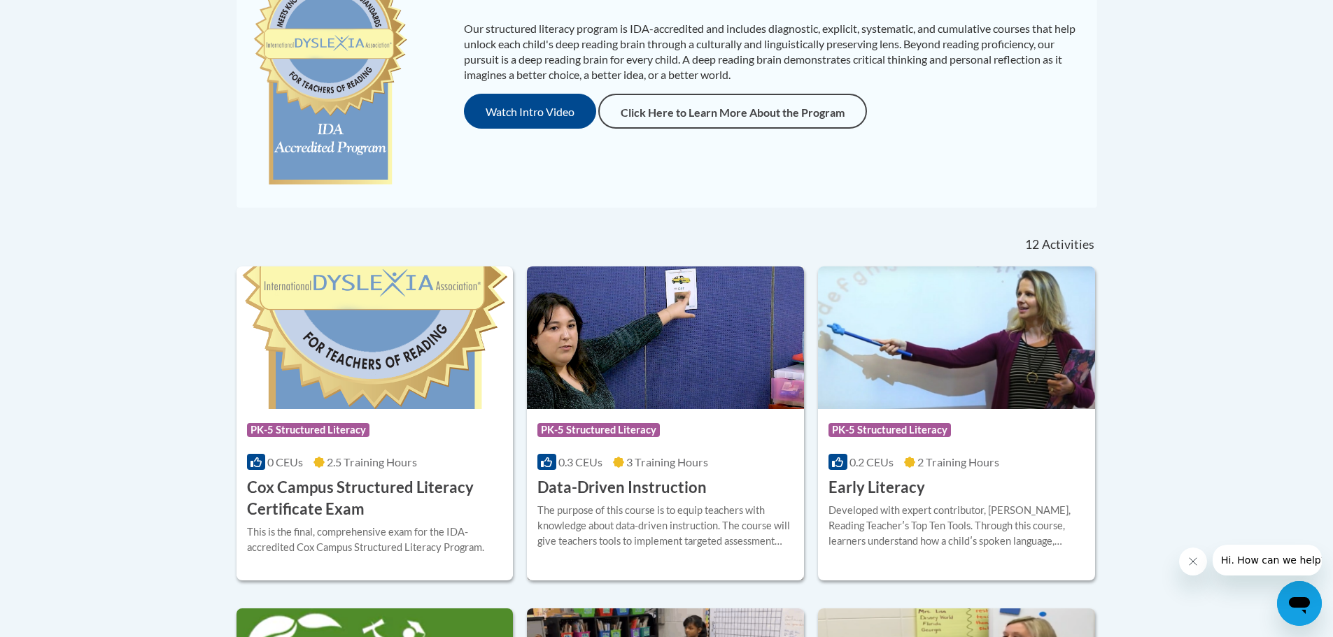
click at [632, 480] on h3 "Data-Driven Instruction" at bounding box center [621, 488] width 169 height 22
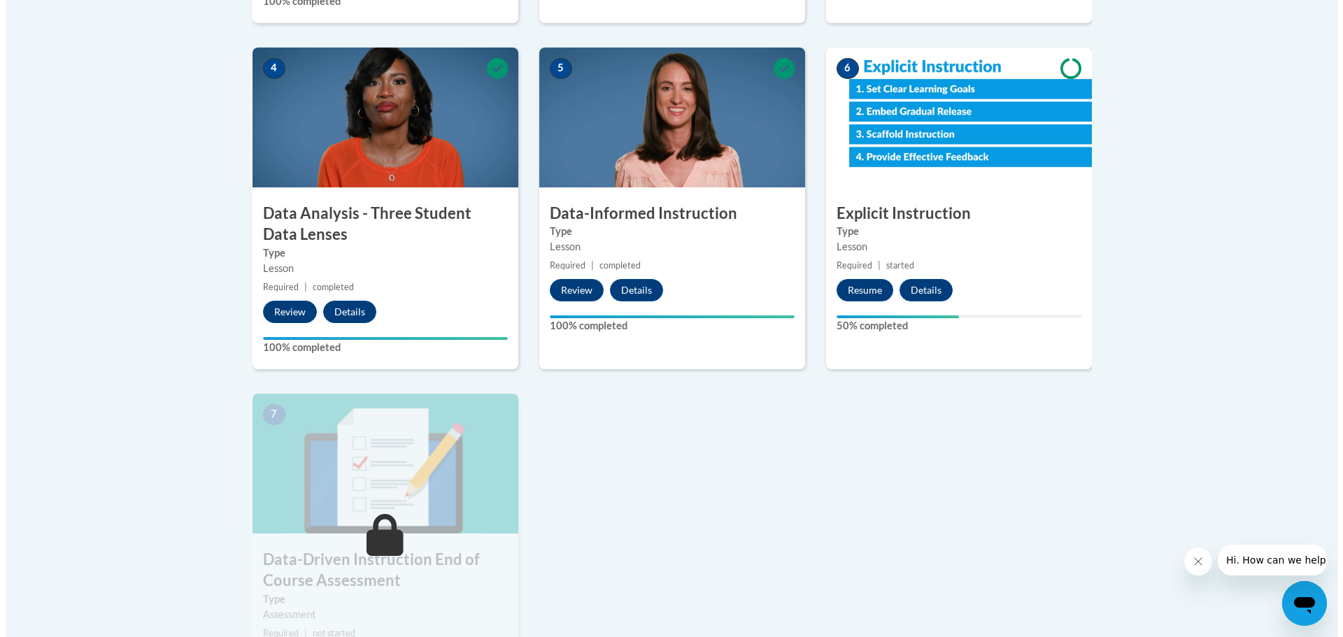
scroll to position [979, 0]
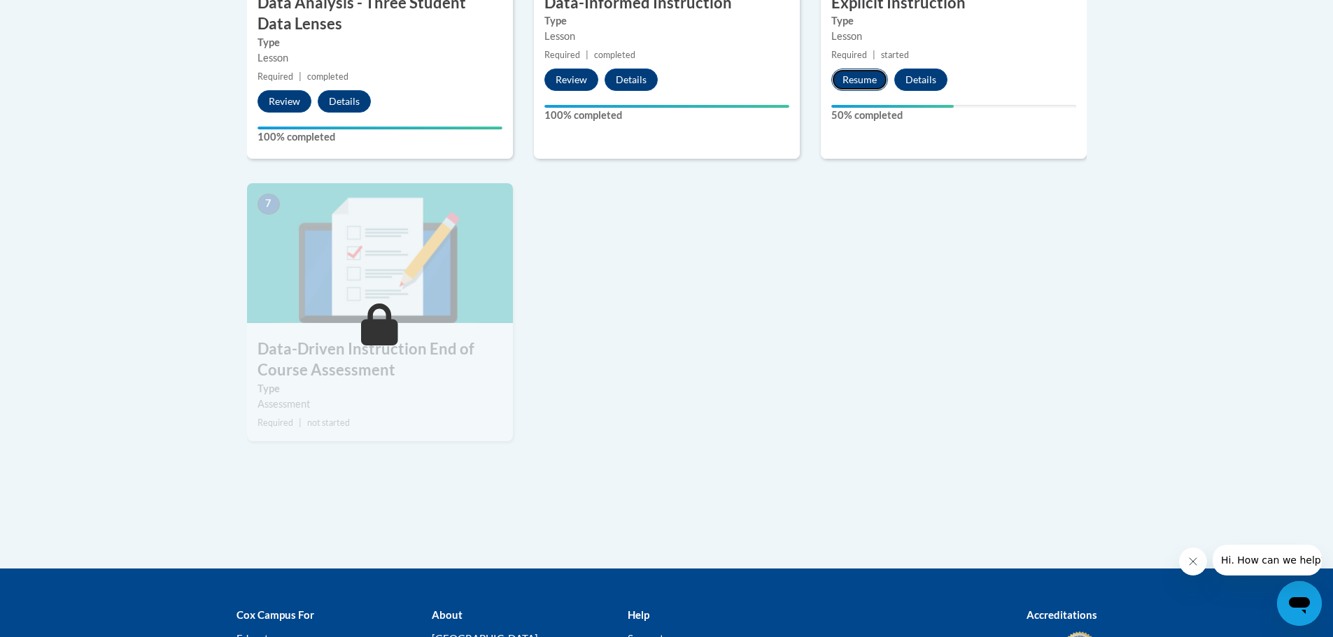
click at [855, 86] on button "Resume" at bounding box center [859, 80] width 57 height 22
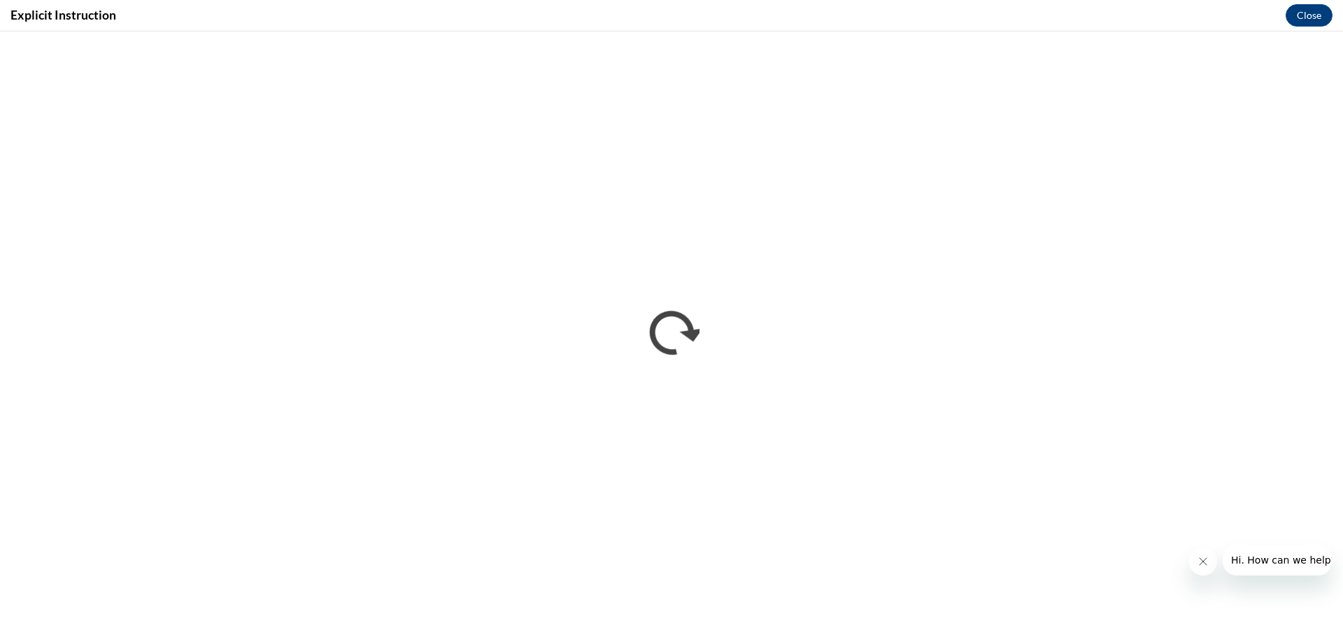
scroll to position [0, 0]
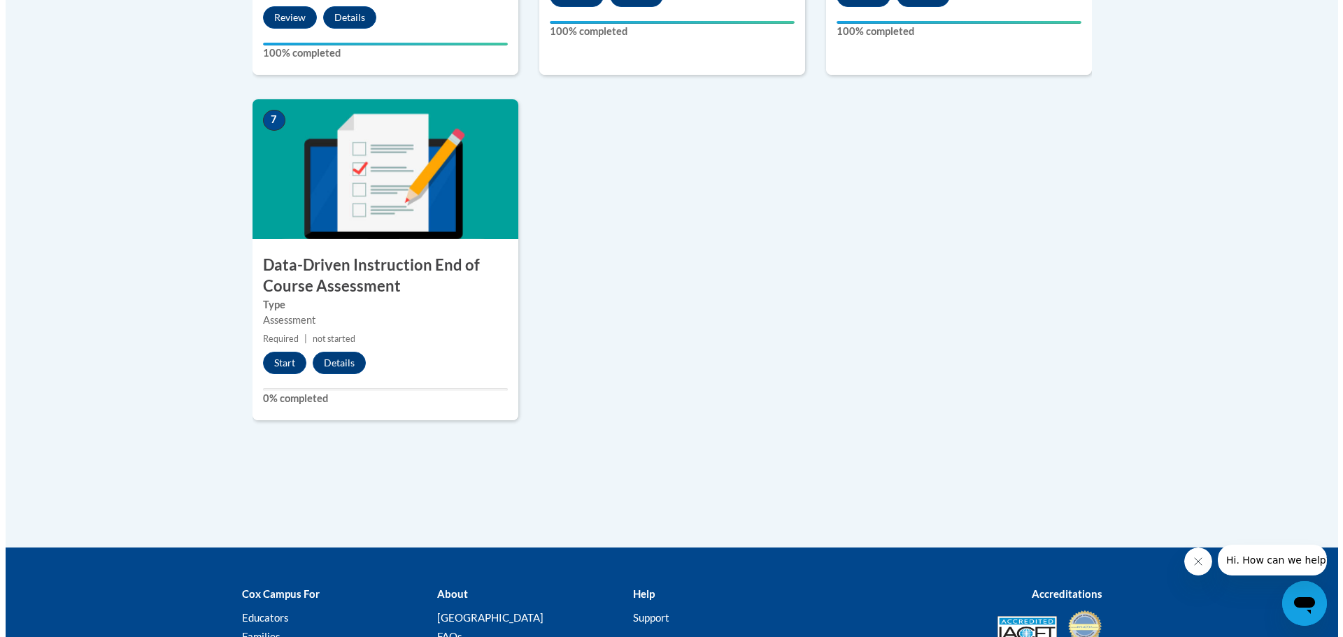
scroll to position [1189, 0]
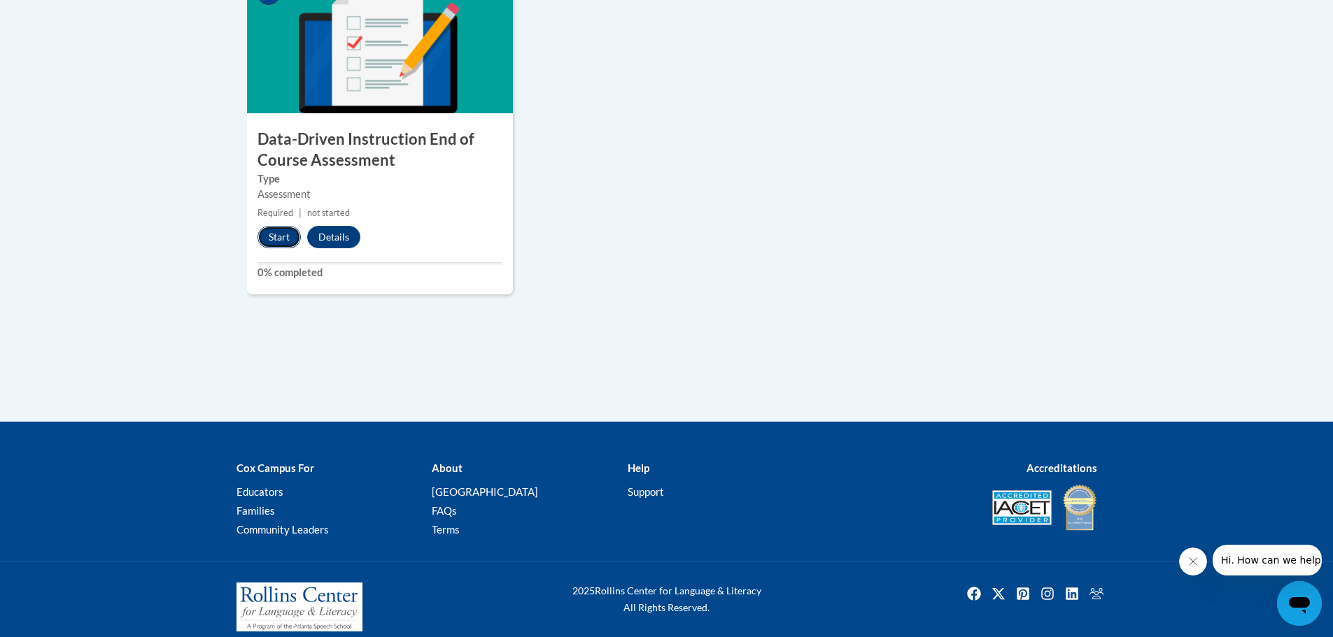
click at [287, 233] on button "Start" at bounding box center [278, 237] width 43 height 22
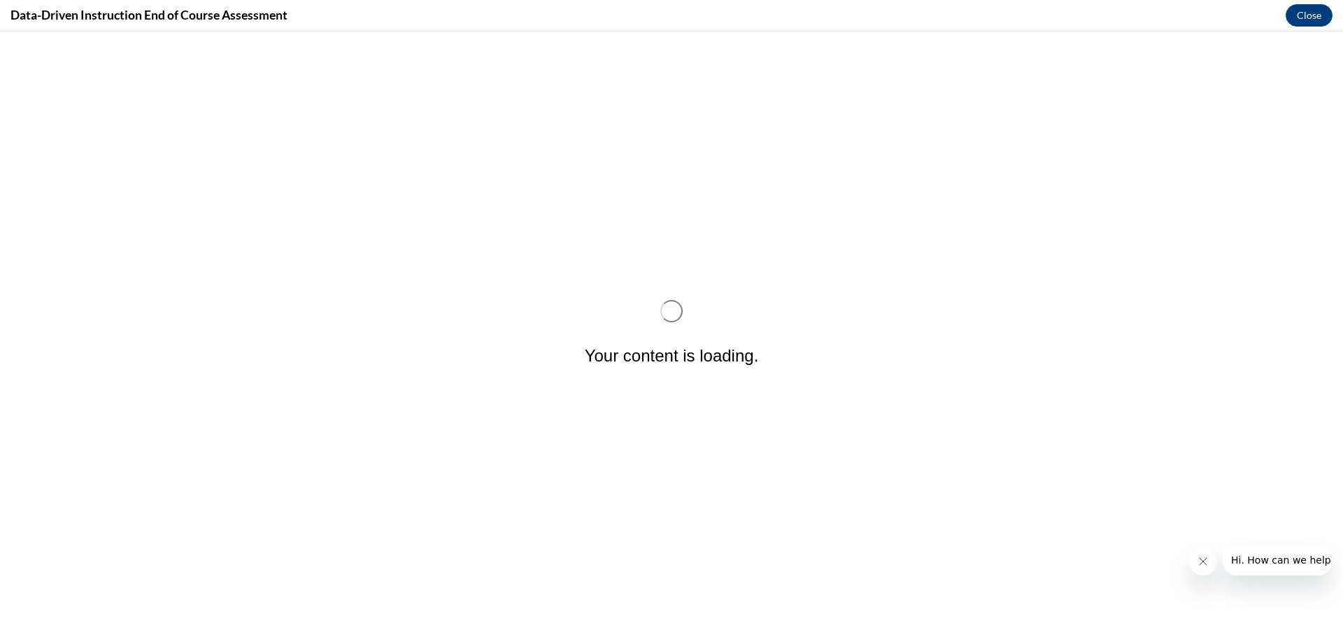
scroll to position [0, 0]
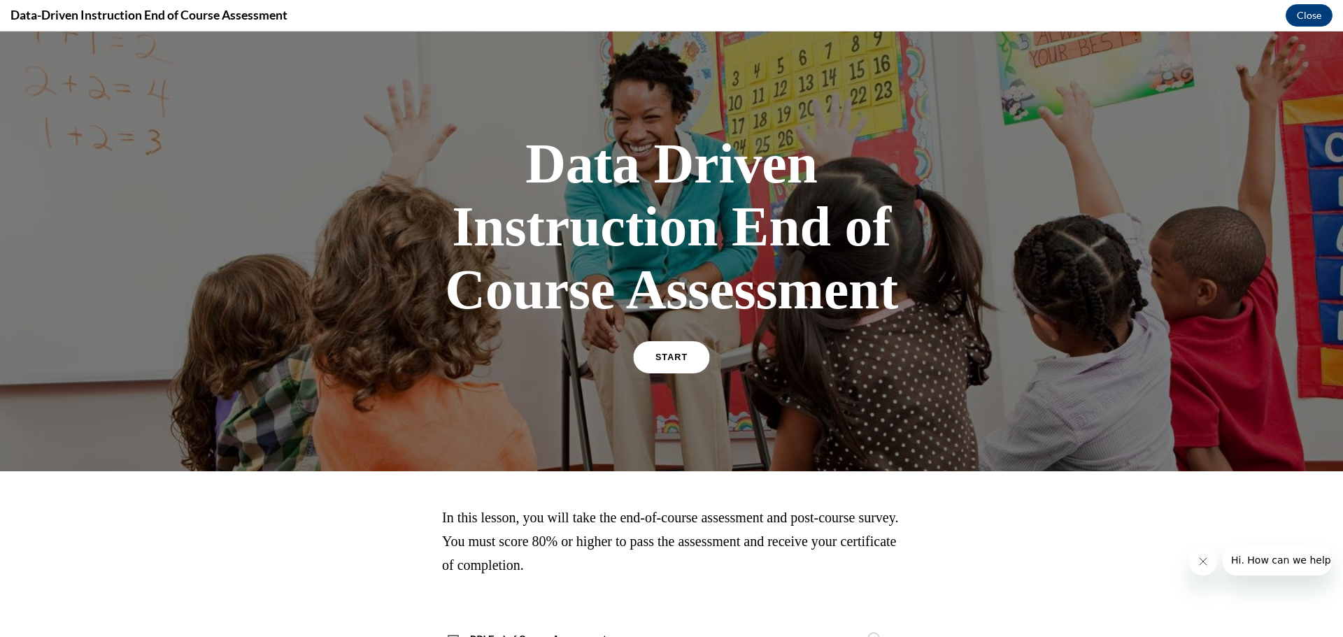
click at [687, 366] on link "START" at bounding box center [671, 357] width 76 height 32
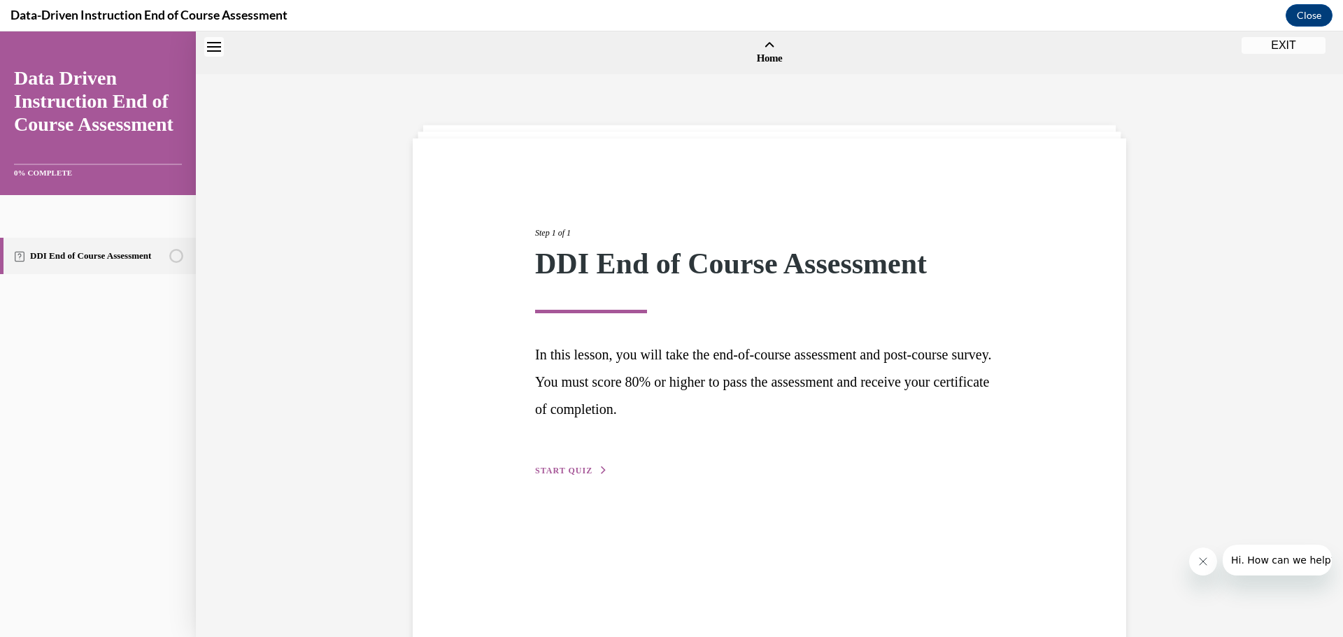
scroll to position [43, 0]
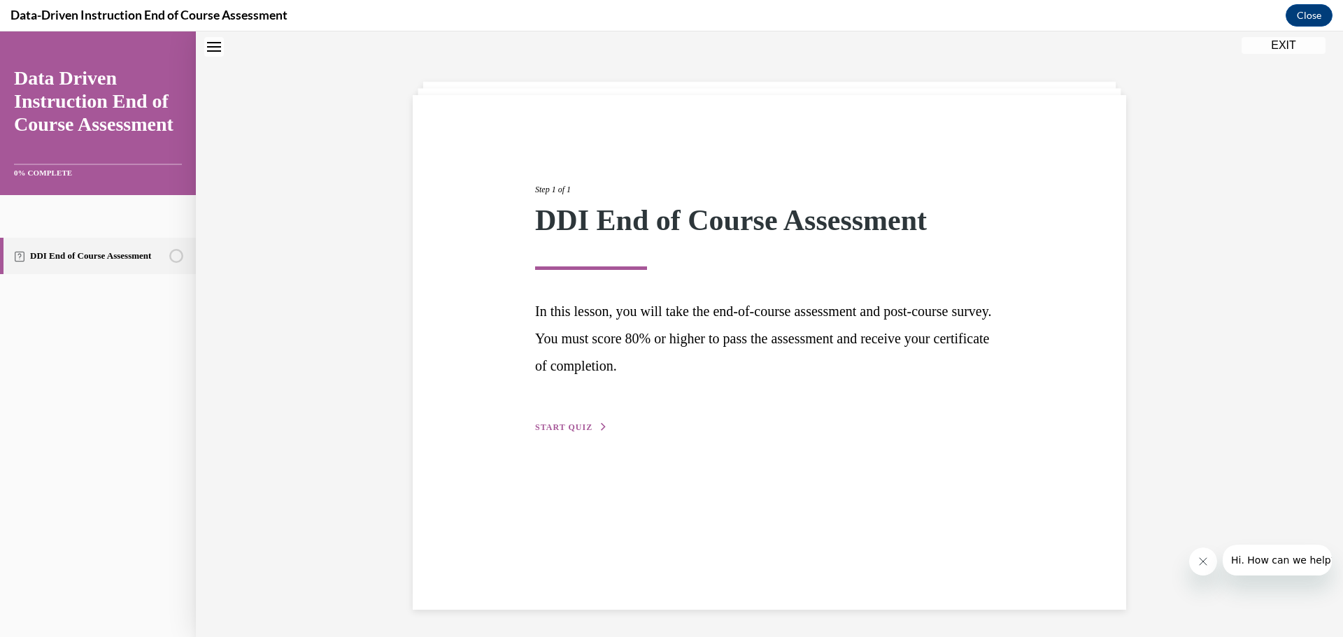
click at [566, 423] on button "START QUIZ" at bounding box center [571, 427] width 73 height 13
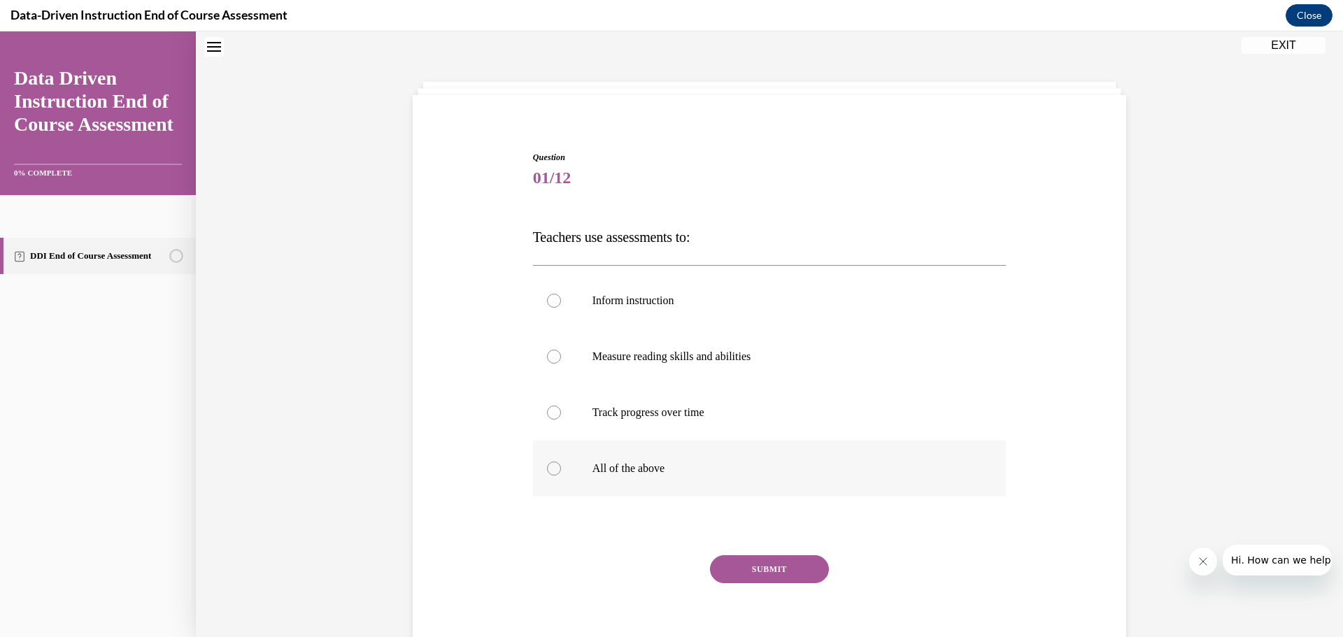
click at [553, 456] on label "All of the above" at bounding box center [770, 469] width 474 height 56
click at [553, 462] on input "All of the above" at bounding box center [554, 469] width 14 height 14
radio input "true"
click at [755, 564] on button "SUBMIT" at bounding box center [769, 569] width 119 height 28
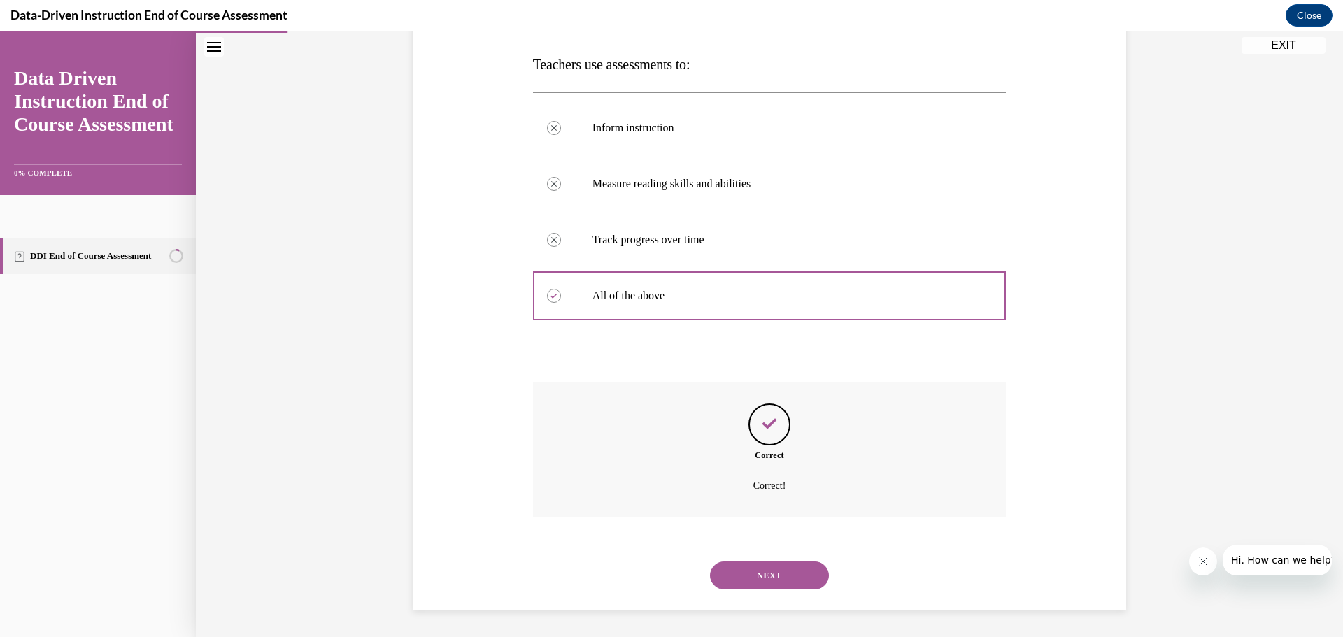
scroll to position [218, 0]
click at [762, 572] on button "NEXT" at bounding box center [769, 574] width 119 height 28
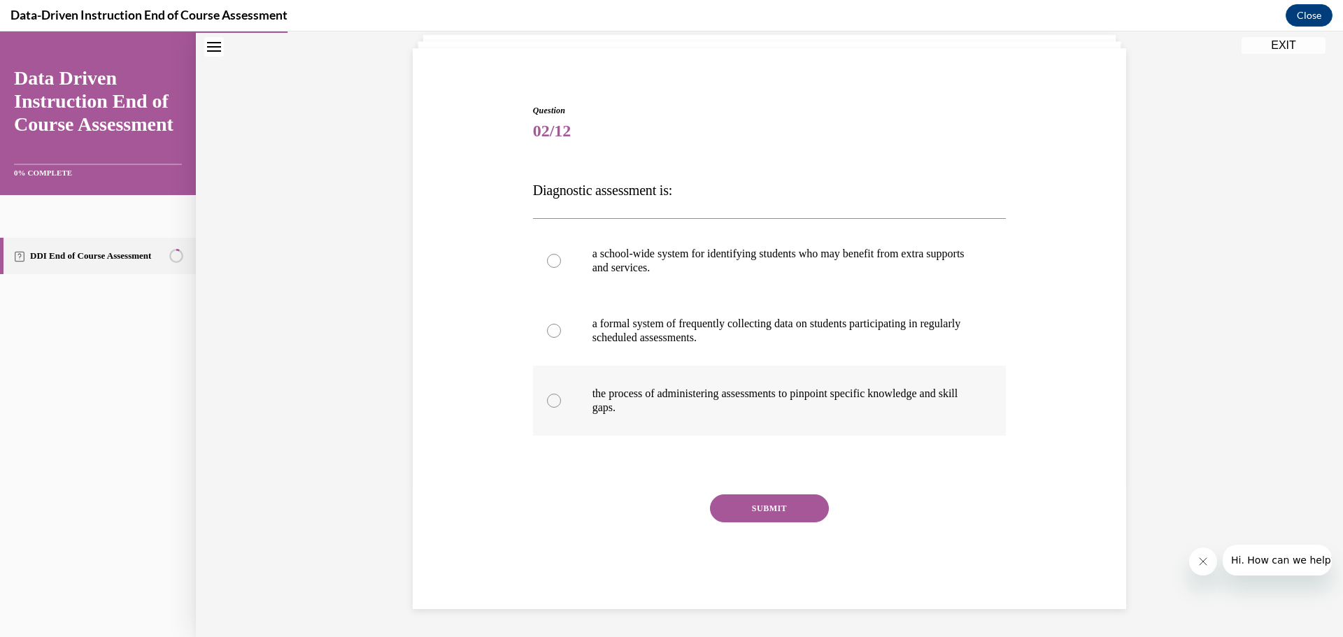
click at [548, 403] on div at bounding box center [554, 401] width 14 height 14
click at [548, 403] on input "the process of administering assessments to pinpoint specific knowledge and ski…" at bounding box center [554, 401] width 14 height 14
radio input "true"
click at [762, 520] on button "SUBMIT" at bounding box center [769, 509] width 119 height 28
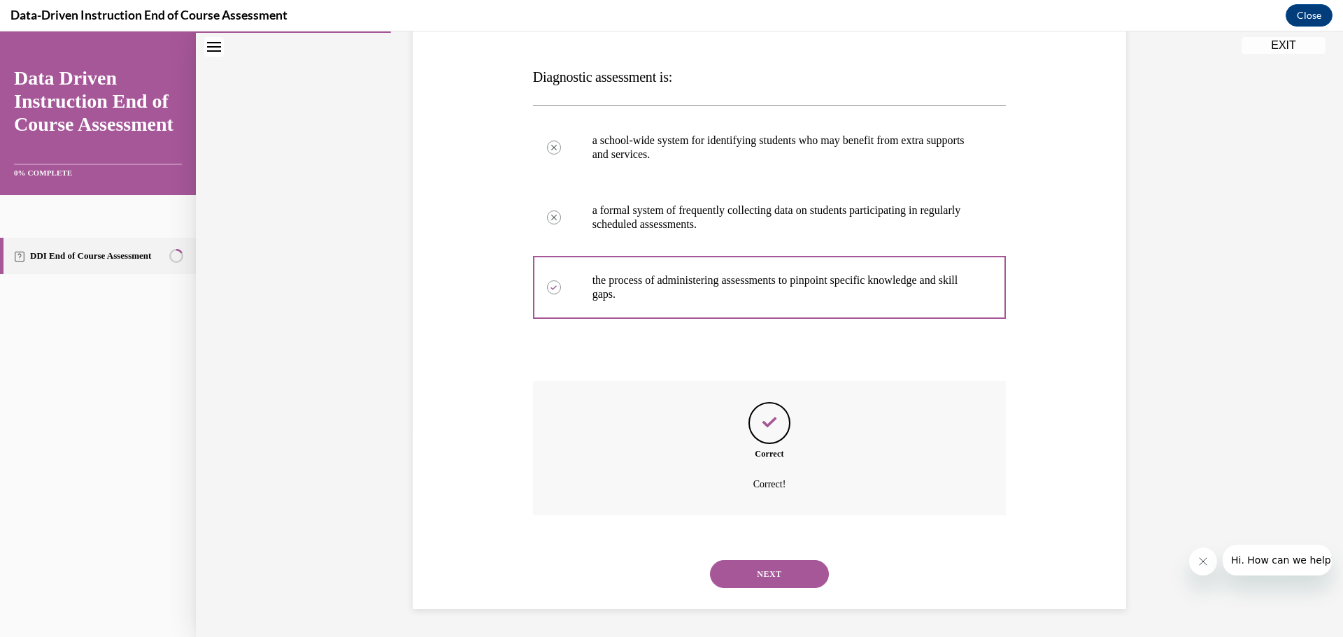
click at [774, 578] on button "NEXT" at bounding box center [769, 574] width 119 height 28
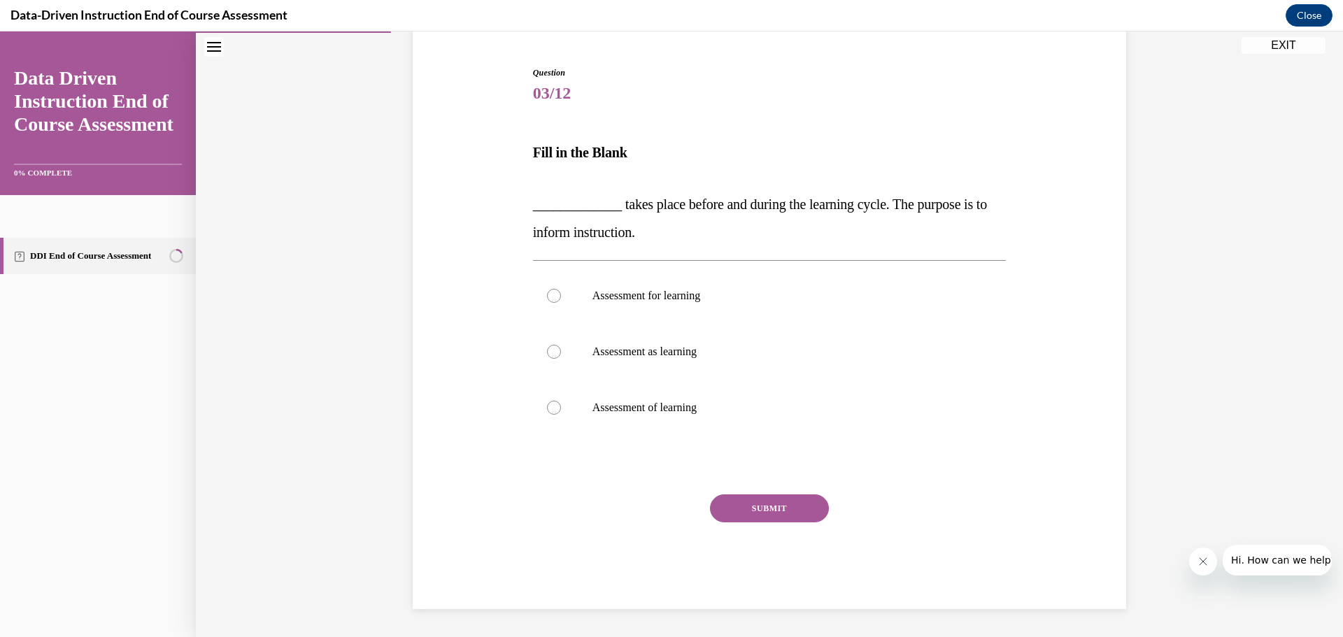
scroll to position [128, 0]
drag, startPoint x: 513, startPoint y: 294, endPoint x: 520, endPoint y: 298, distance: 8.8
click at [516, 294] on div "Question 03/12 Fill in the Blank _____________ takes place before and during th…" at bounding box center [769, 316] width 721 height 585
click at [556, 310] on label "Assessment for learning" at bounding box center [770, 296] width 474 height 56
click at [556, 303] on input "Assessment for learning" at bounding box center [554, 296] width 14 height 14
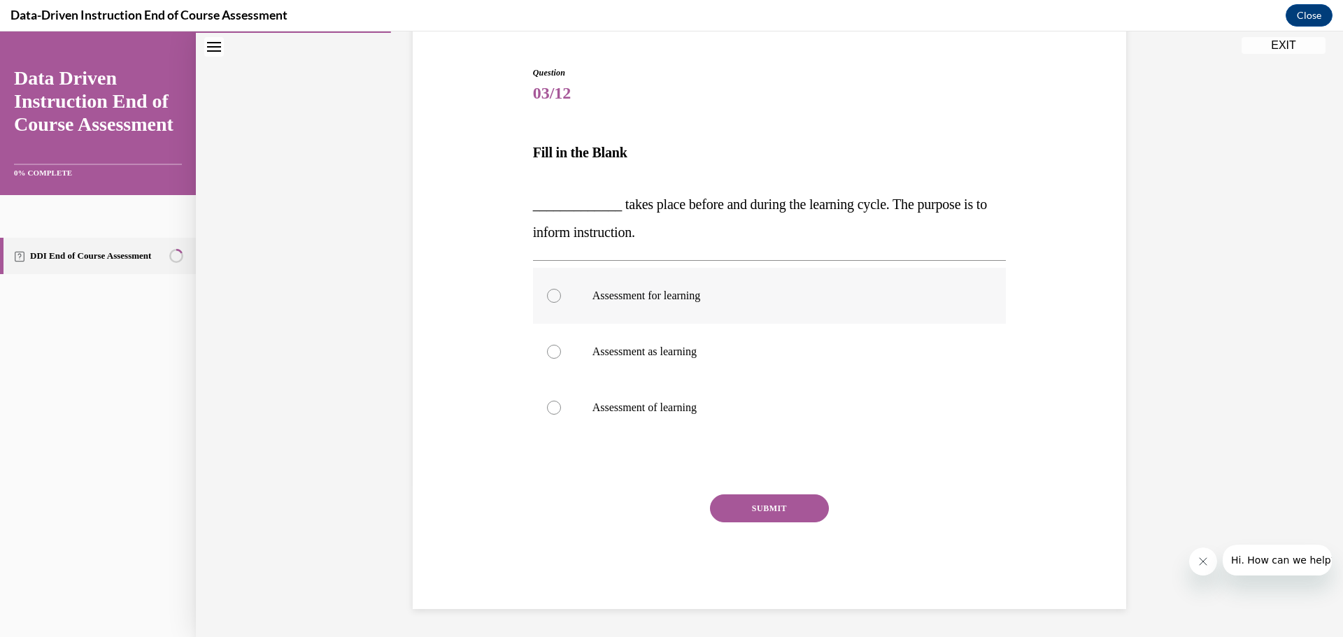
radio input "true"
click at [710, 502] on button "SUBMIT" at bounding box center [769, 509] width 119 height 28
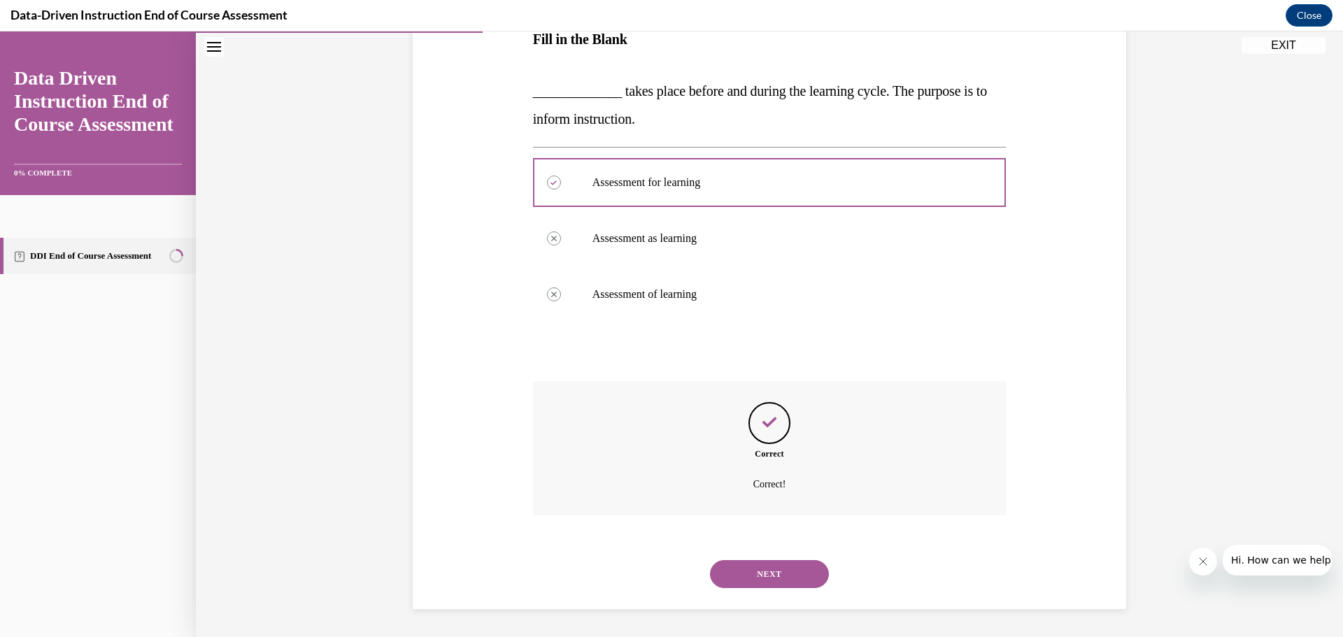
click at [765, 574] on button "NEXT" at bounding box center [769, 574] width 119 height 28
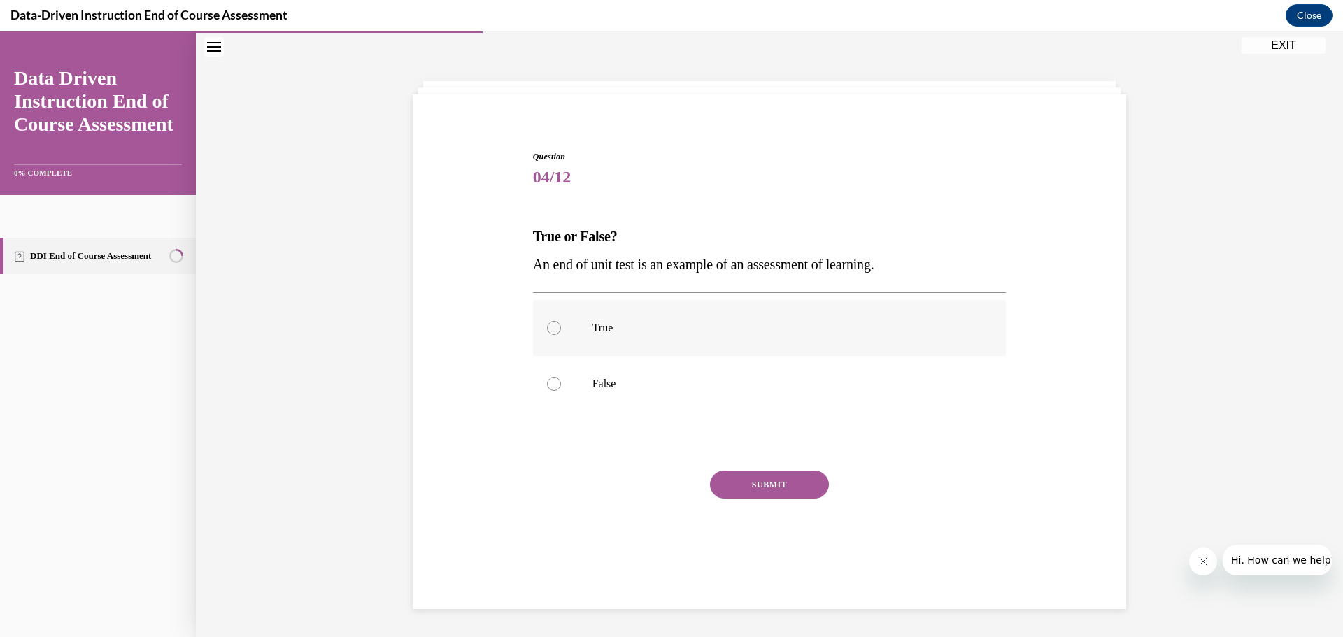
click at [570, 321] on label "True" at bounding box center [770, 328] width 474 height 56
click at [561, 321] on input "True" at bounding box center [554, 328] width 14 height 14
radio input "true"
click at [757, 492] on button "SUBMIT" at bounding box center [769, 485] width 119 height 28
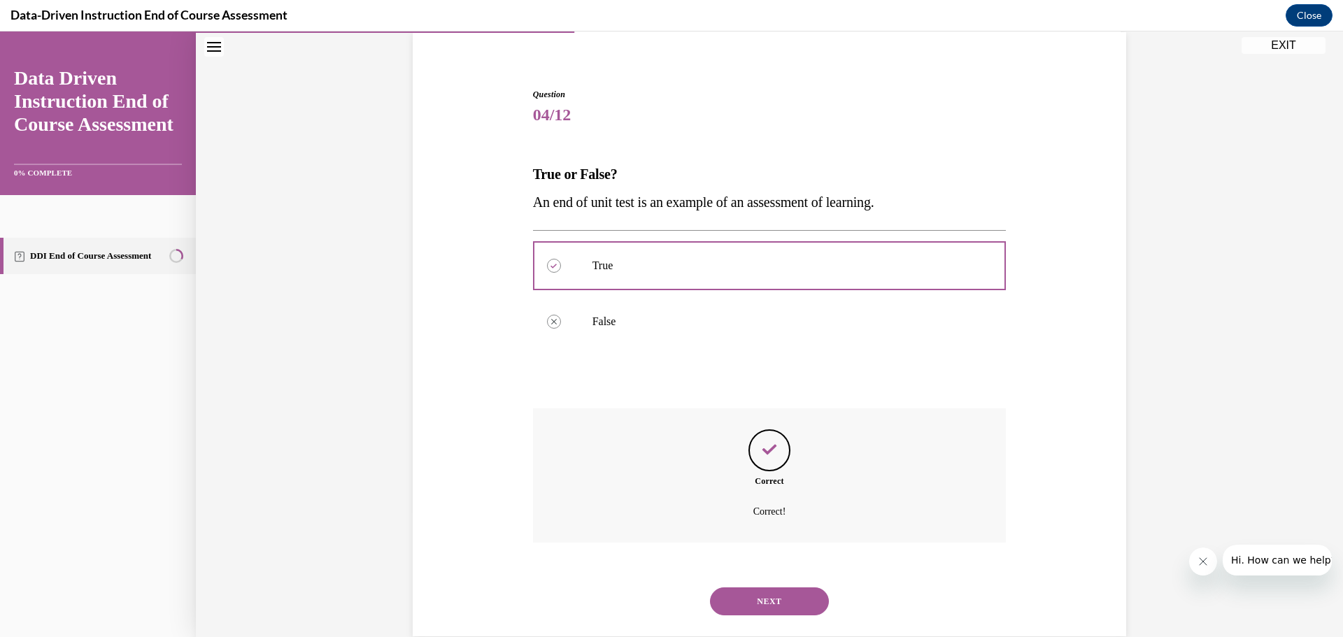
scroll to position [134, 0]
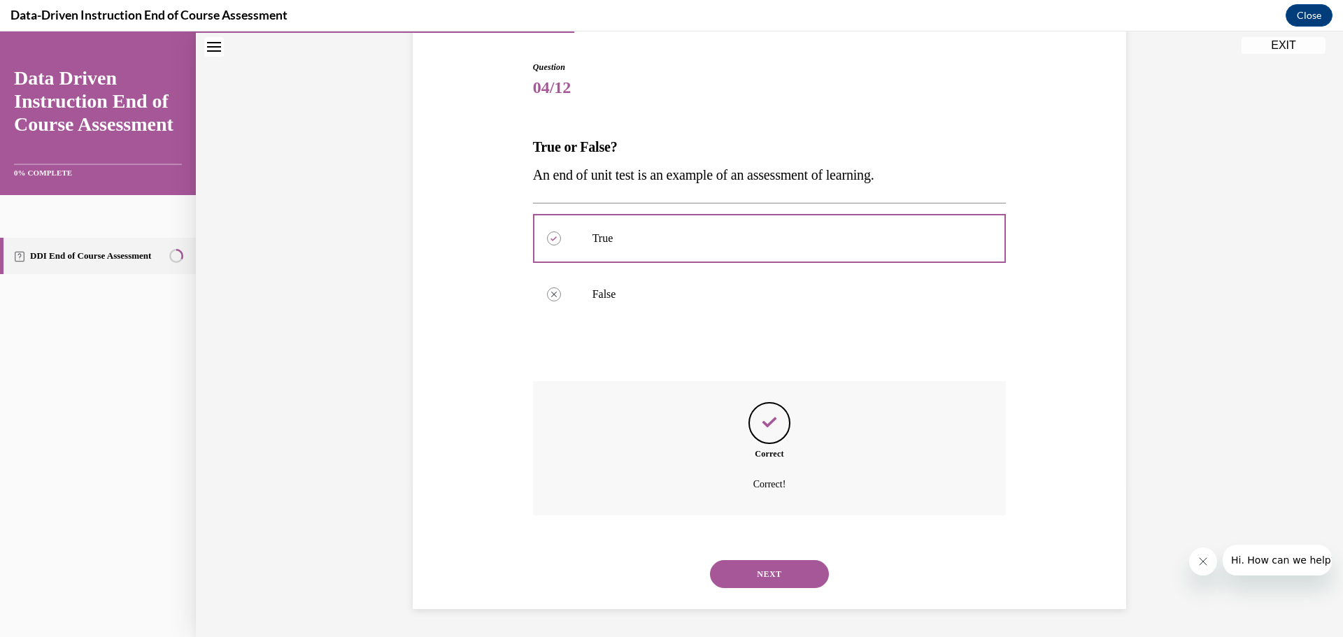
click at [758, 569] on button "NEXT" at bounding box center [769, 574] width 119 height 28
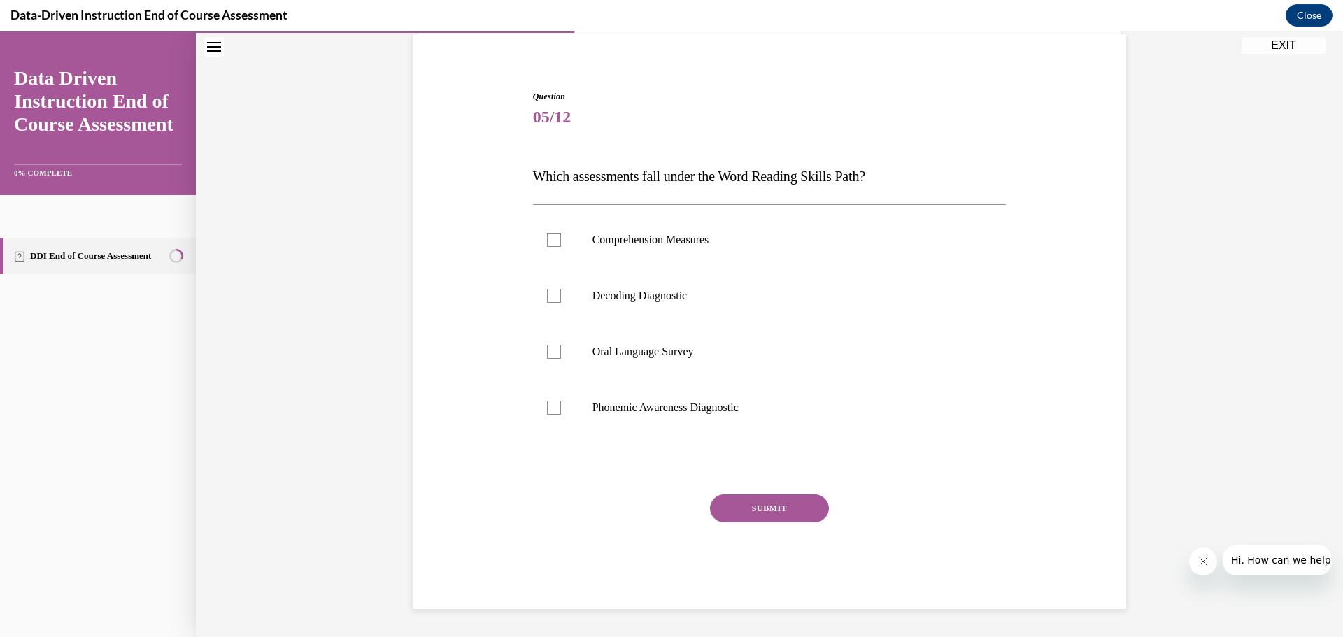
scroll to position [44, 0]
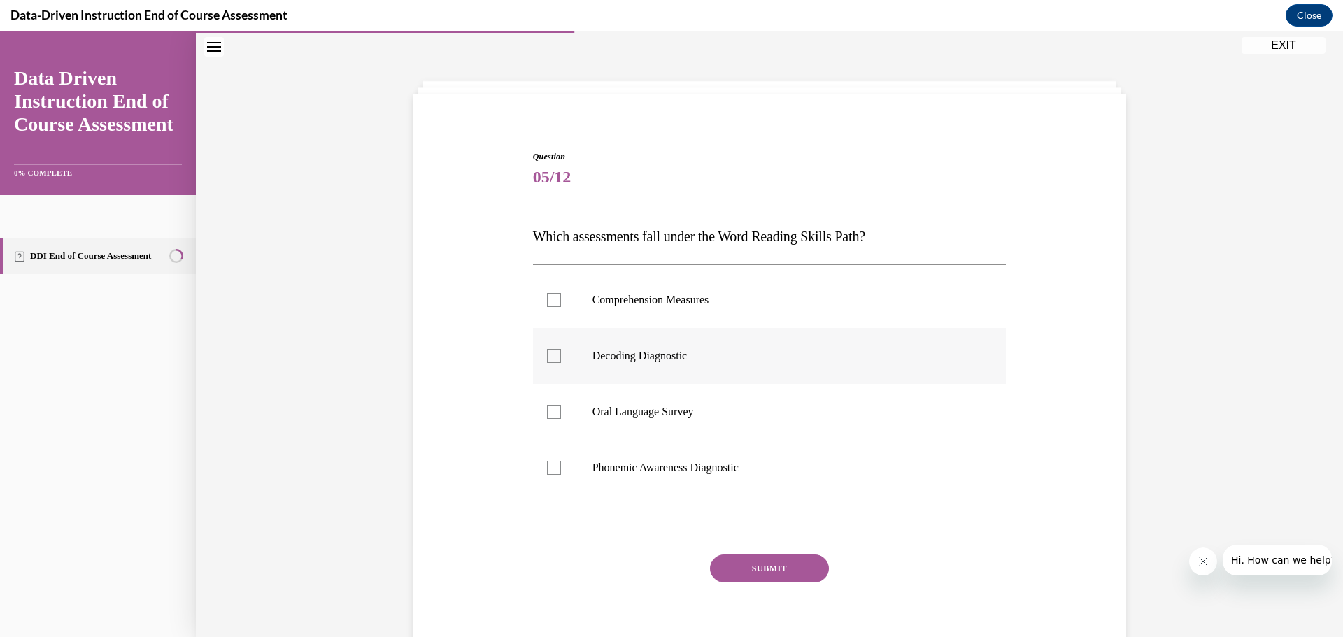
click at [569, 363] on label "Decoding Diagnostic" at bounding box center [770, 356] width 474 height 56
click at [561, 363] on input "Decoding Diagnostic" at bounding box center [554, 356] width 14 height 14
checkbox input "true"
click at [560, 459] on label "Phonemic Awareness Diagnostic" at bounding box center [770, 468] width 474 height 56
click at [560, 461] on input "Phonemic Awareness Diagnostic" at bounding box center [554, 468] width 14 height 14
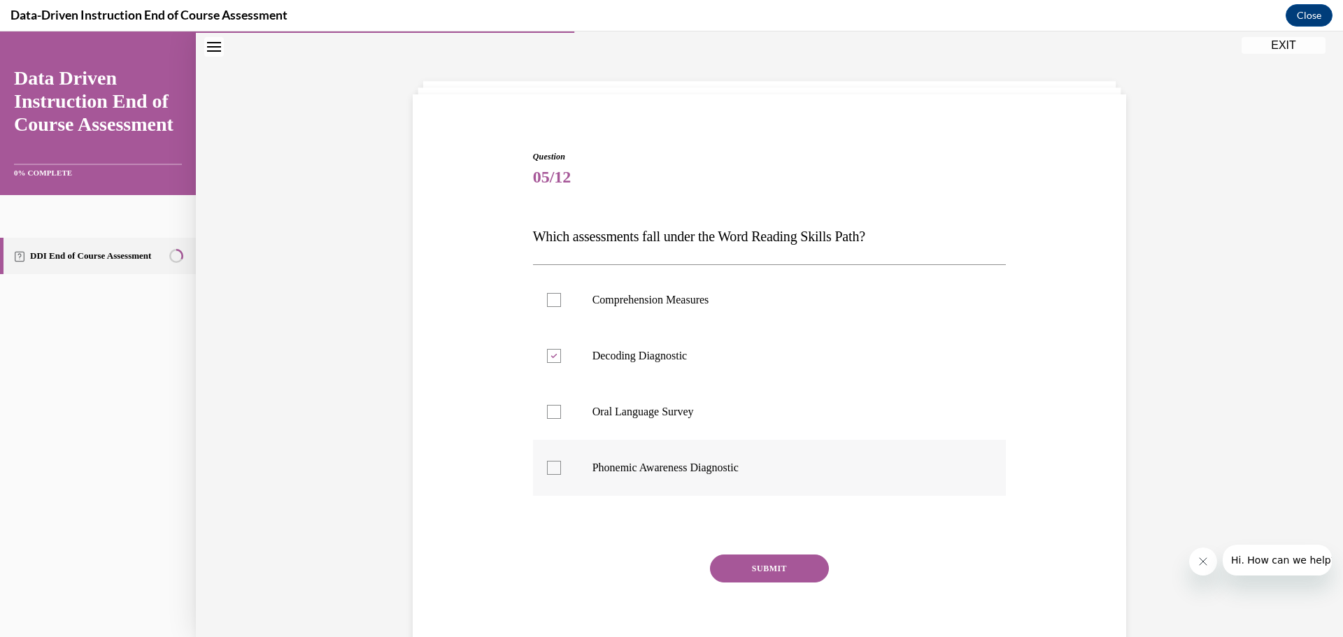
checkbox input "true"
click at [728, 572] on button "SUBMIT" at bounding box center [769, 569] width 119 height 28
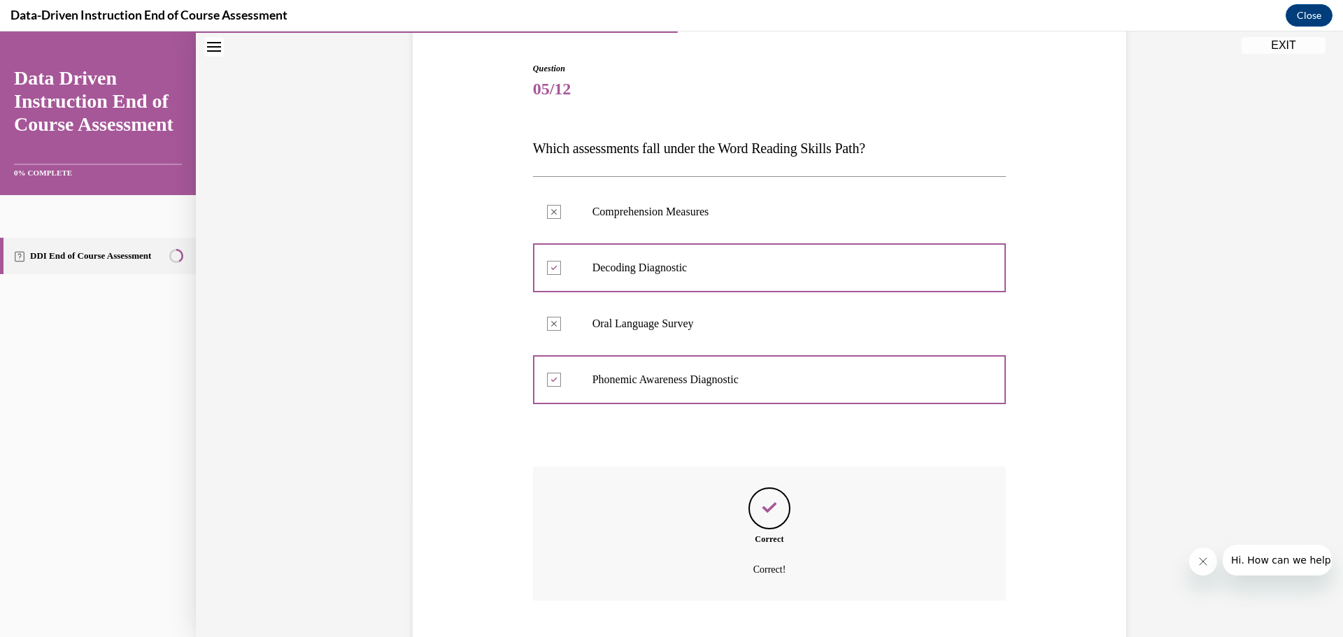
scroll to position [218, 0]
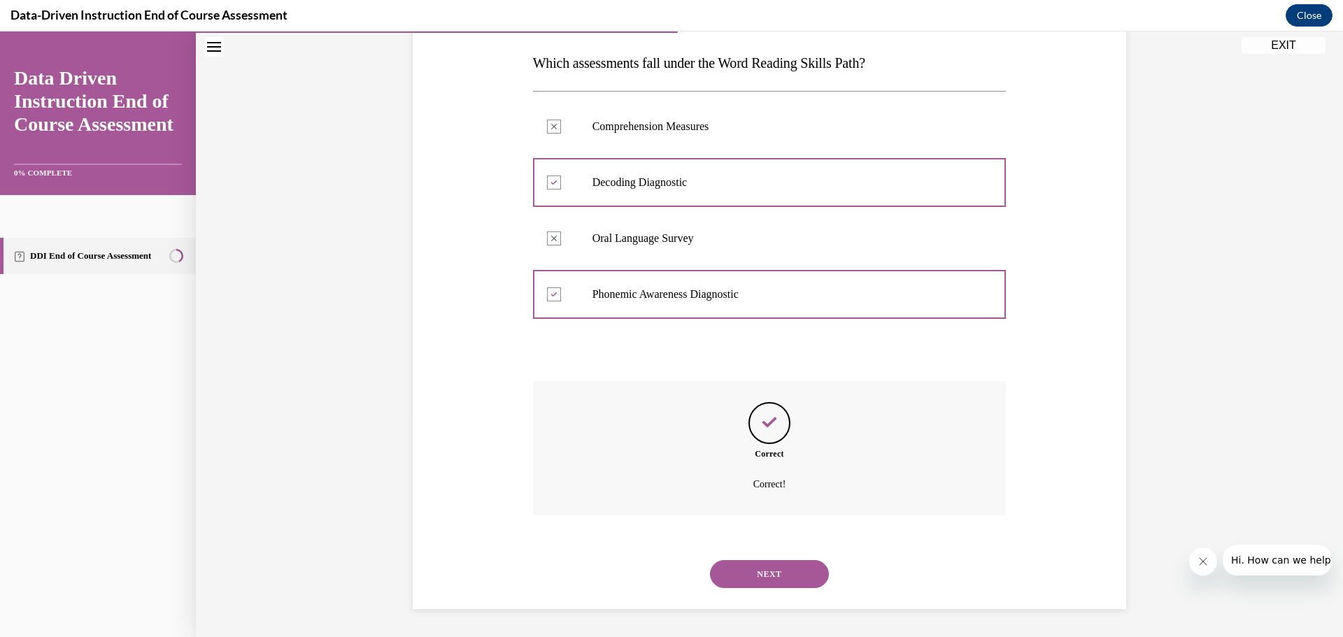
click at [746, 573] on button "NEXT" at bounding box center [769, 574] width 119 height 28
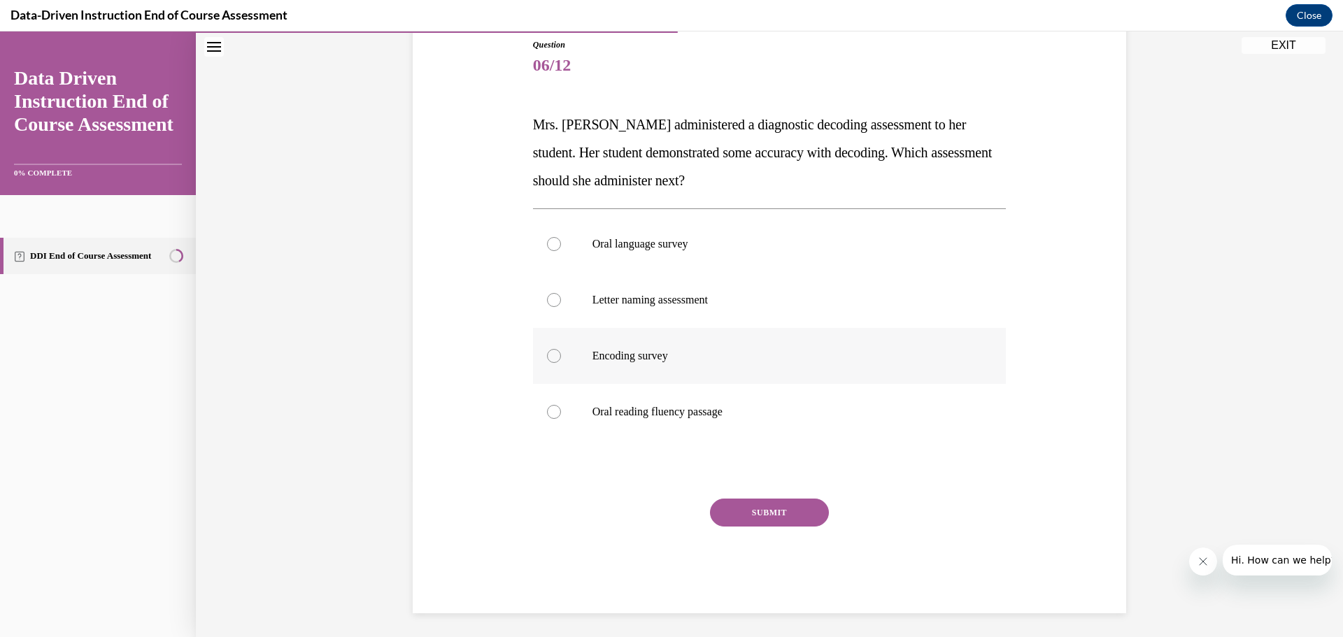
click at [646, 359] on p "Encoding survey" at bounding box center [781, 356] width 379 height 14
click at [561, 359] on input "Encoding survey" at bounding box center [554, 356] width 14 height 14
radio input "true"
click at [739, 539] on div "SUBMIT" at bounding box center [770, 534] width 474 height 70
click at [738, 510] on button "SUBMIT" at bounding box center [769, 513] width 119 height 28
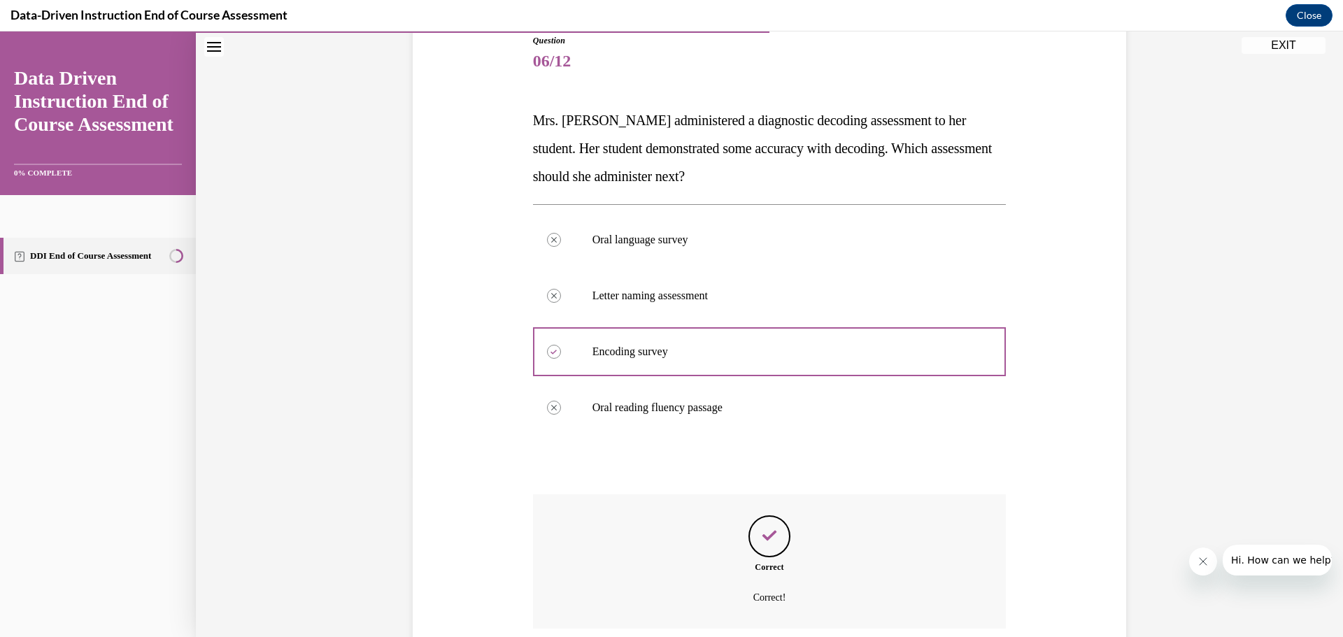
scroll to position [274, 0]
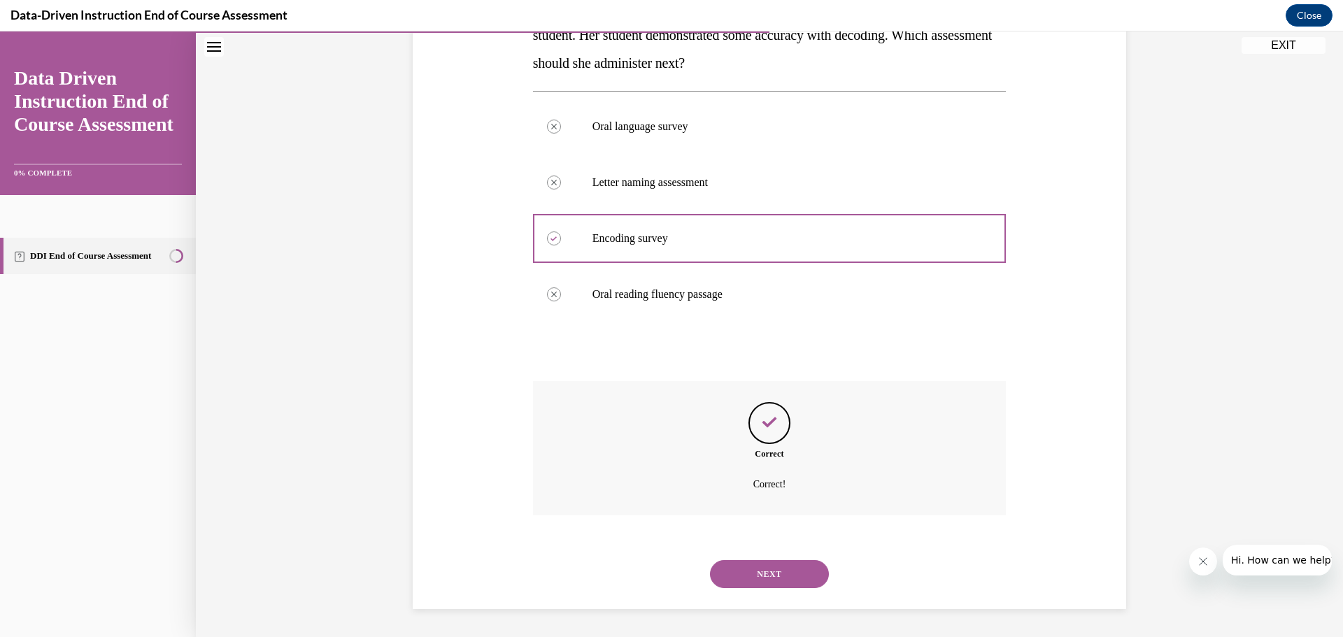
click at [745, 574] on button "NEXT" at bounding box center [769, 574] width 119 height 28
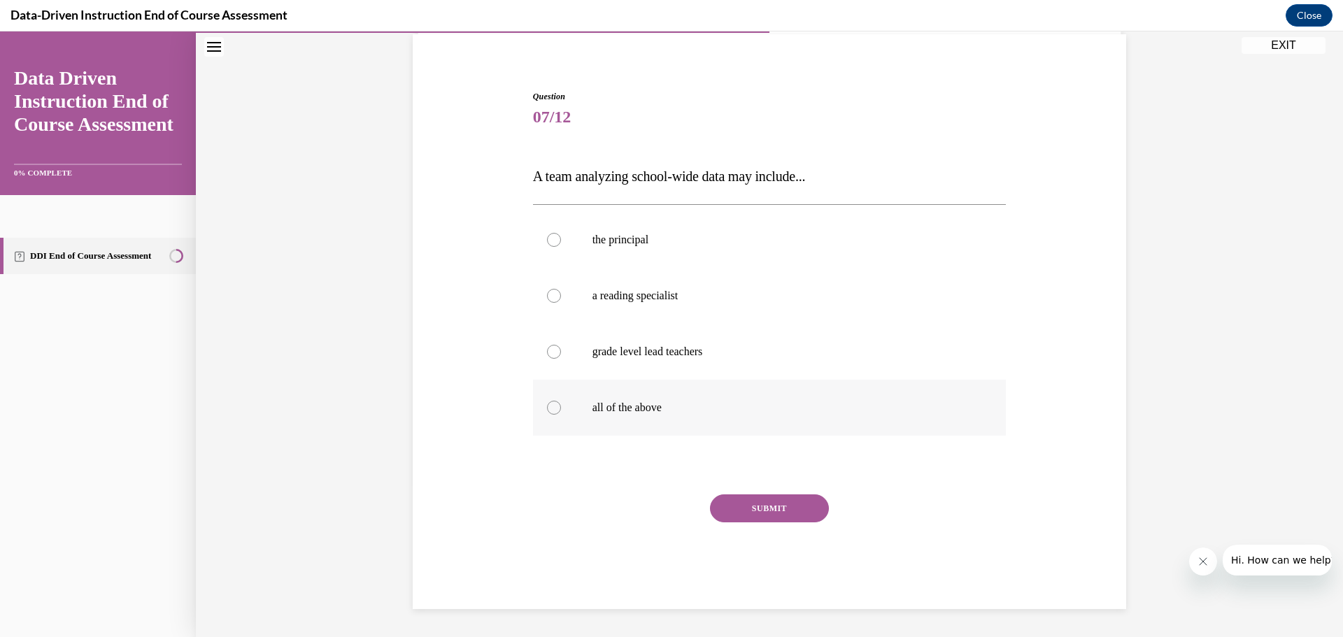
click at [592, 405] on p "all of the above" at bounding box center [781, 408] width 379 height 14
click at [561, 405] on input "all of the above" at bounding box center [554, 408] width 14 height 14
radio input "true"
click at [731, 510] on button "SUBMIT" at bounding box center [769, 509] width 119 height 28
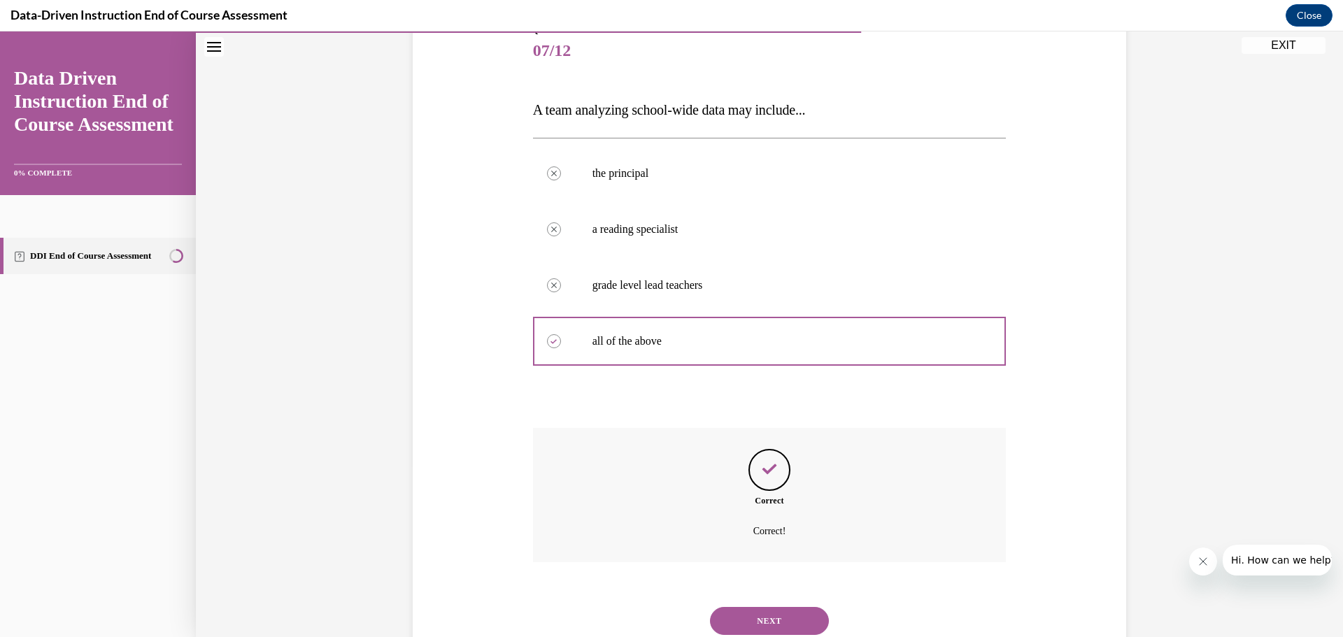
scroll to position [218, 0]
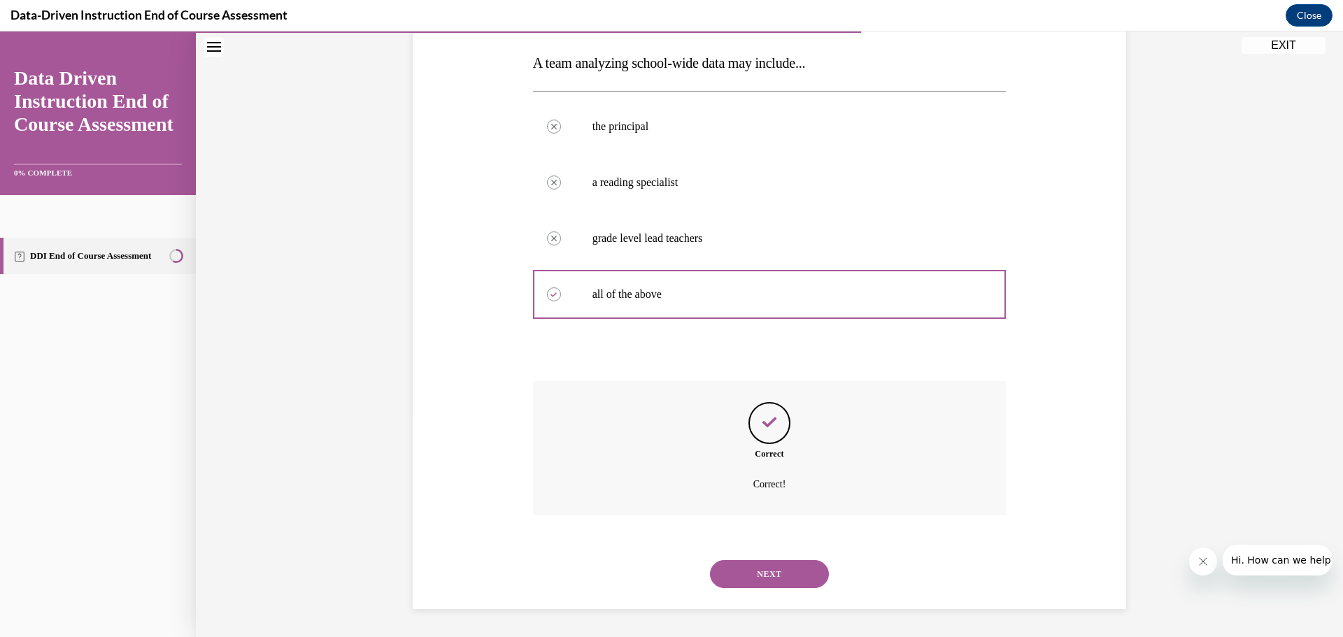
click at [755, 571] on button "NEXT" at bounding box center [769, 574] width 119 height 28
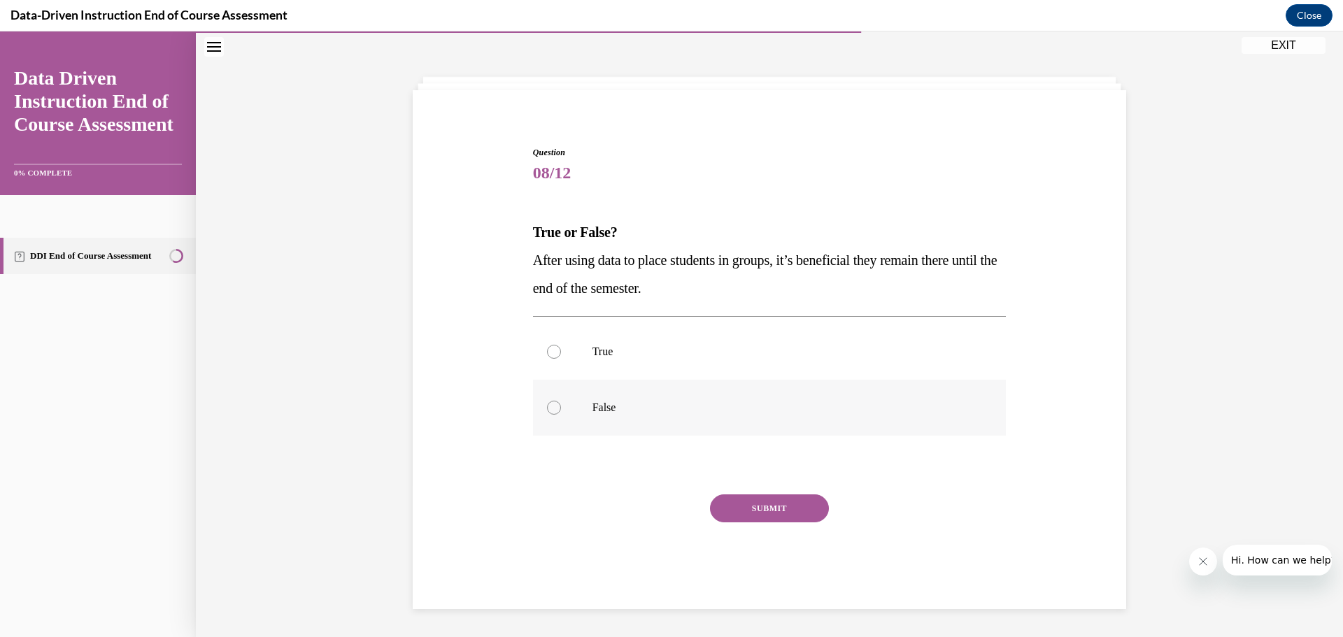
click at [650, 417] on label "False" at bounding box center [770, 408] width 474 height 56
click at [561, 415] on input "False" at bounding box center [554, 408] width 14 height 14
radio input "true"
click at [753, 514] on button "SUBMIT" at bounding box center [769, 509] width 119 height 28
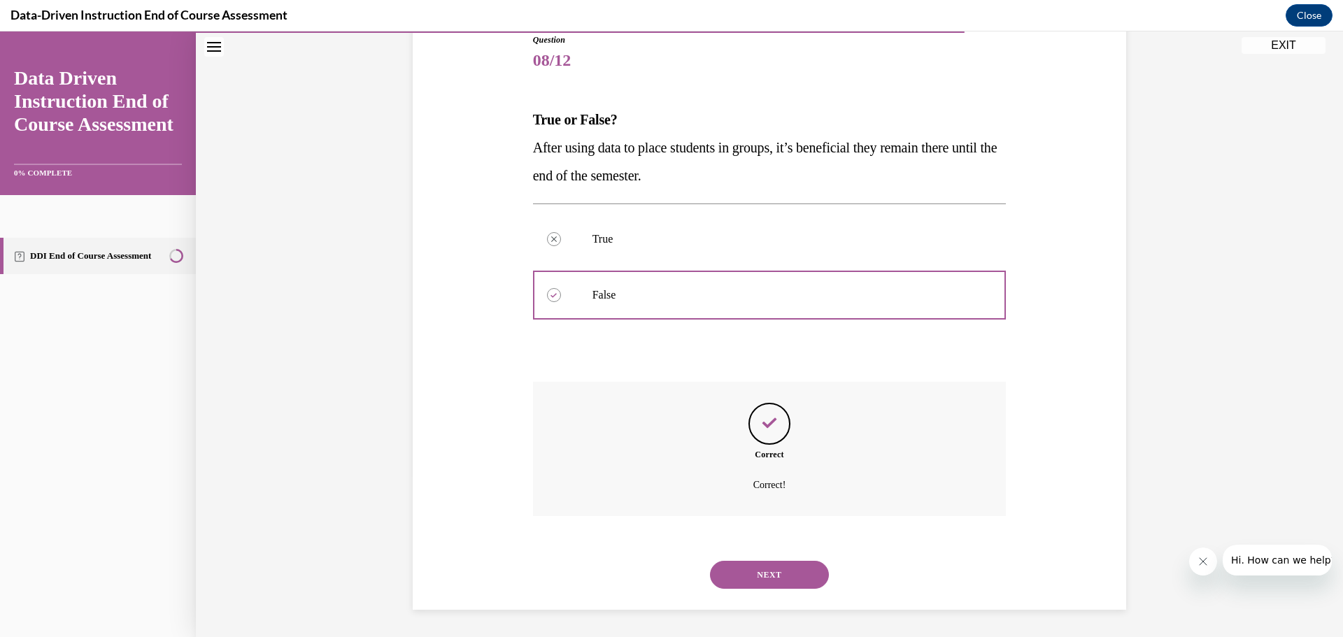
scroll to position [162, 0]
click at [757, 581] on button "NEXT" at bounding box center [769, 574] width 119 height 28
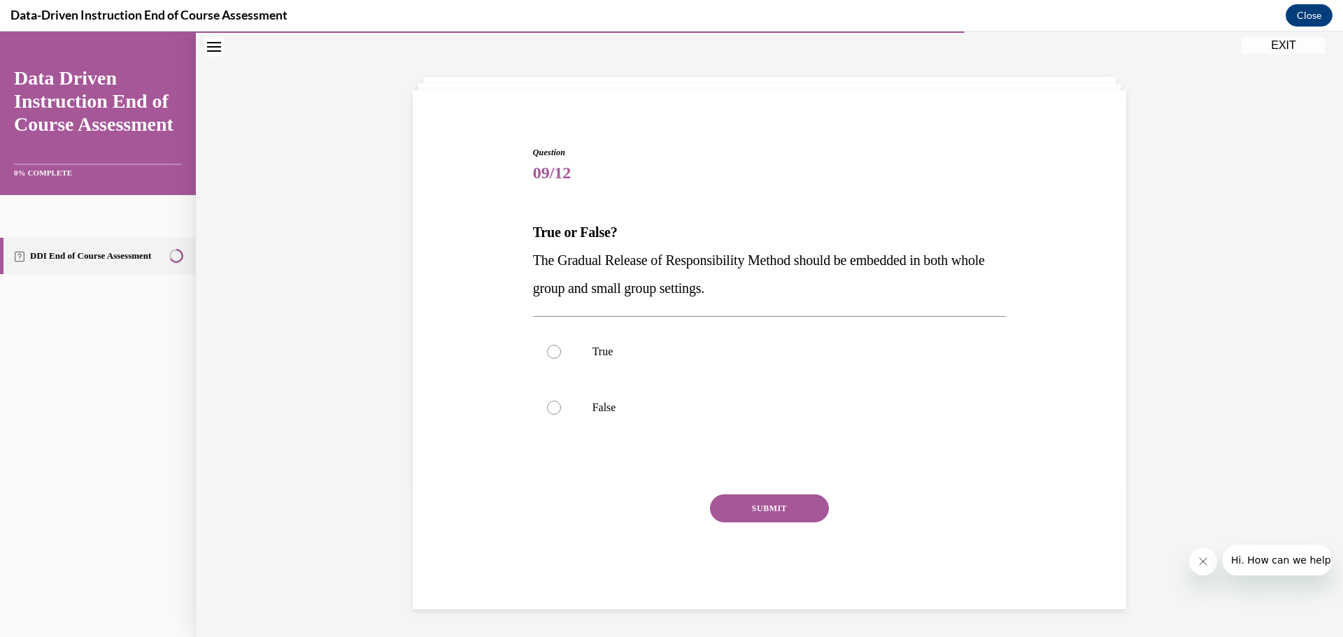
scroll to position [48, 0]
click at [686, 362] on label "True" at bounding box center [770, 352] width 474 height 56
click at [561, 359] on input "True" at bounding box center [554, 352] width 14 height 14
radio input "true"
click at [755, 512] on button "SUBMIT" at bounding box center [769, 509] width 119 height 28
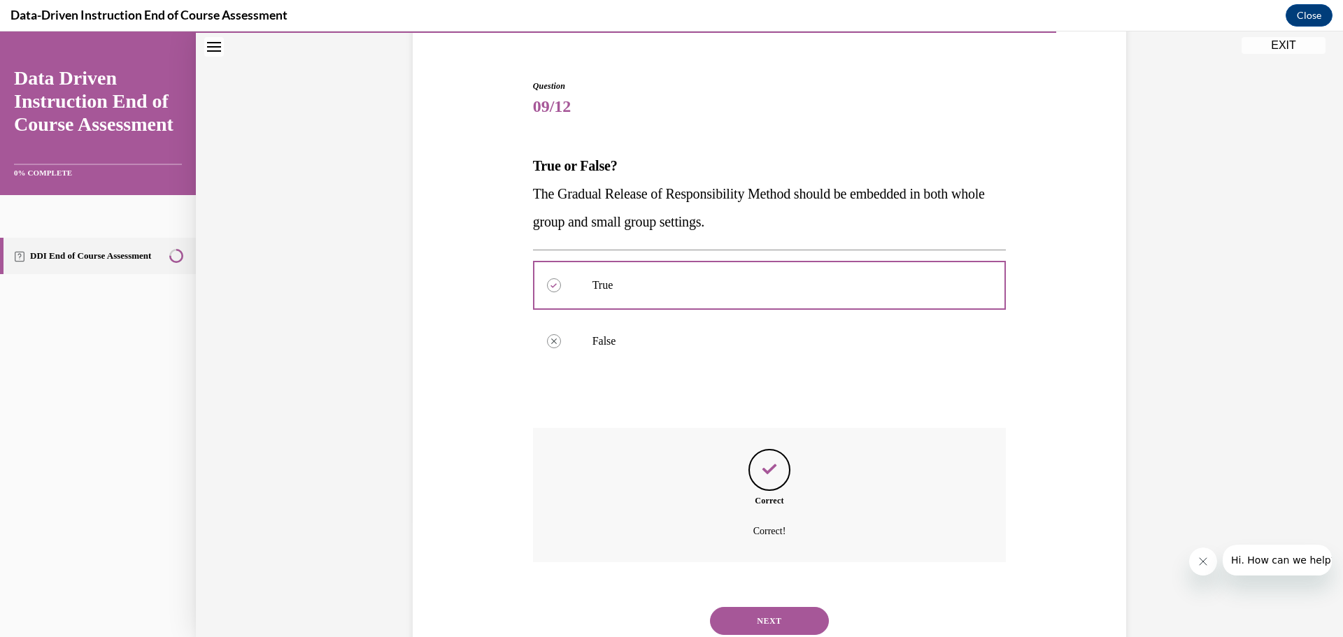
scroll to position [162, 0]
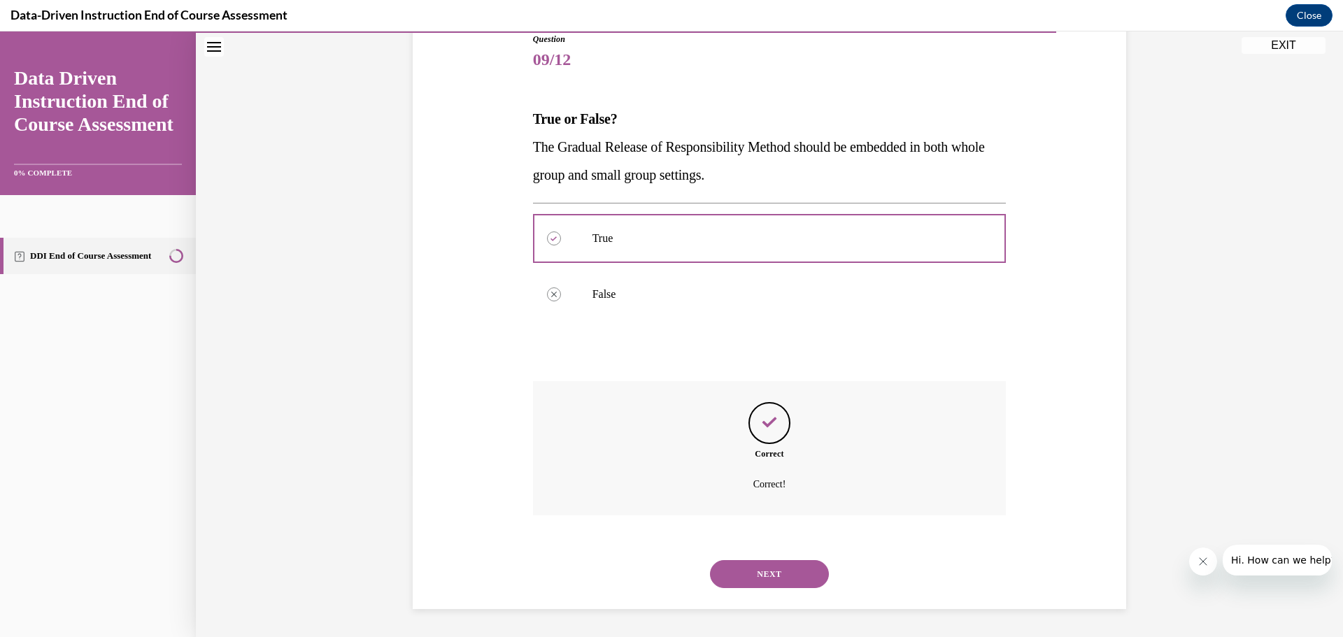
click at [767, 580] on button "NEXT" at bounding box center [769, 574] width 119 height 28
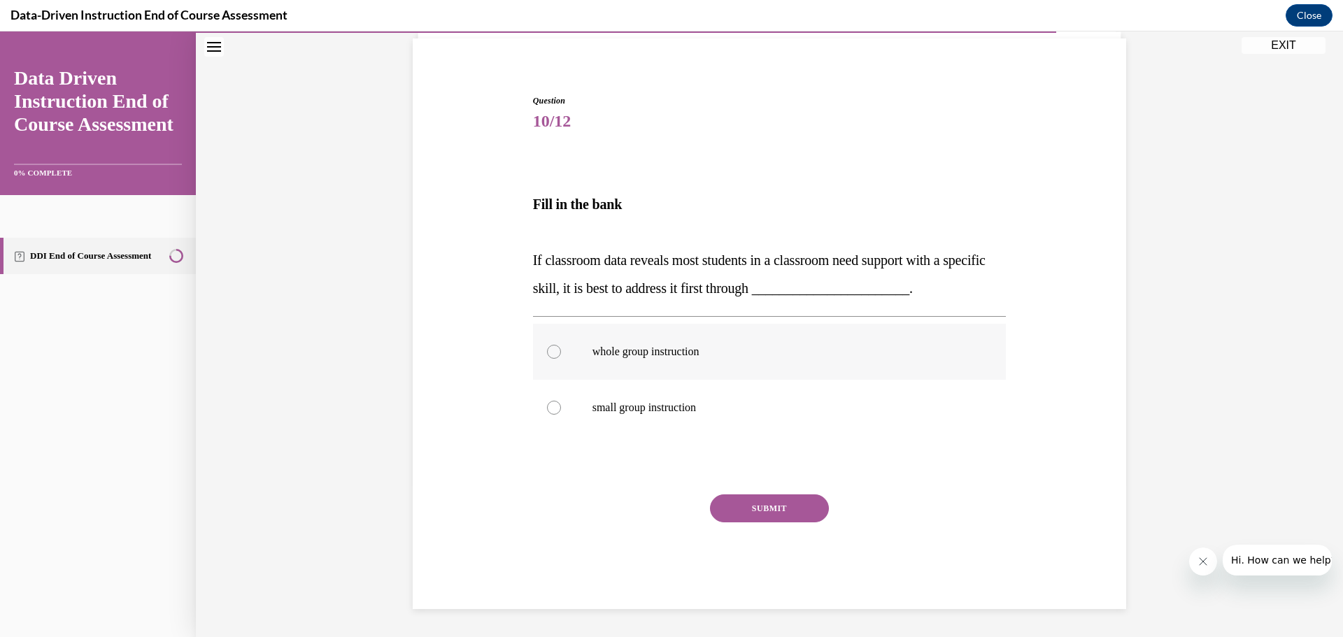
click at [624, 355] on p "whole group instruction" at bounding box center [781, 352] width 379 height 14
click at [561, 355] on input "whole group instruction" at bounding box center [554, 352] width 14 height 14
radio input "true"
click at [746, 502] on button "SUBMIT" at bounding box center [769, 509] width 119 height 28
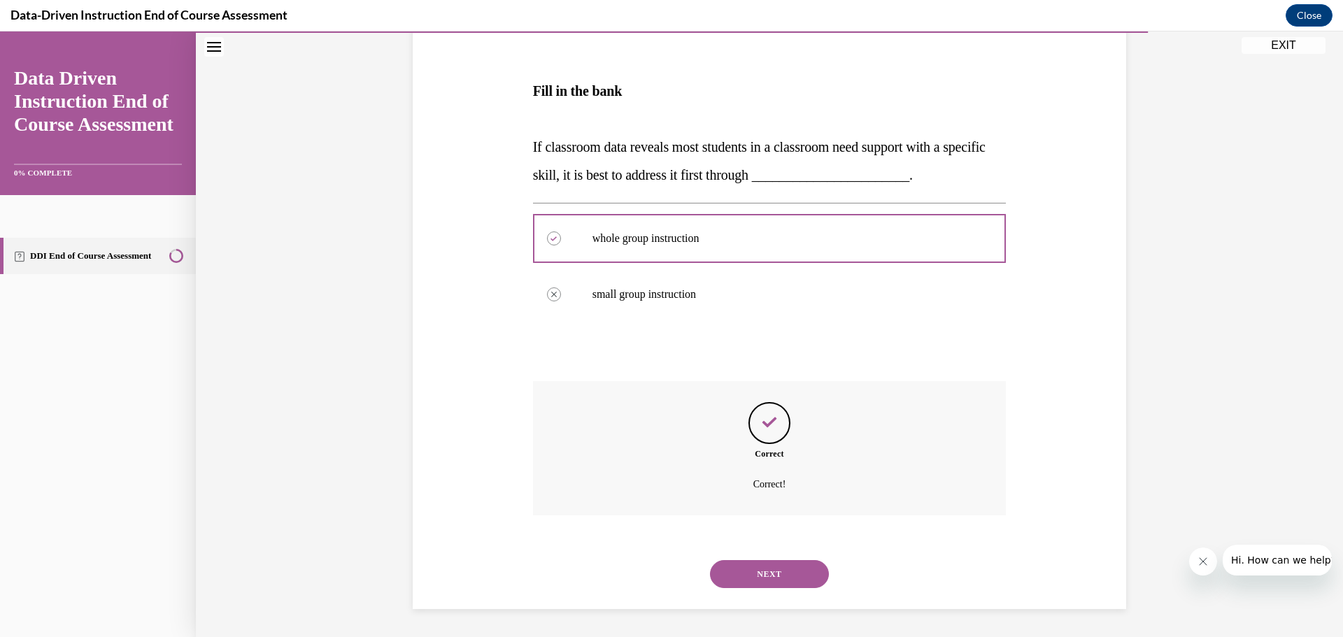
click at [761, 579] on button "NEXT" at bounding box center [769, 574] width 119 height 28
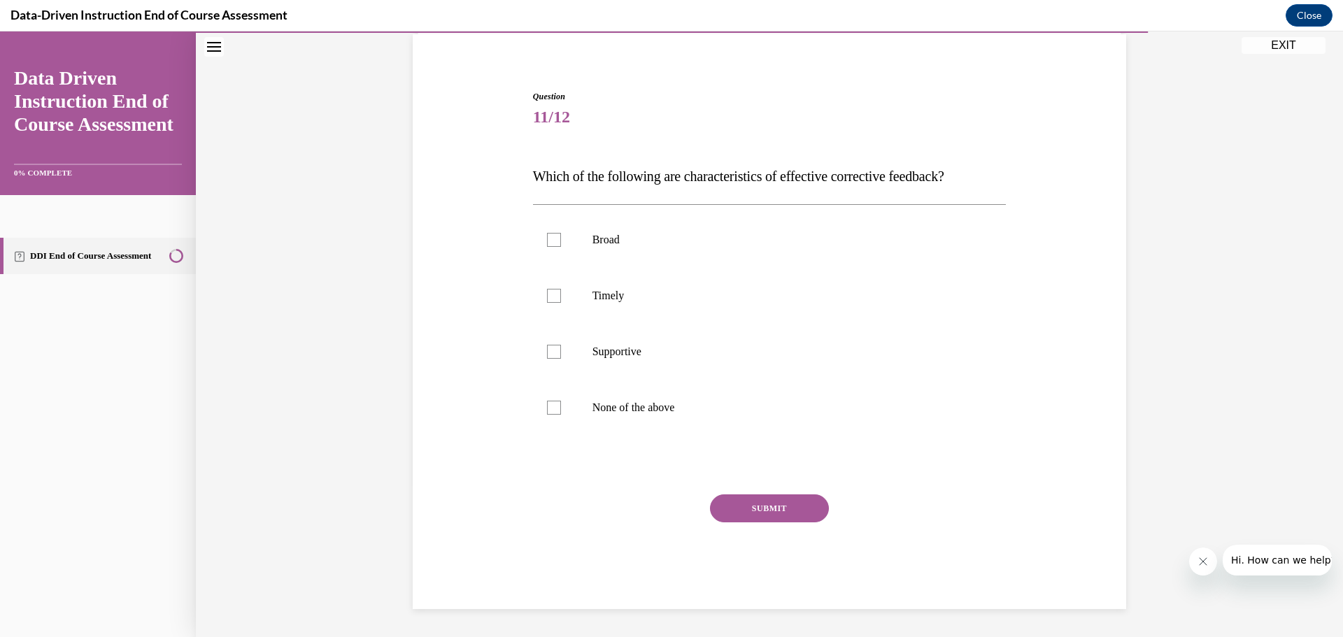
scroll to position [104, 0]
click at [579, 300] on label "Timely" at bounding box center [770, 296] width 474 height 56
click at [561, 300] on input "Timely" at bounding box center [554, 296] width 14 height 14
checkbox input "true"
click at [579, 369] on label "Supportive" at bounding box center [770, 352] width 474 height 56
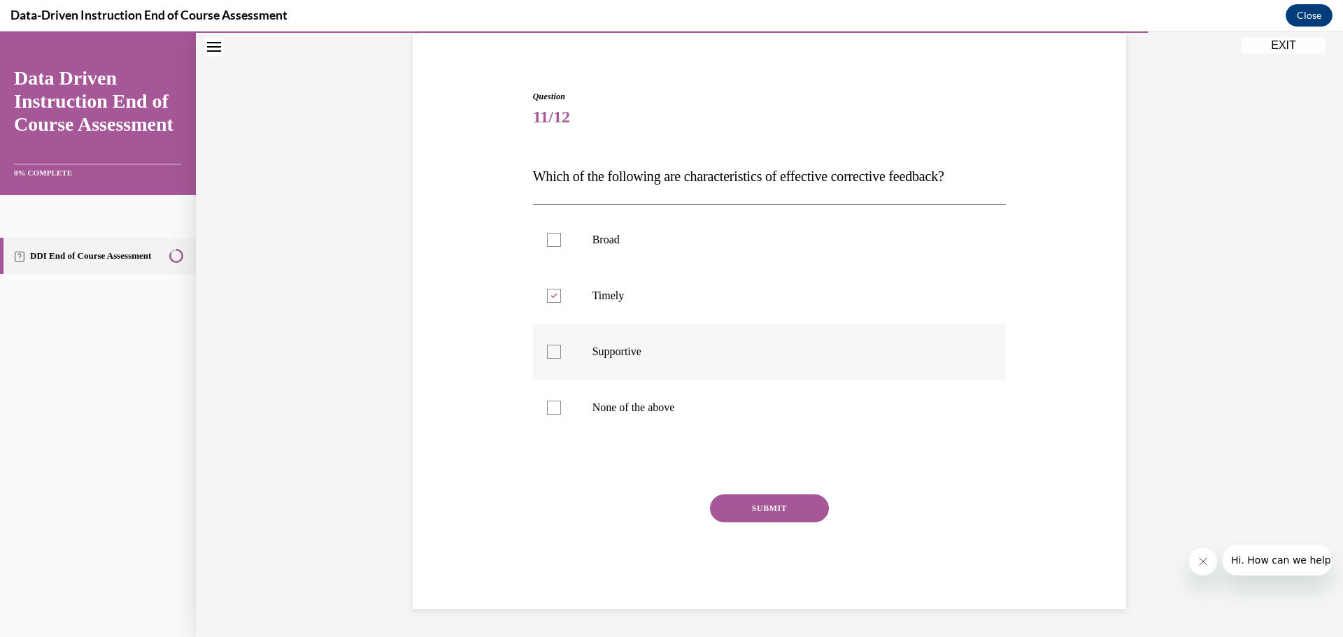
click at [561, 359] on input "Supportive" at bounding box center [554, 352] width 14 height 14
checkbox input "true"
click at [723, 510] on button "SUBMIT" at bounding box center [769, 509] width 119 height 28
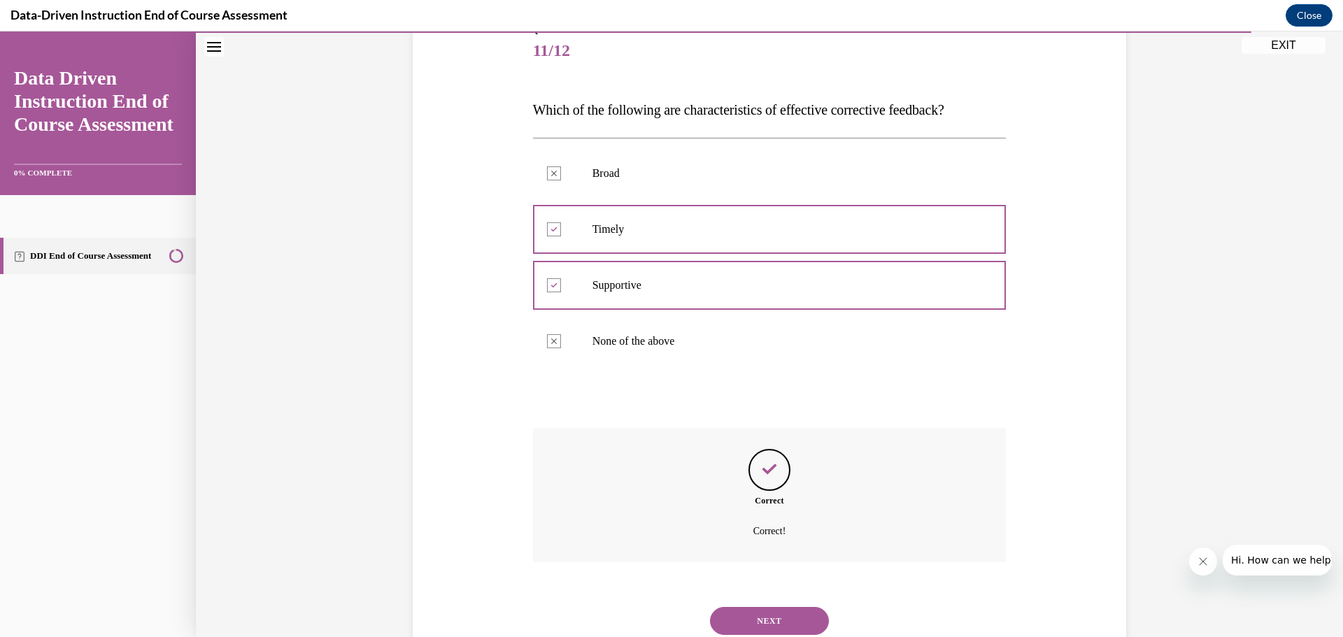
scroll to position [218, 0]
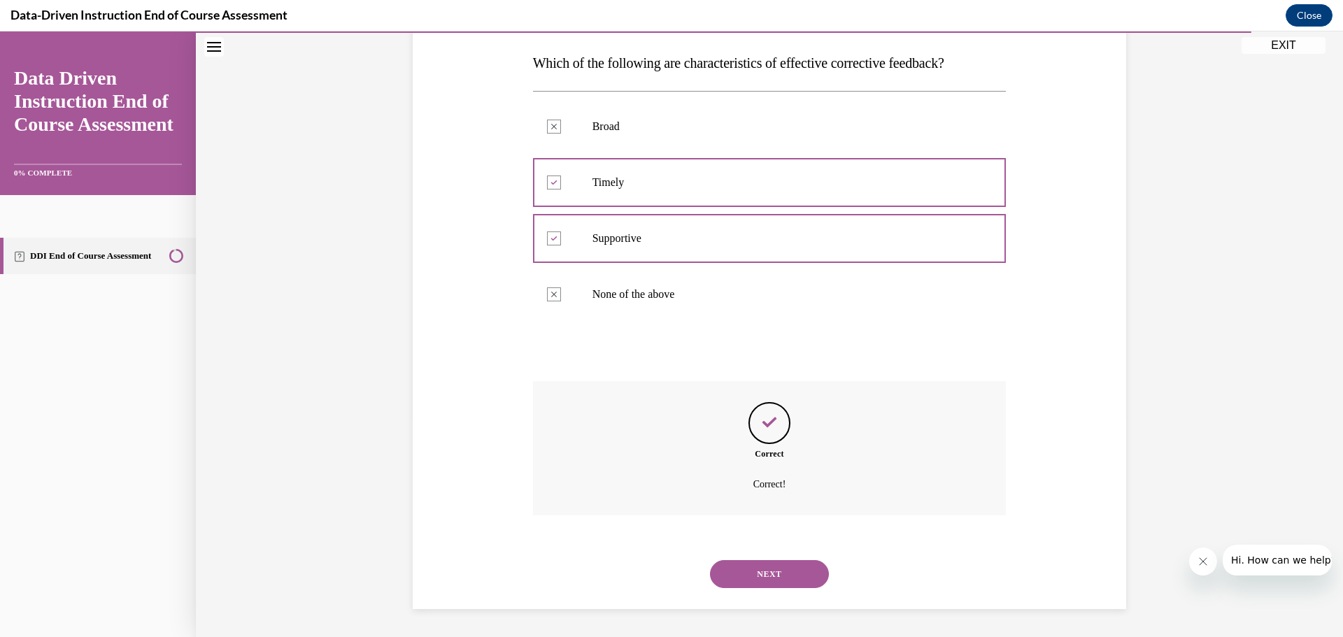
click at [783, 567] on button "NEXT" at bounding box center [769, 574] width 119 height 28
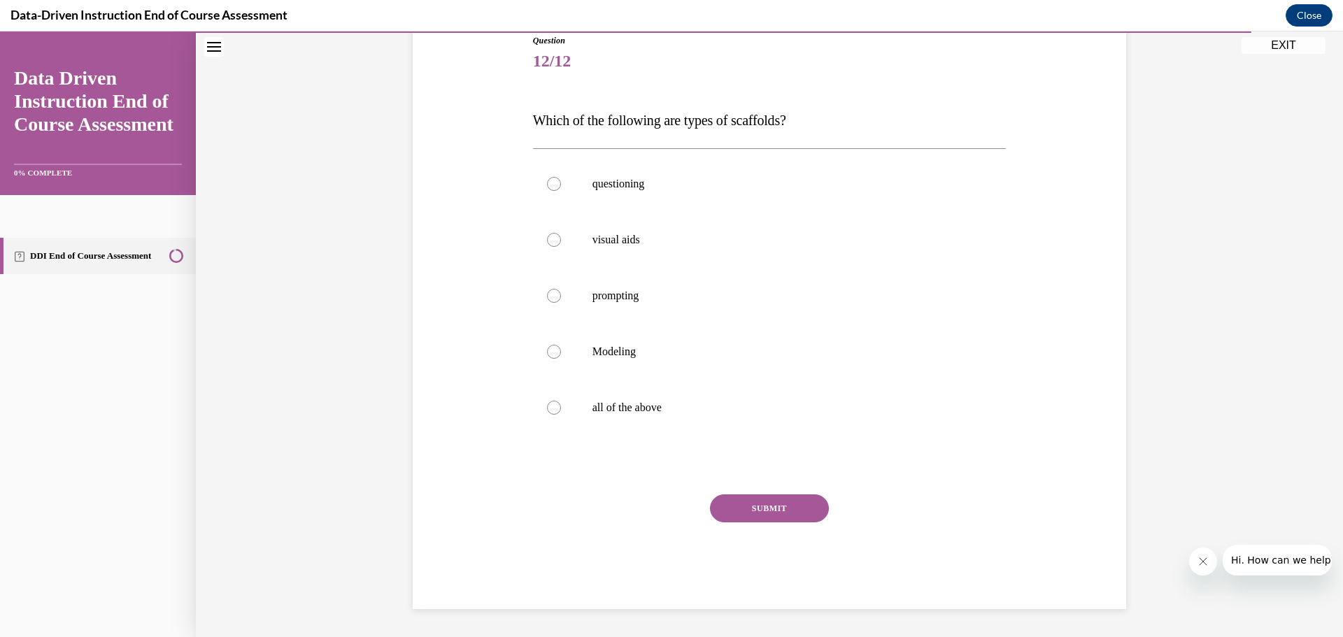
scroll to position [156, 0]
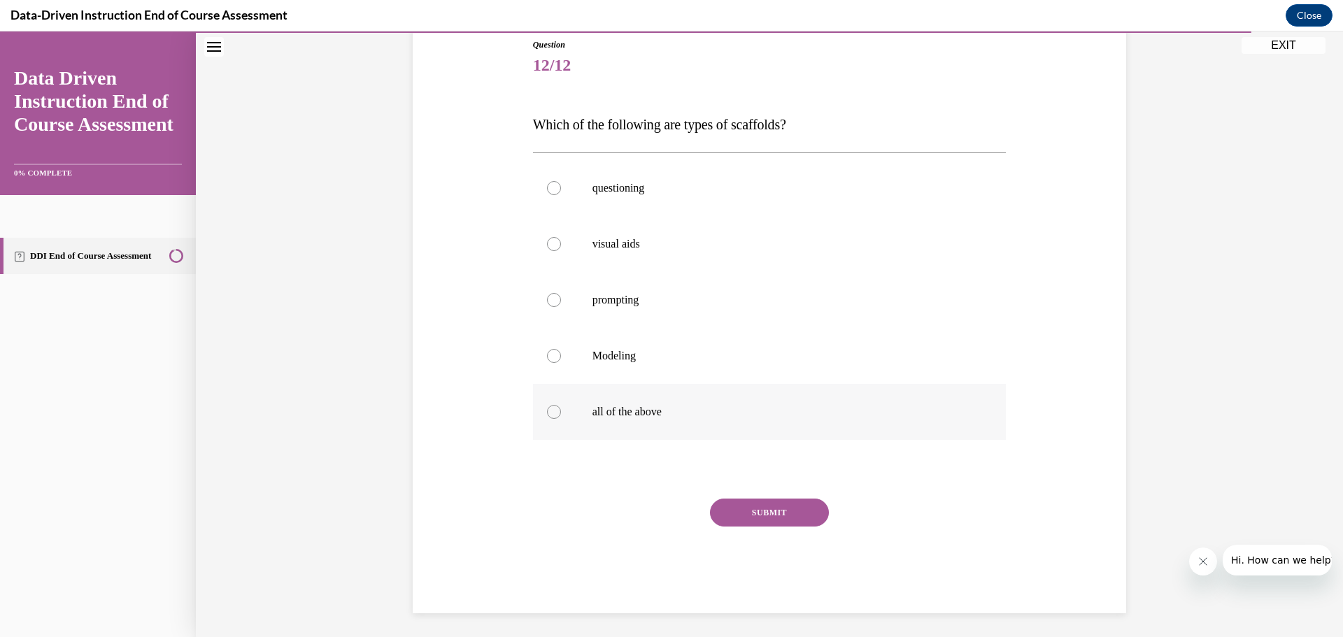
click at [592, 411] on p "all of the above" at bounding box center [781, 412] width 379 height 14
click at [561, 411] on input "all of the above" at bounding box center [554, 412] width 14 height 14
radio input "true"
click at [767, 509] on button "SUBMIT" at bounding box center [769, 513] width 119 height 28
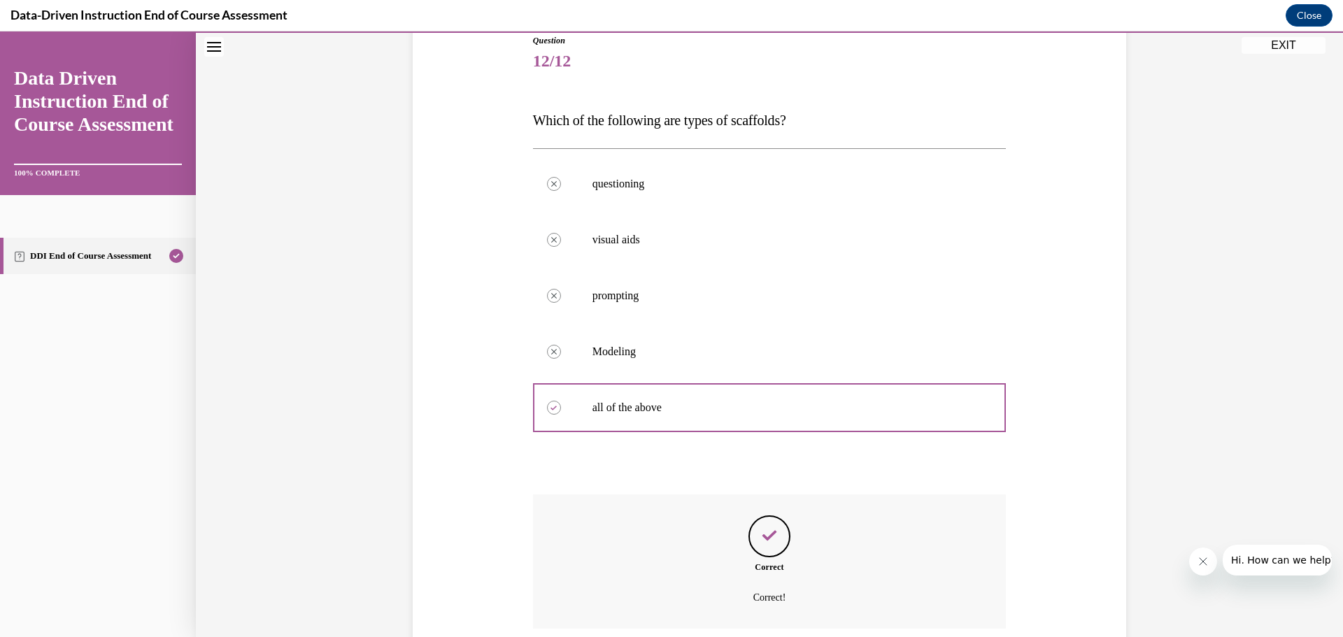
scroll to position [274, 0]
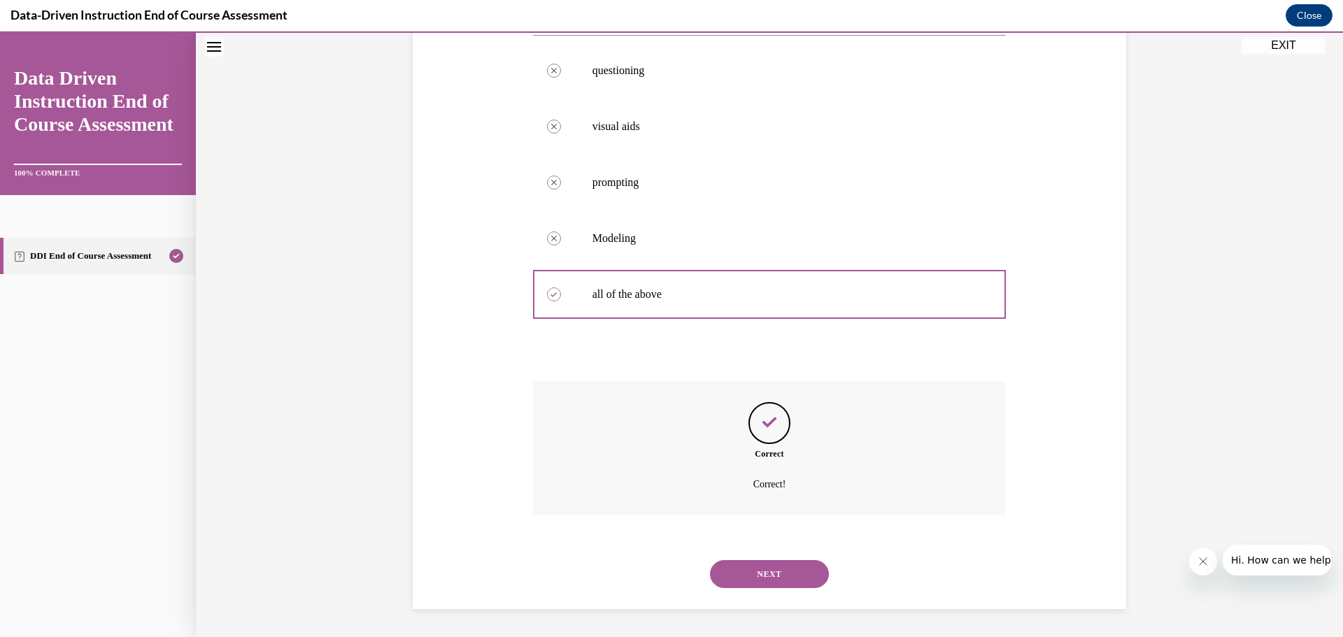
click at [768, 565] on button "NEXT" at bounding box center [769, 574] width 119 height 28
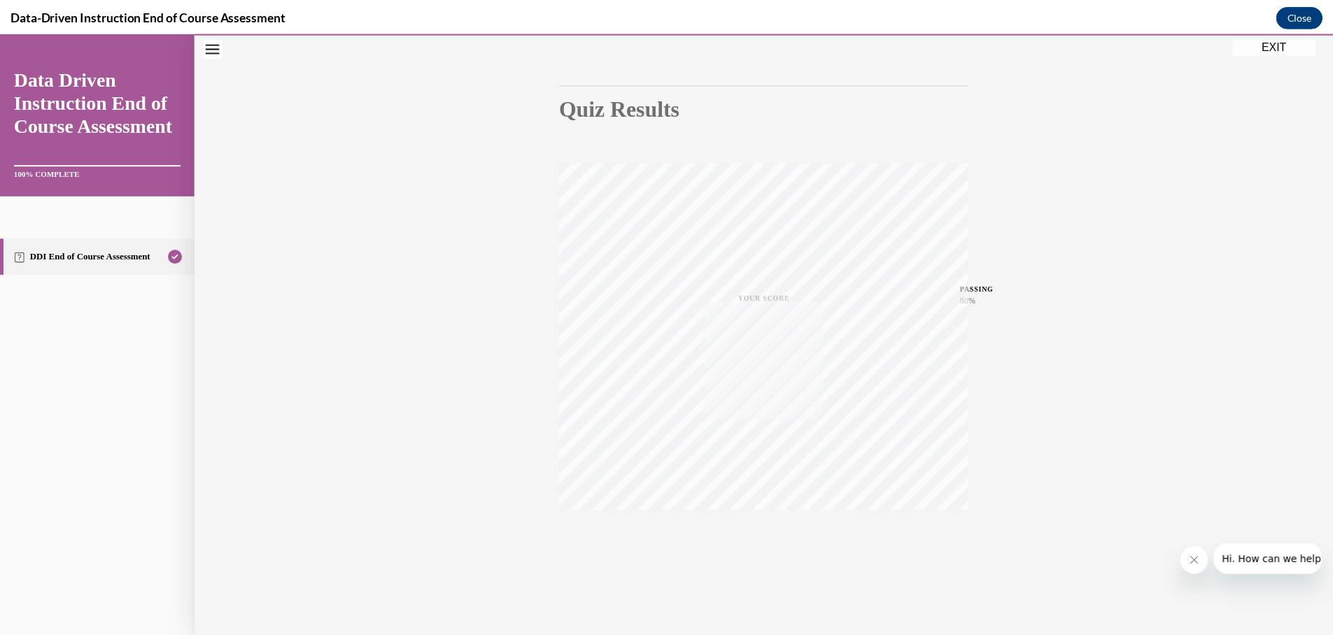
scroll to position [111, 0]
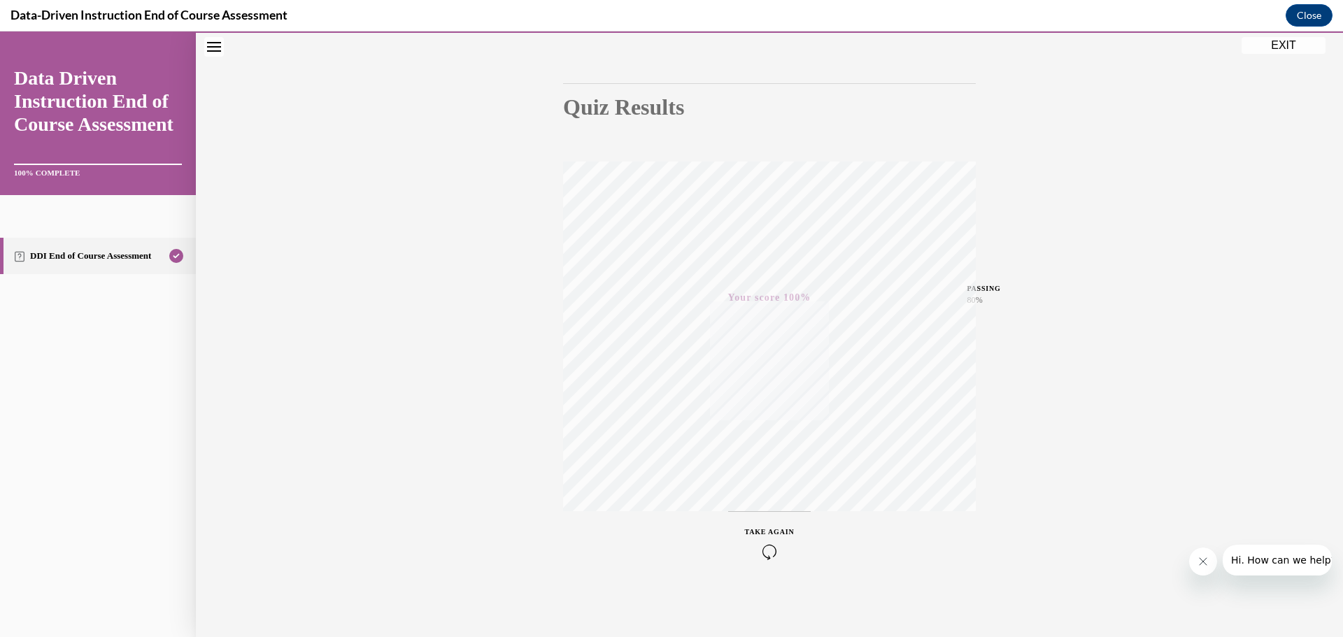
click at [1281, 41] on button "EXIT" at bounding box center [1284, 45] width 84 height 17
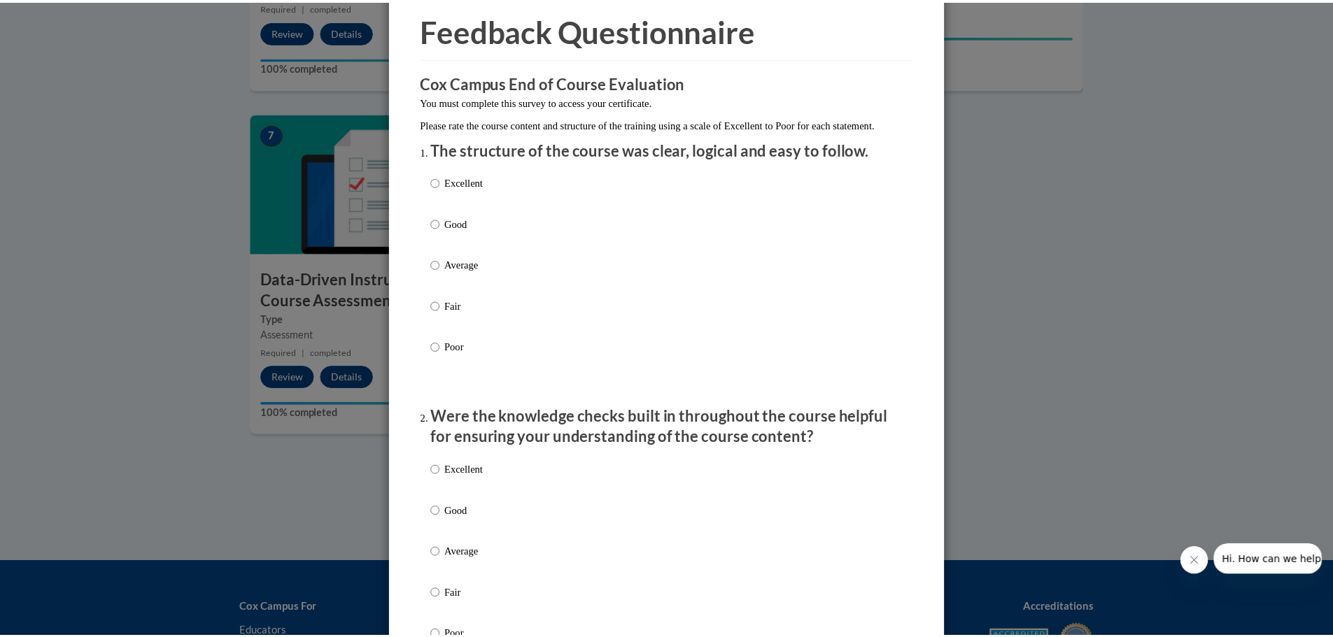
scroll to position [0, 0]
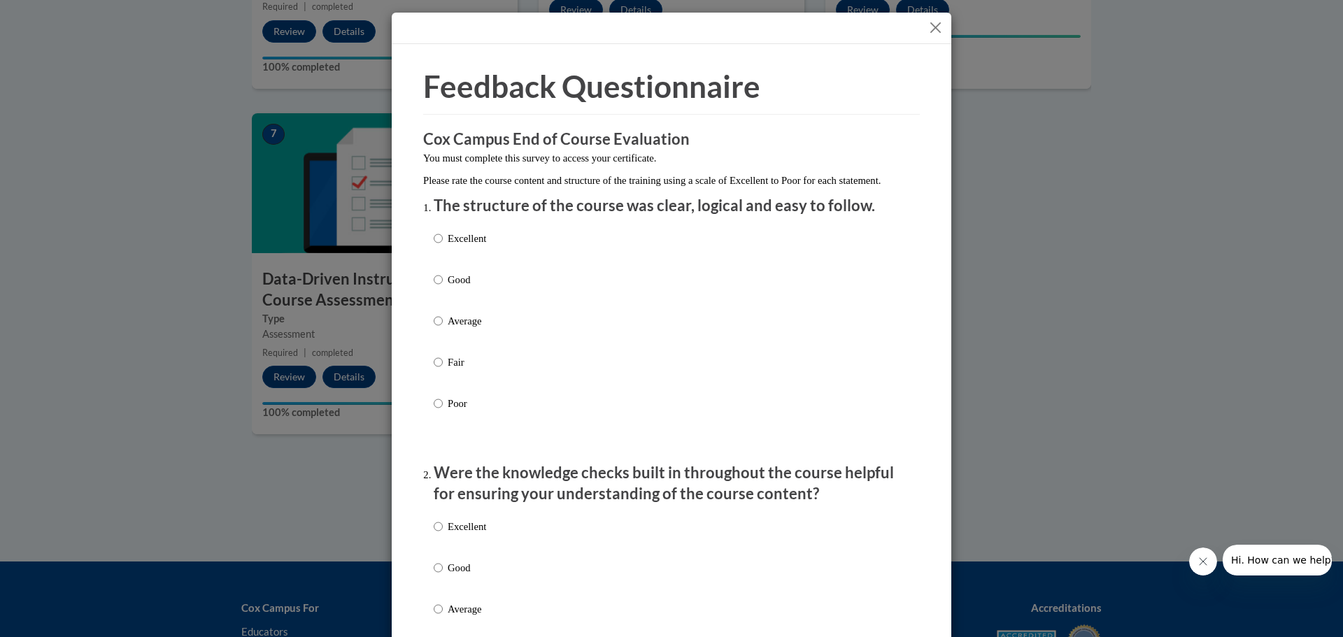
click at [935, 27] on button "Close" at bounding box center [935, 27] width 17 height 17
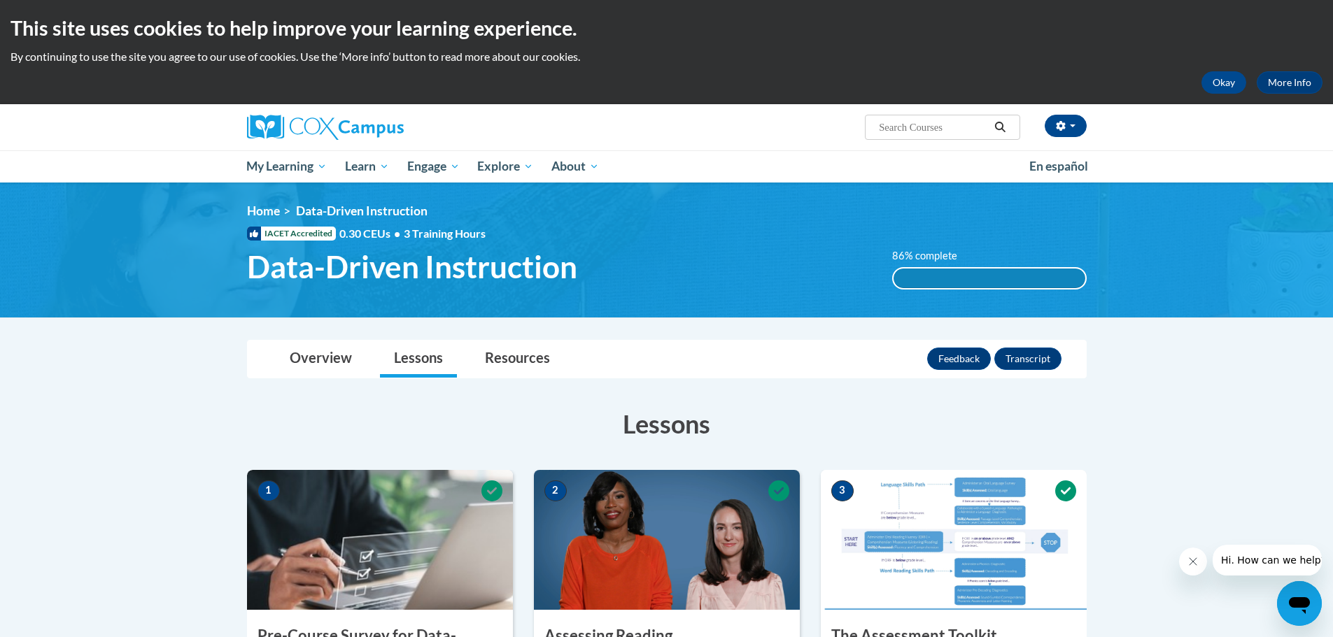
click at [1225, 97] on div "This site uses cookies to help improve your learning experience. By continuing …" at bounding box center [666, 52] width 1333 height 104
click at [1224, 88] on button "Okay" at bounding box center [1223, 82] width 45 height 22
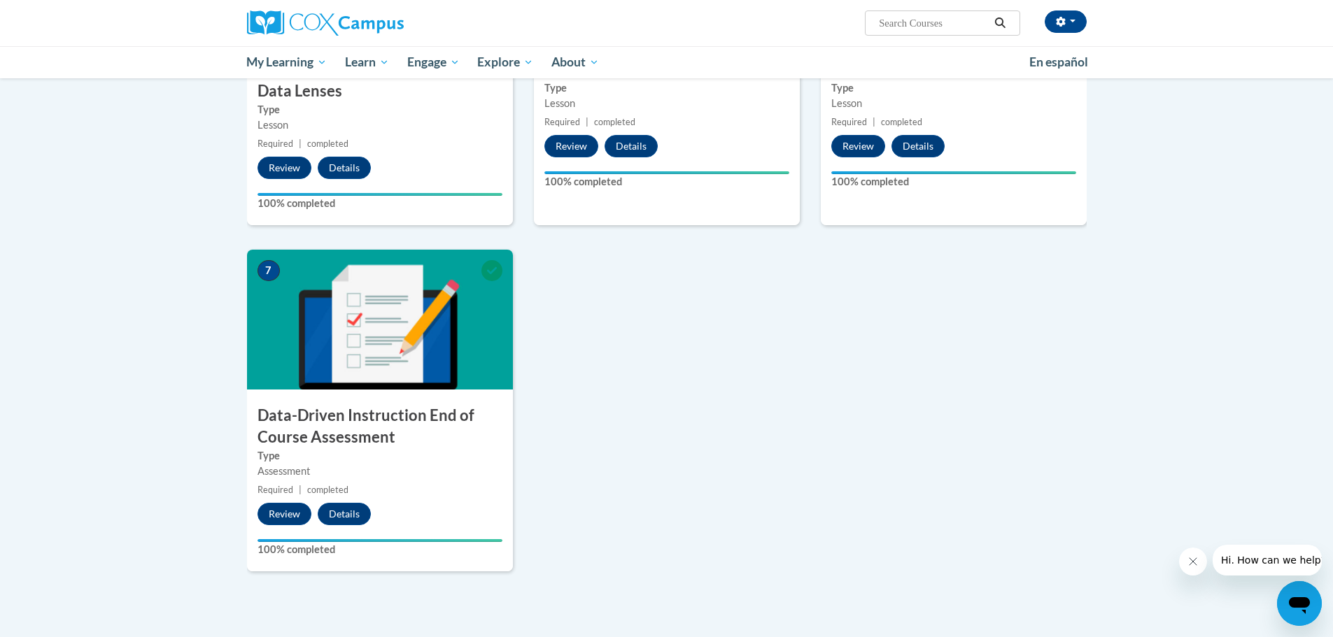
scroll to position [1049, 0]
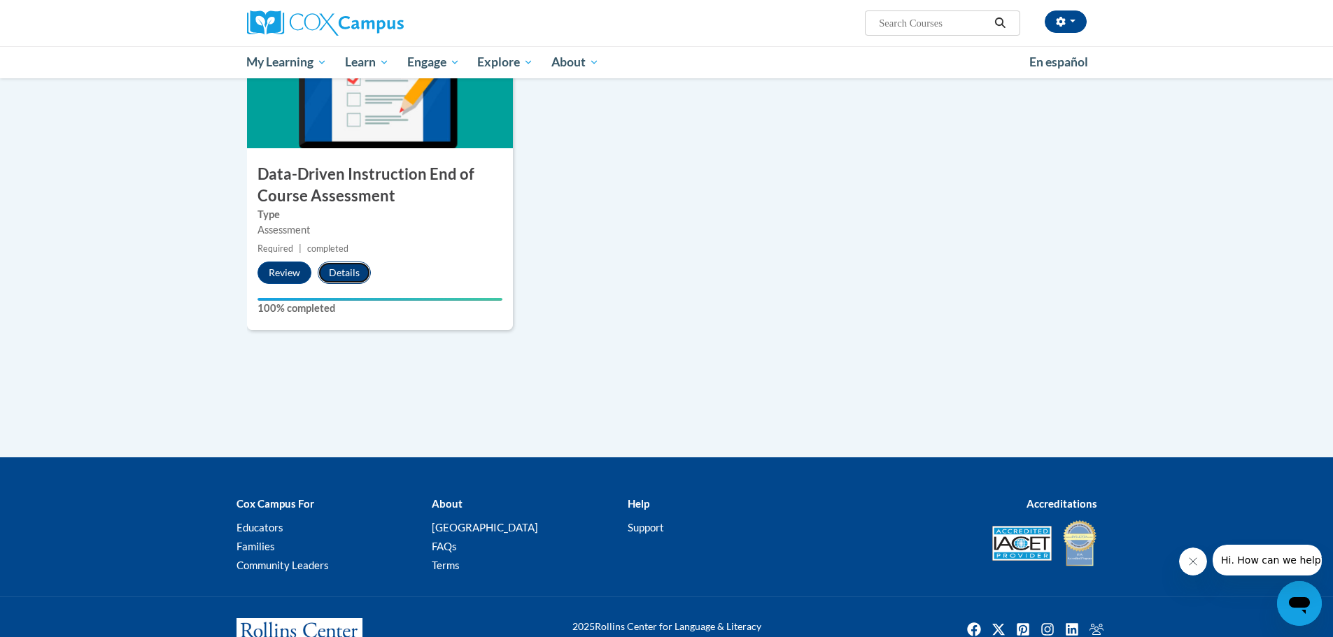
click at [348, 269] on button "Details" at bounding box center [344, 273] width 53 height 22
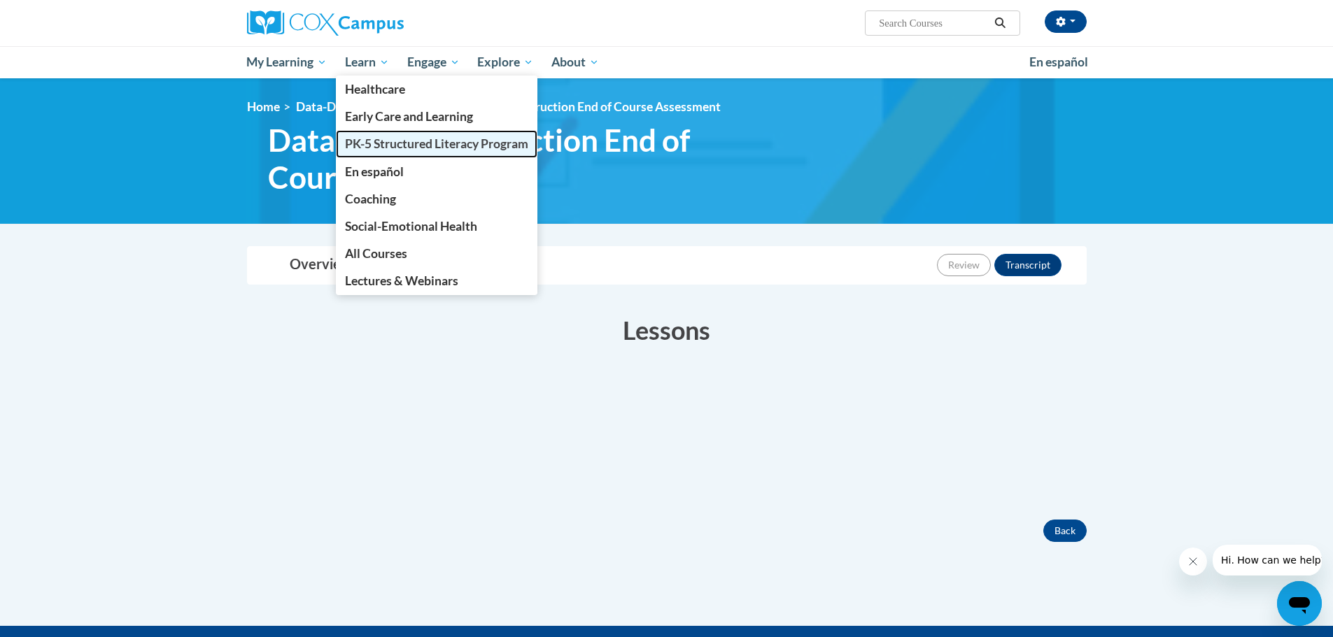
click at [376, 138] on span "PK-5 Structured Literacy Program" at bounding box center [436, 143] width 183 height 15
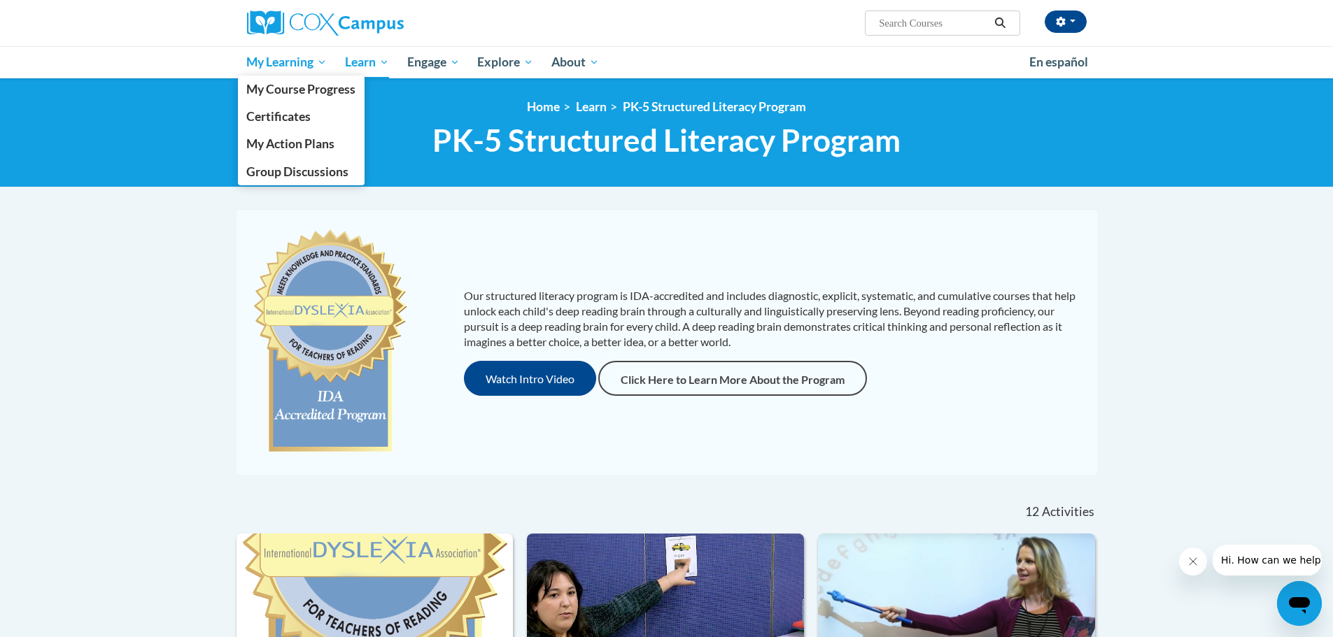
click at [306, 71] on link "My Learning" at bounding box center [287, 62] width 99 height 32
click at [301, 94] on span "My Course Progress" at bounding box center [300, 89] width 109 height 15
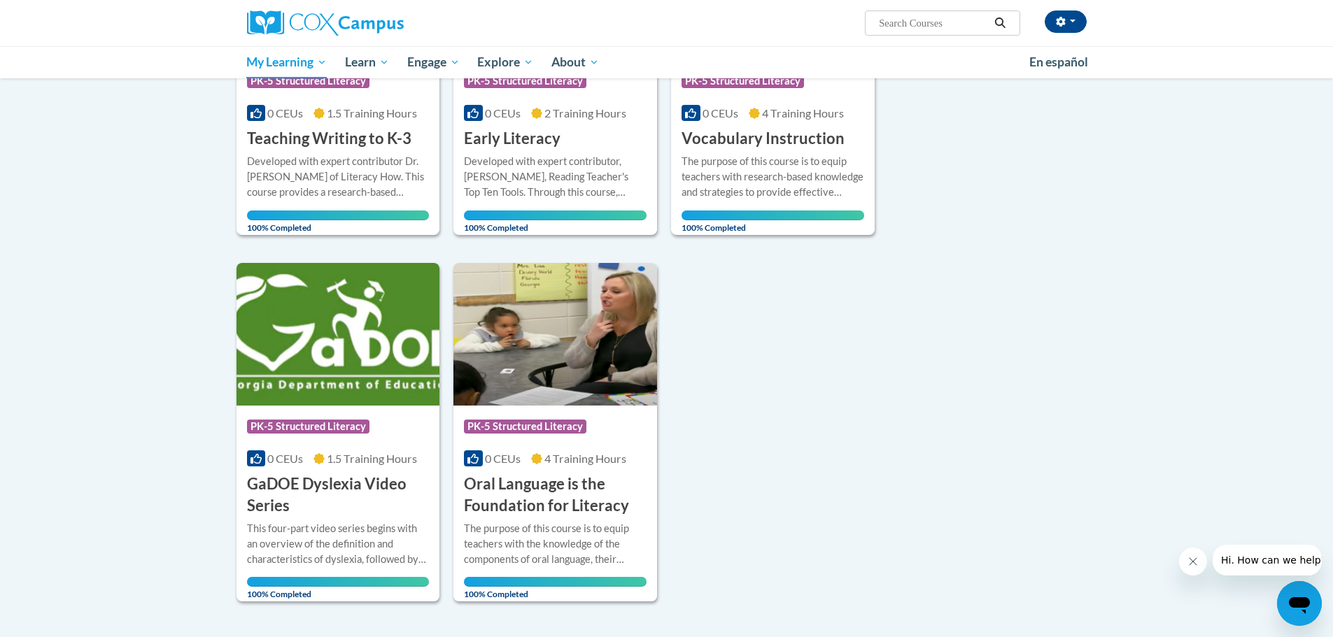
scroll to position [284, 0]
